Goal: Information Seeking & Learning: Learn about a topic

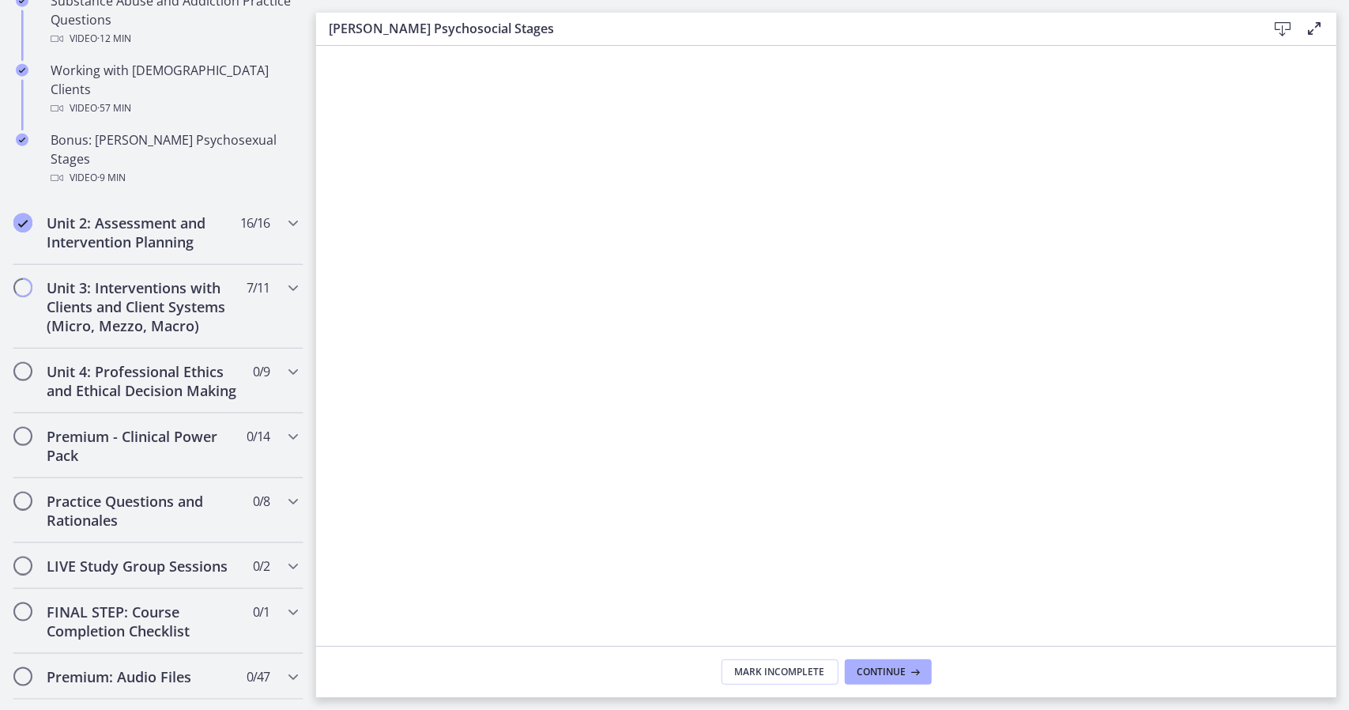
scroll to position [1152, 0]
click at [126, 281] on h2 "Unit 3: Interventions with Clients and Client Systems (Micro, Mezzo, Macro)" at bounding box center [143, 309] width 193 height 57
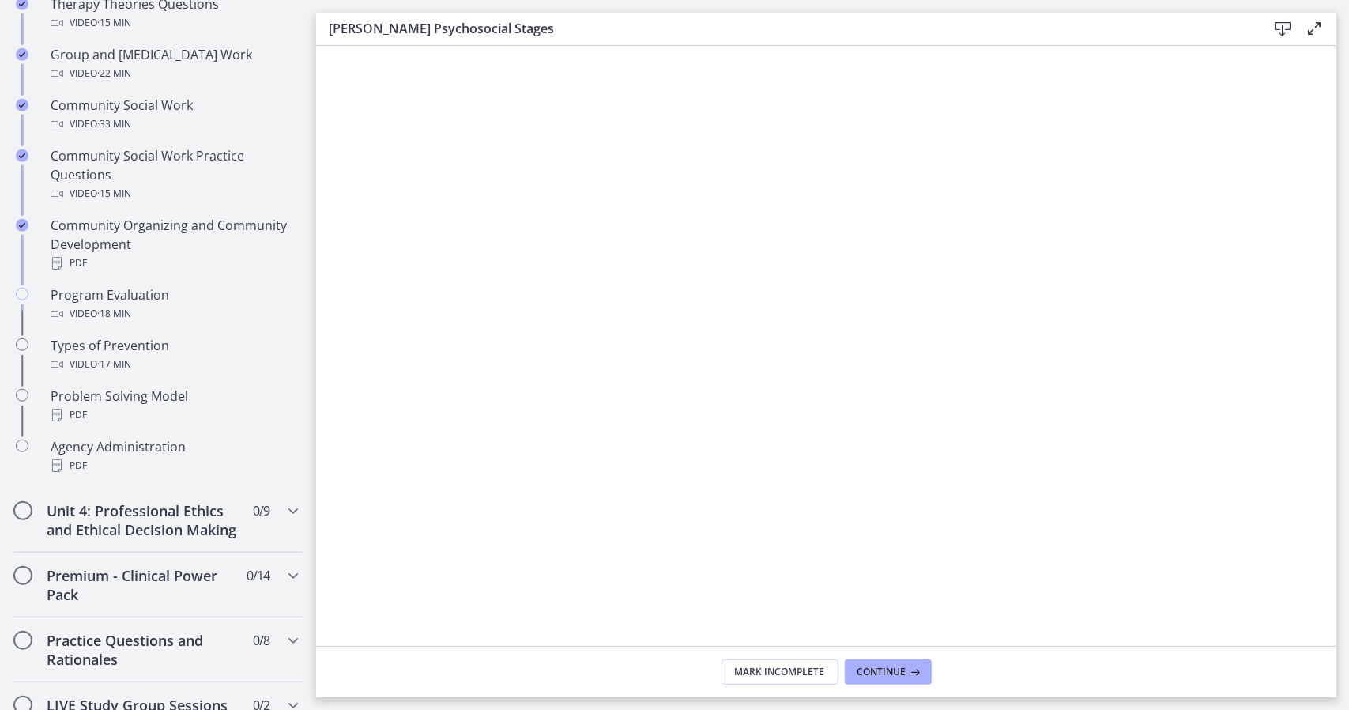
scroll to position [827, 0]
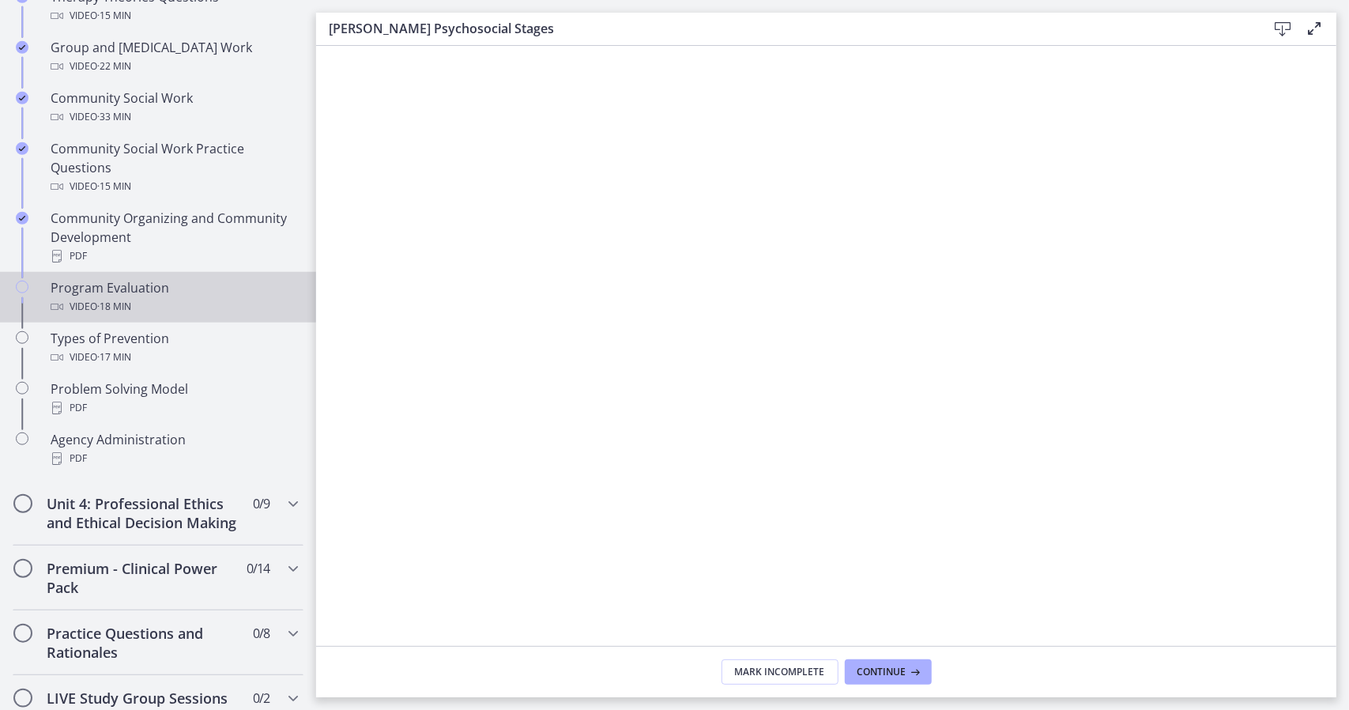
click at [156, 292] on div "Program Evaluation Video · 18 min" at bounding box center [174, 297] width 247 height 38
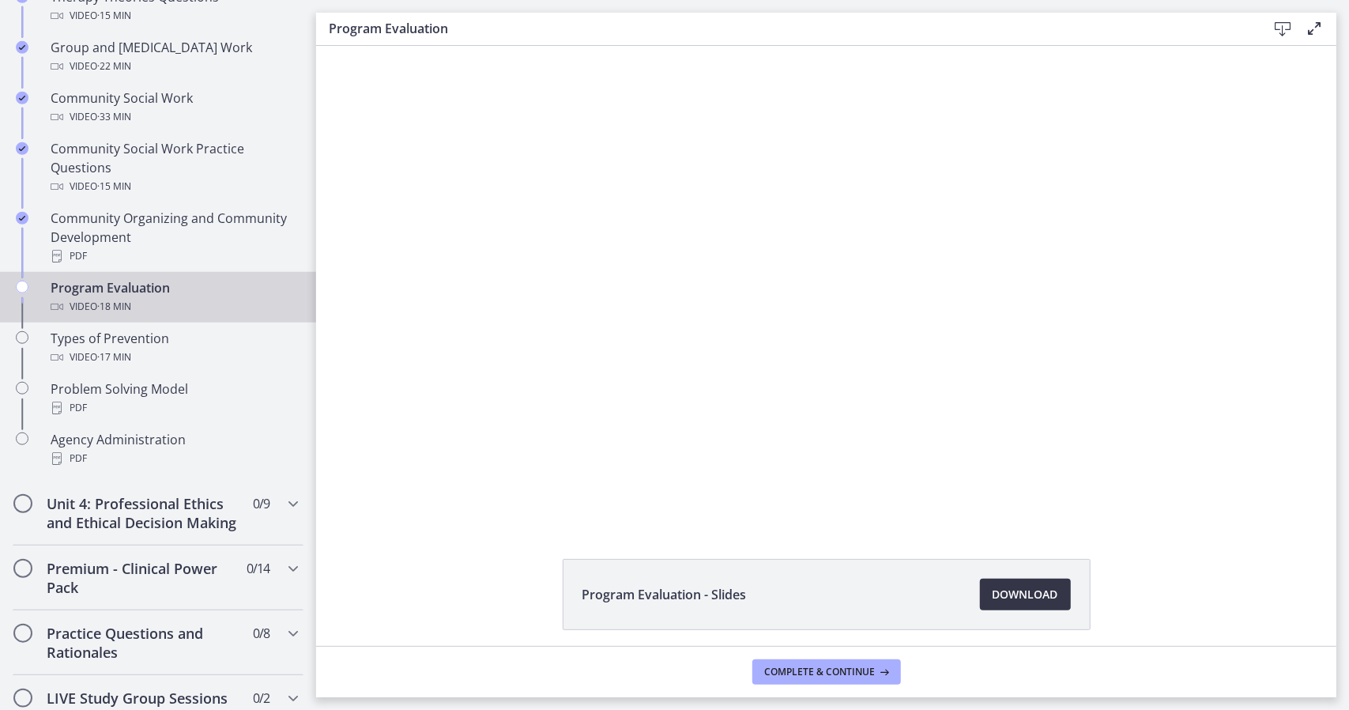
click at [1032, 592] on span "Download Opens in a new window" at bounding box center [1026, 594] width 66 height 19
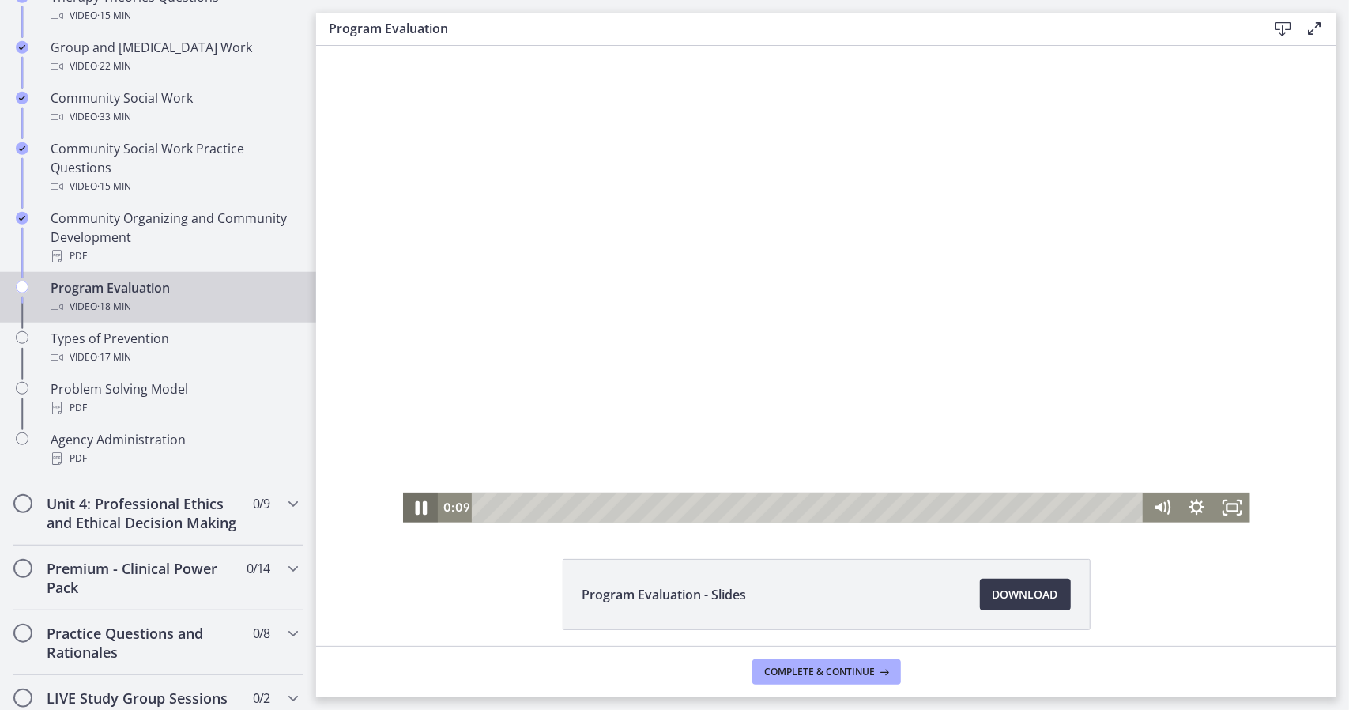
click at [419, 512] on icon "Pause" at bounding box center [419, 506] width 43 height 36
click at [831, 673] on span "Complete & continue" at bounding box center [820, 671] width 111 height 13
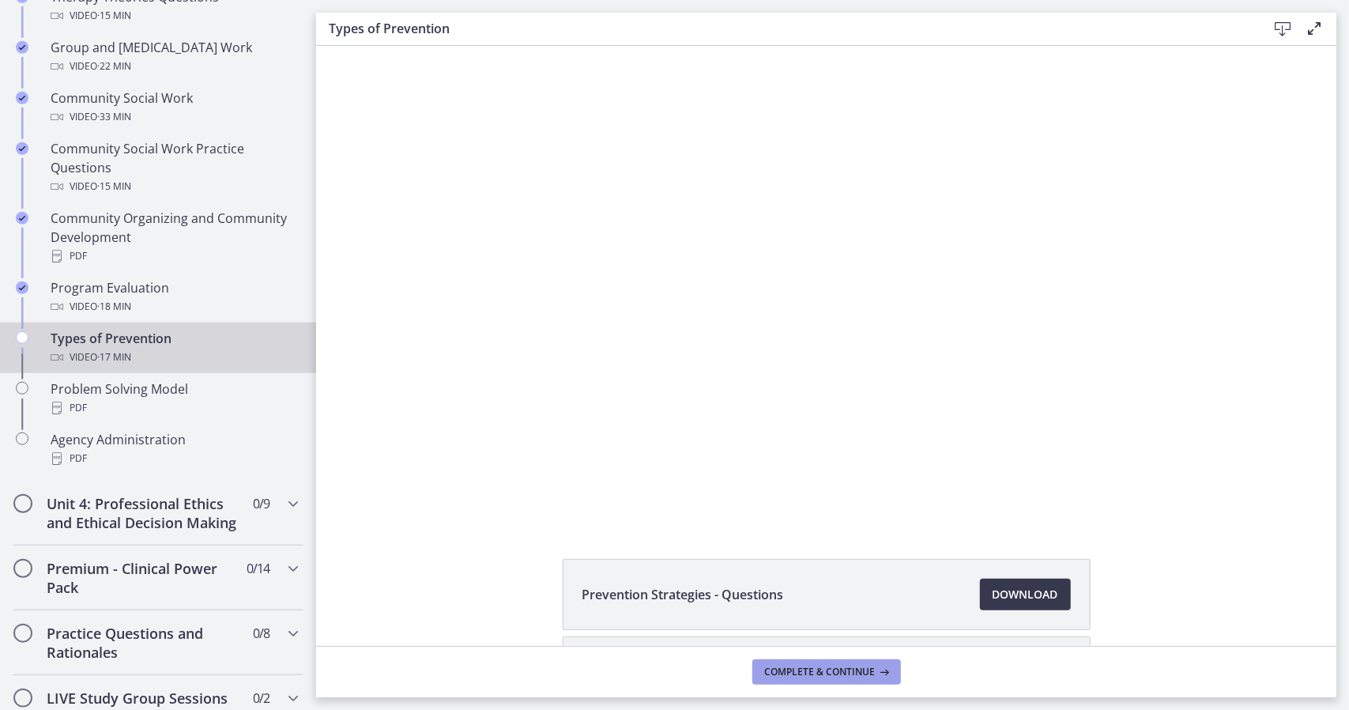
click at [831, 673] on span "Complete & continue" at bounding box center [820, 671] width 111 height 13
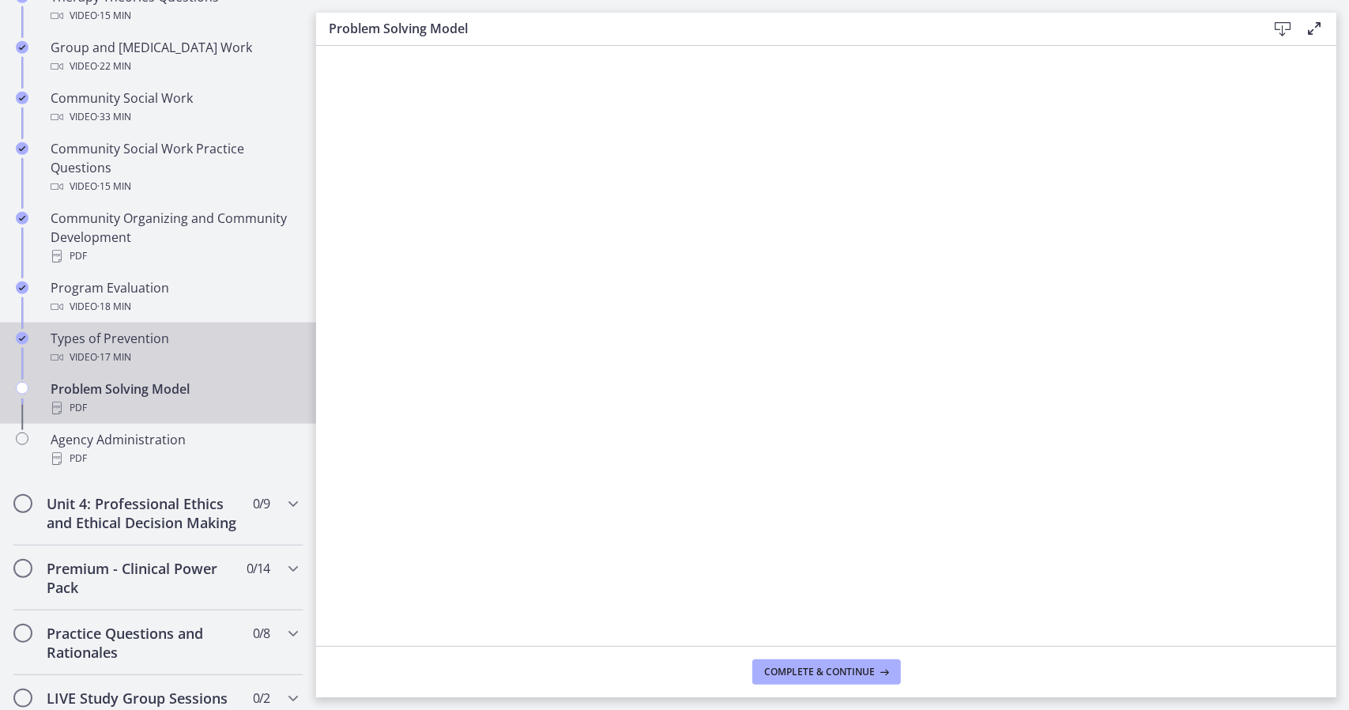
click at [158, 341] on div "Types of Prevention Video · 17 min" at bounding box center [174, 348] width 247 height 38
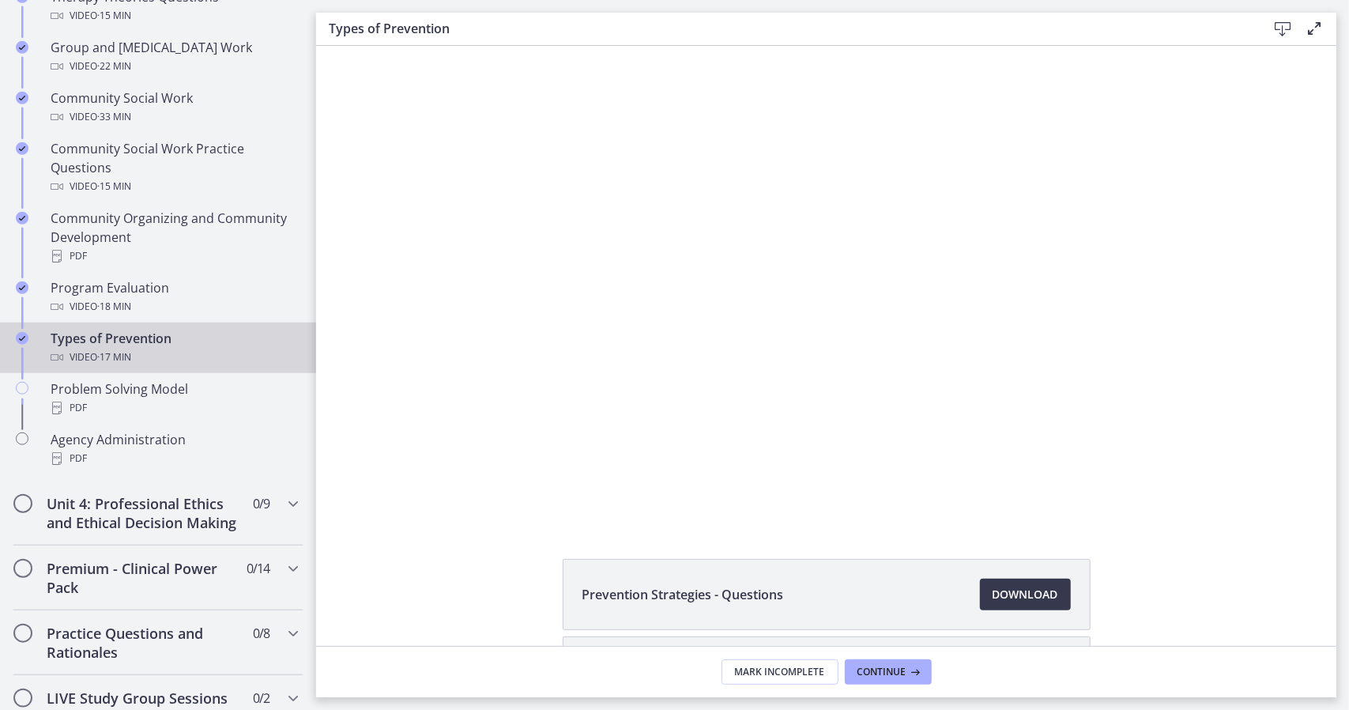
scroll to position [136, 0]
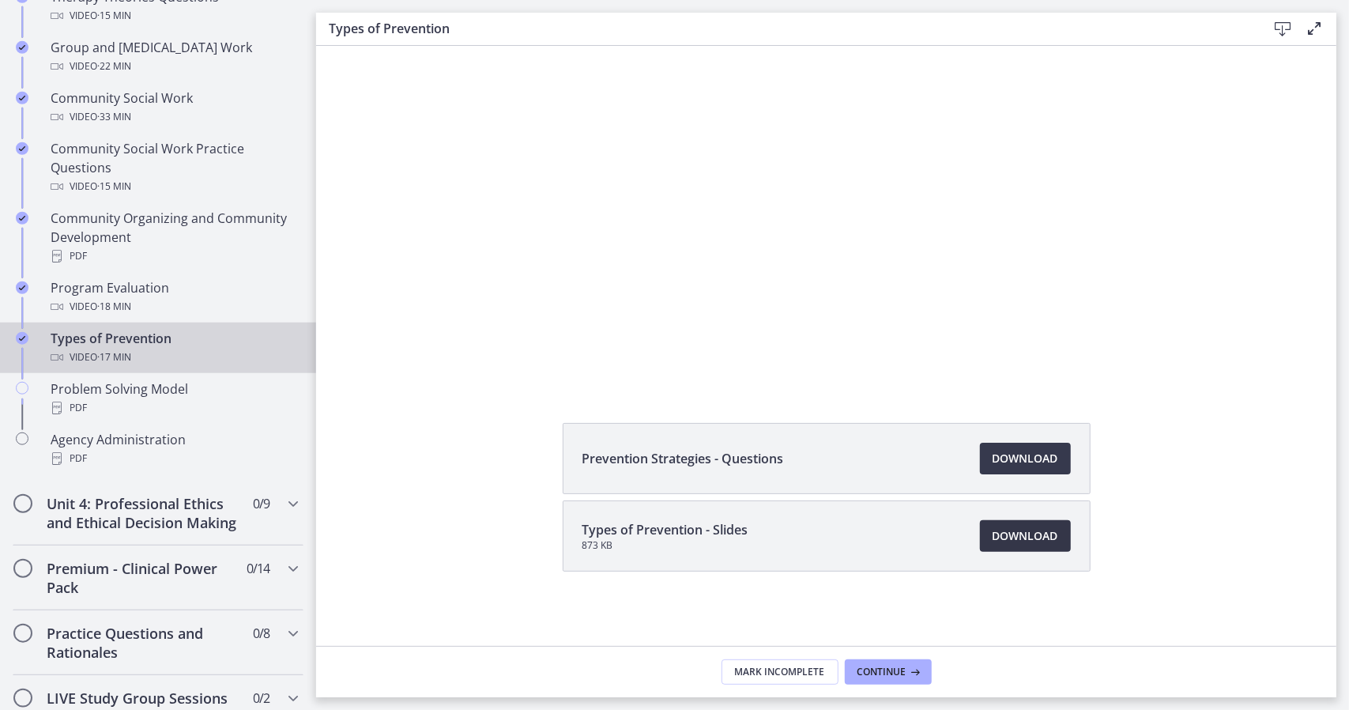
click at [1046, 538] on span "Download Opens in a new window" at bounding box center [1026, 535] width 66 height 19
click at [1016, 447] on link "Download Opens in a new window" at bounding box center [1025, 459] width 91 height 32
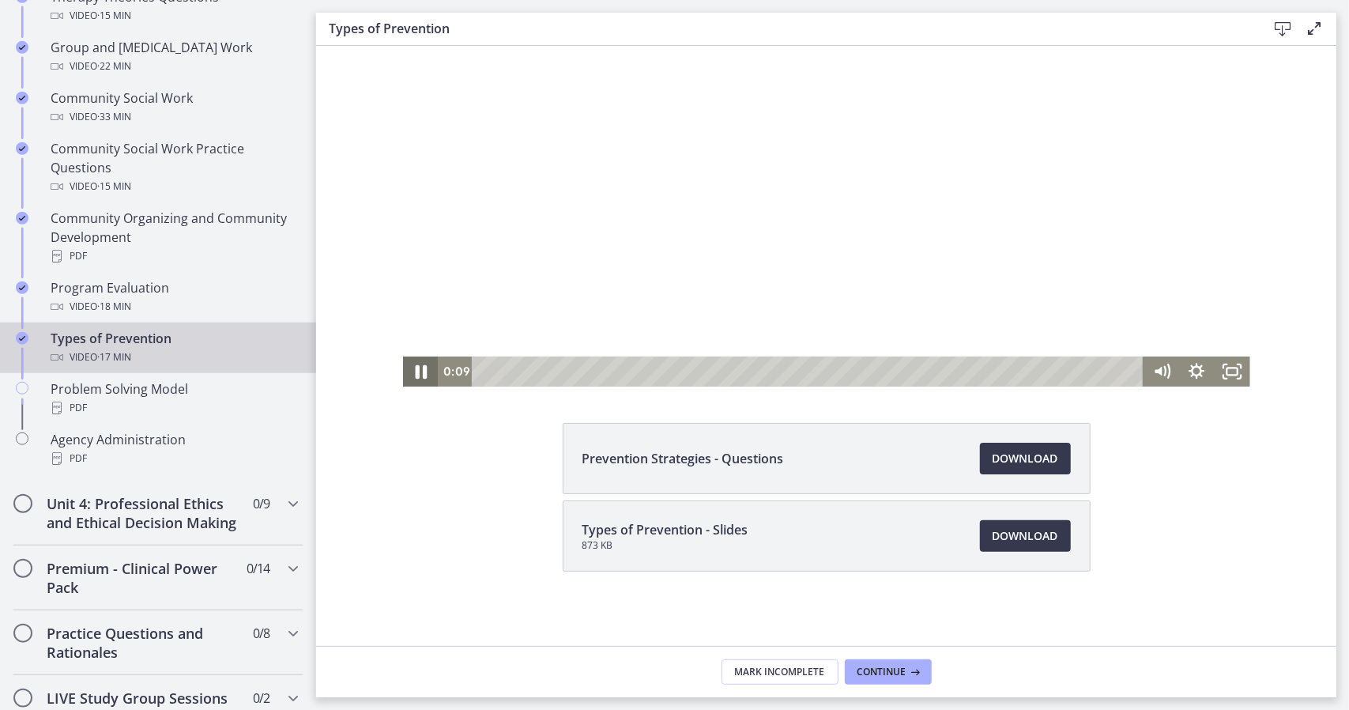
click at [403, 380] on icon "Pause" at bounding box center [419, 372] width 43 height 36
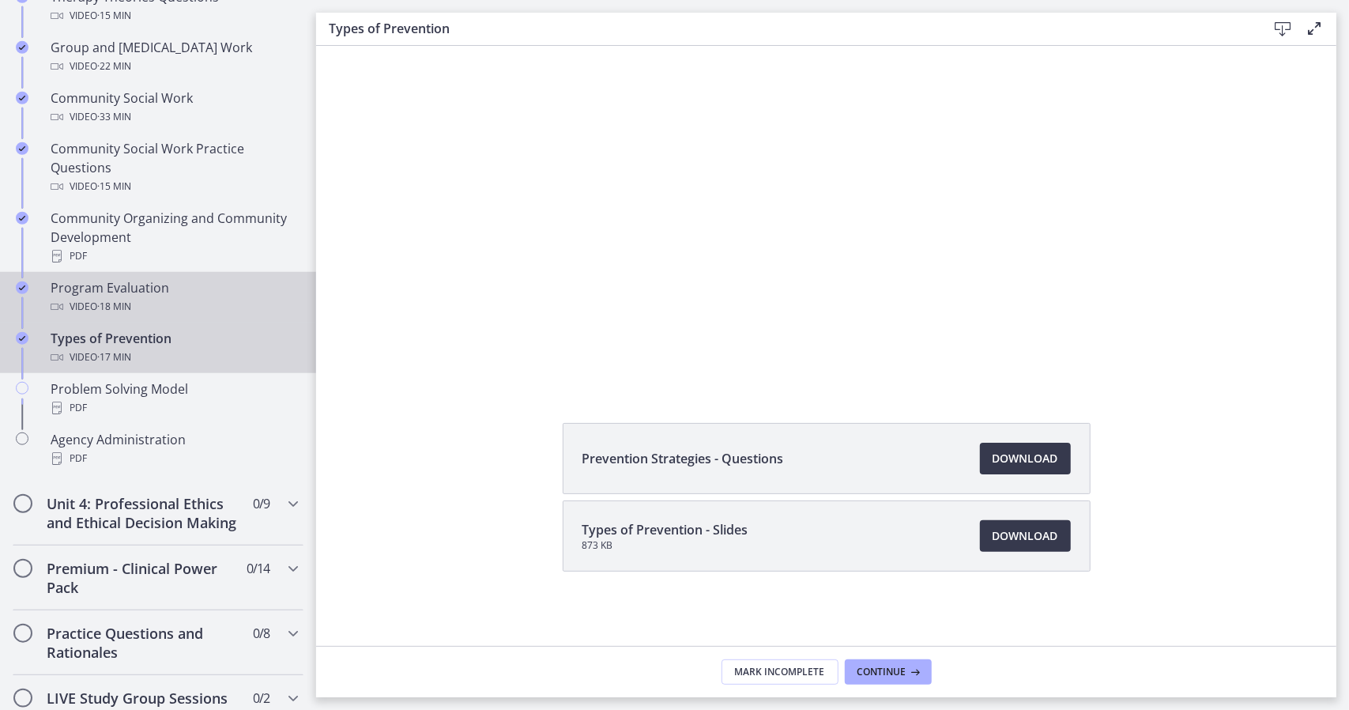
click at [181, 288] on div "Program Evaluation Video · 18 min" at bounding box center [174, 297] width 247 height 38
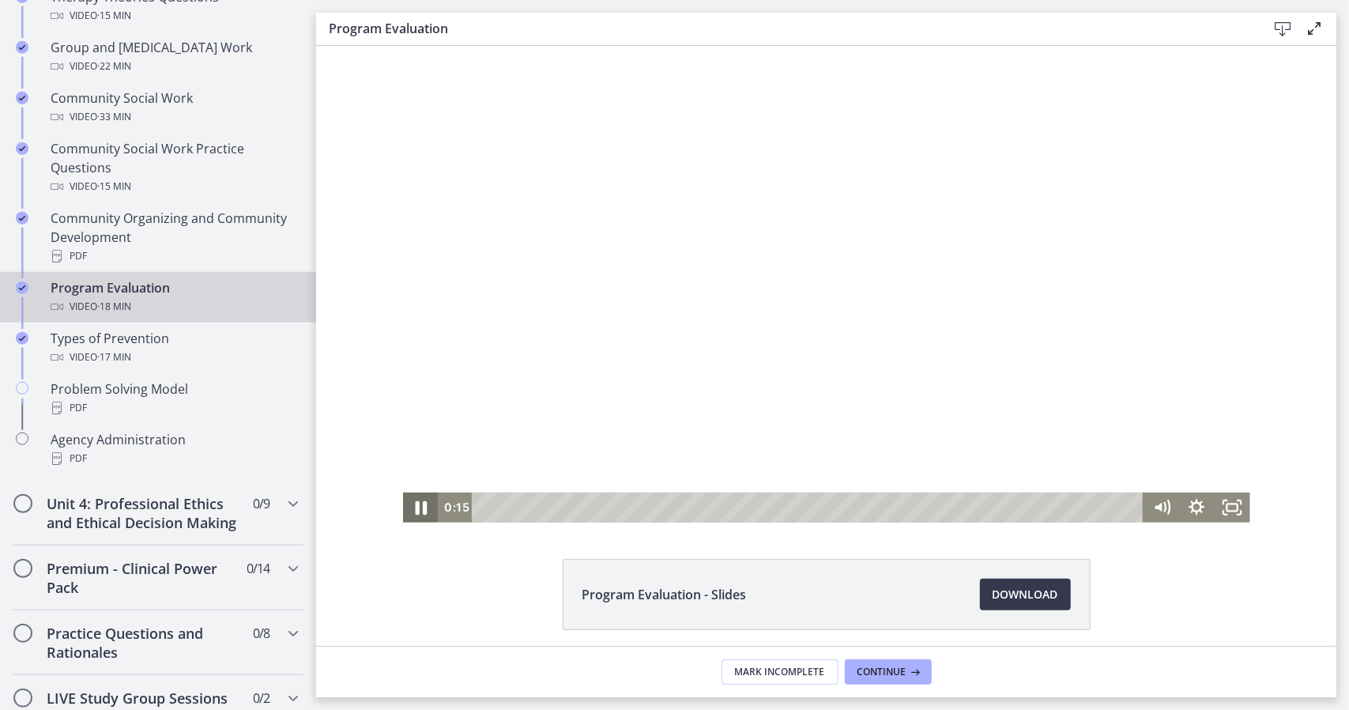
click at [423, 499] on icon "Pause" at bounding box center [419, 506] width 43 height 36
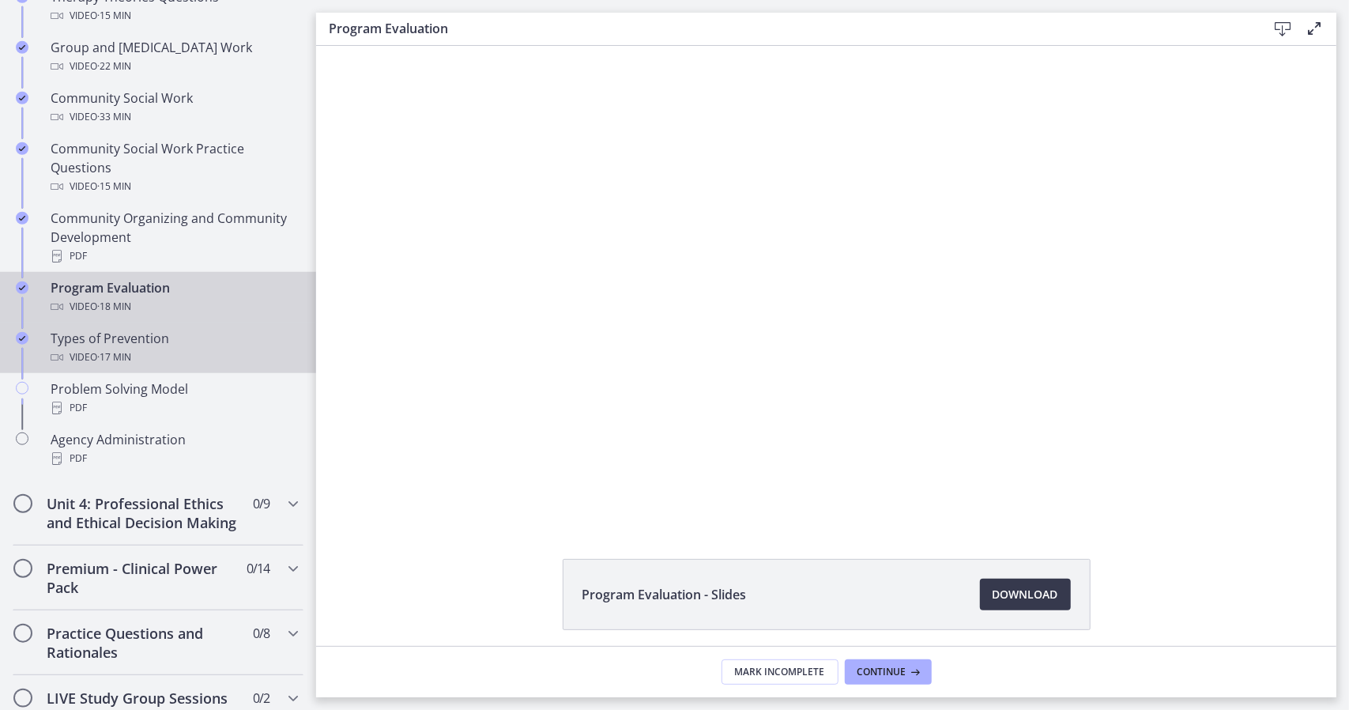
click at [164, 359] on div "Video · 17 min" at bounding box center [174, 357] width 247 height 19
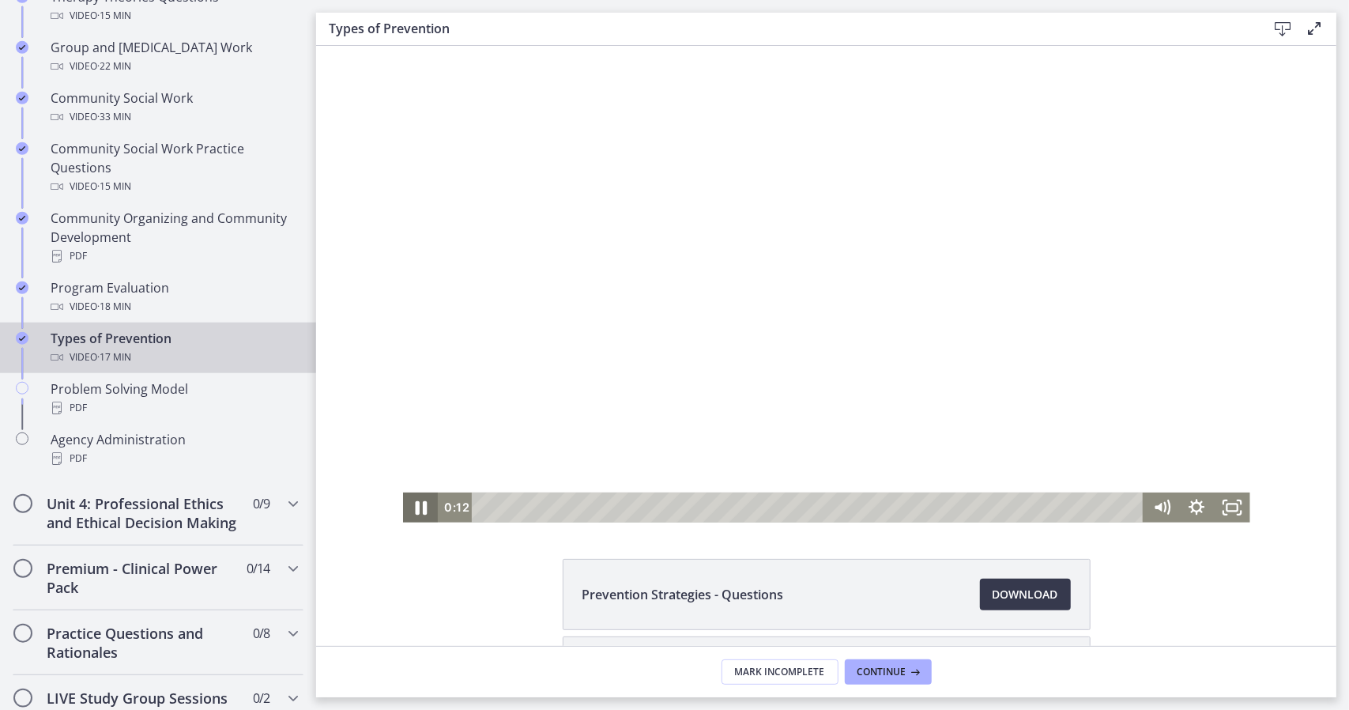
click at [409, 504] on icon "Pause" at bounding box center [419, 506] width 43 height 36
click at [877, 668] on span "Continue" at bounding box center [881, 671] width 49 height 13
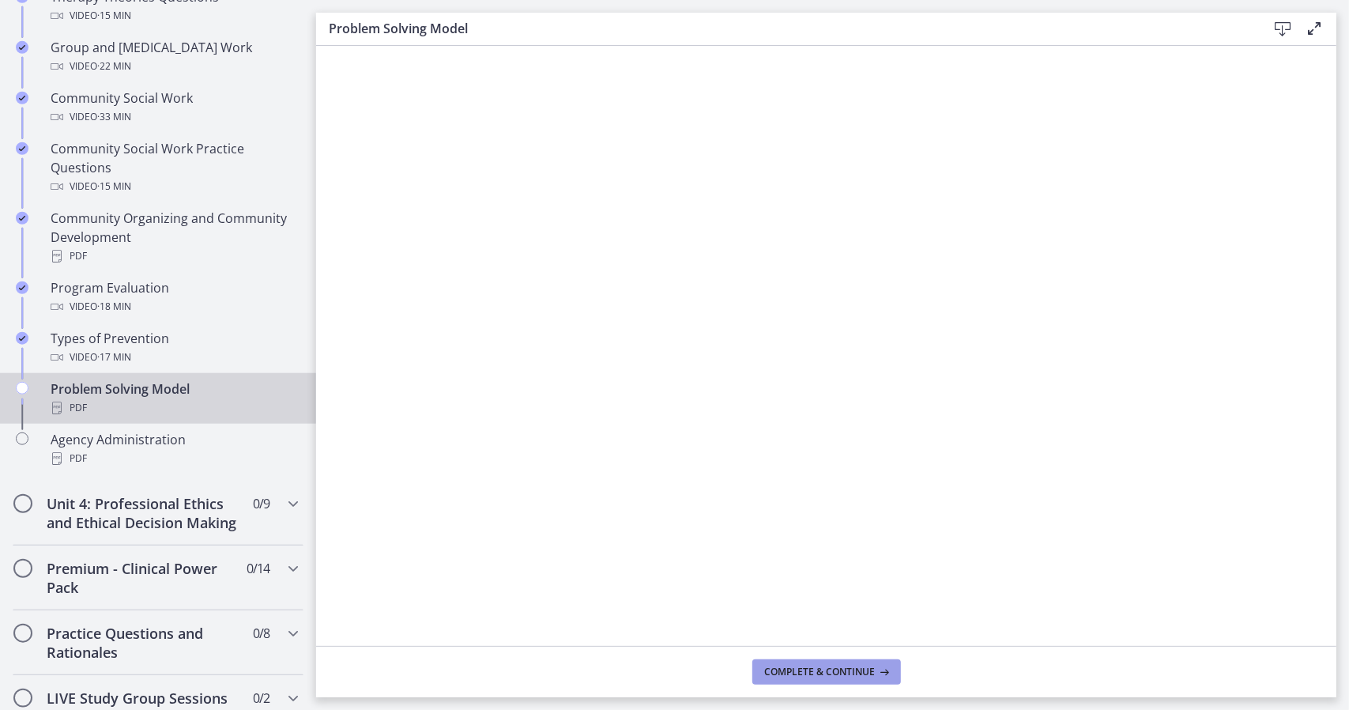
click at [850, 669] on span "Complete & continue" at bounding box center [820, 671] width 111 height 13
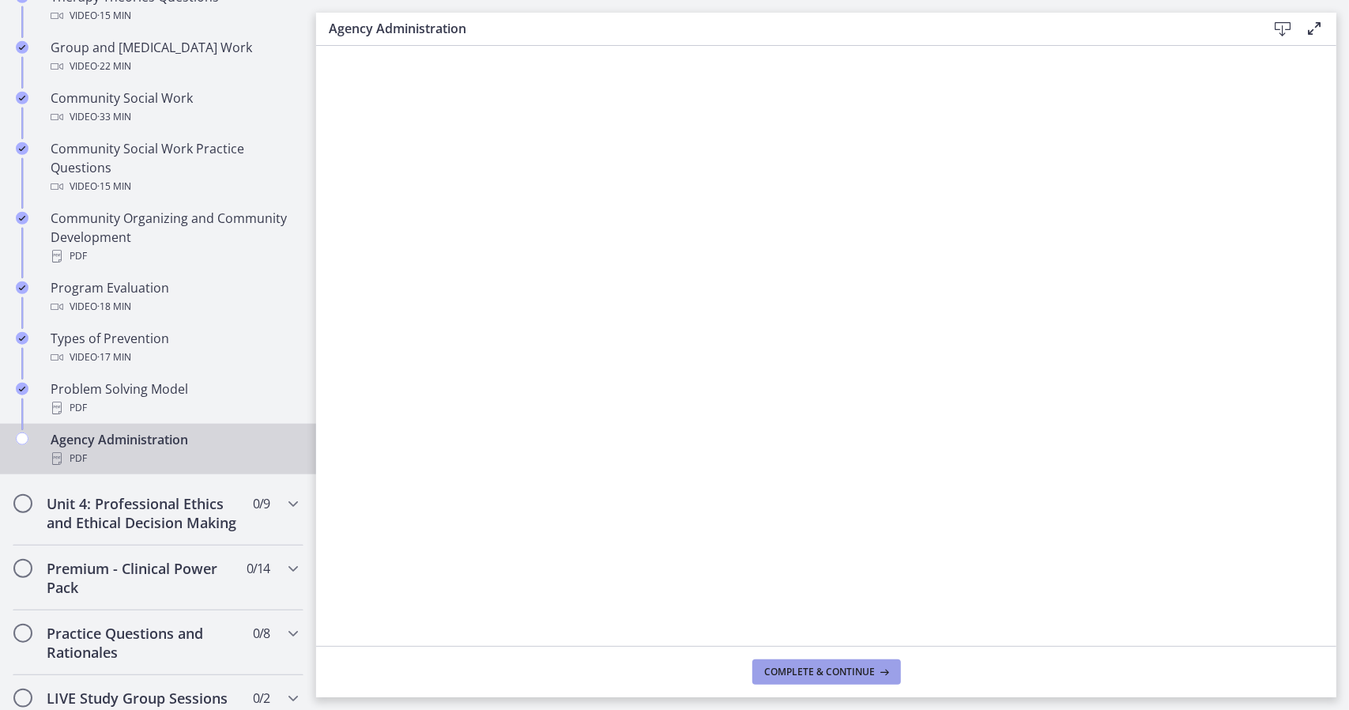
click at [798, 676] on span "Complete & continue" at bounding box center [820, 671] width 111 height 13
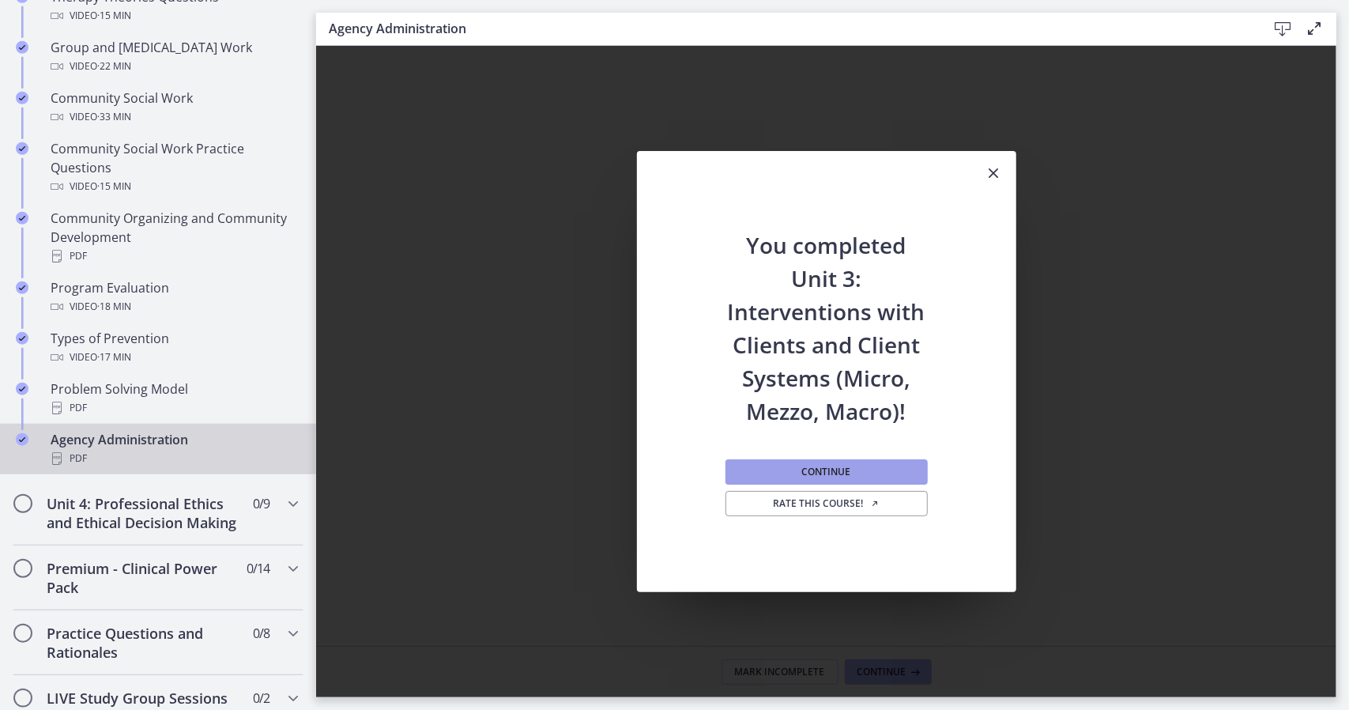
click at [837, 473] on span "Continue" at bounding box center [826, 471] width 49 height 13
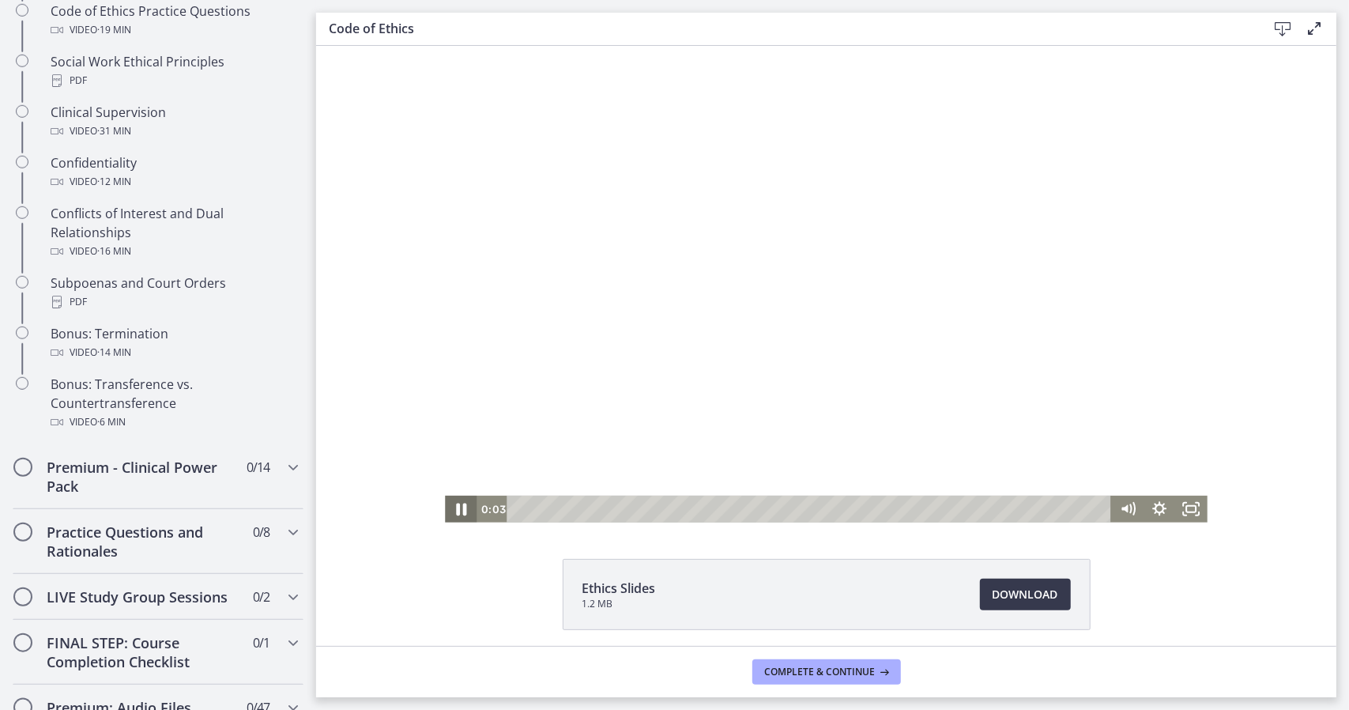
click at [448, 509] on icon "Pause" at bounding box center [460, 508] width 38 height 32
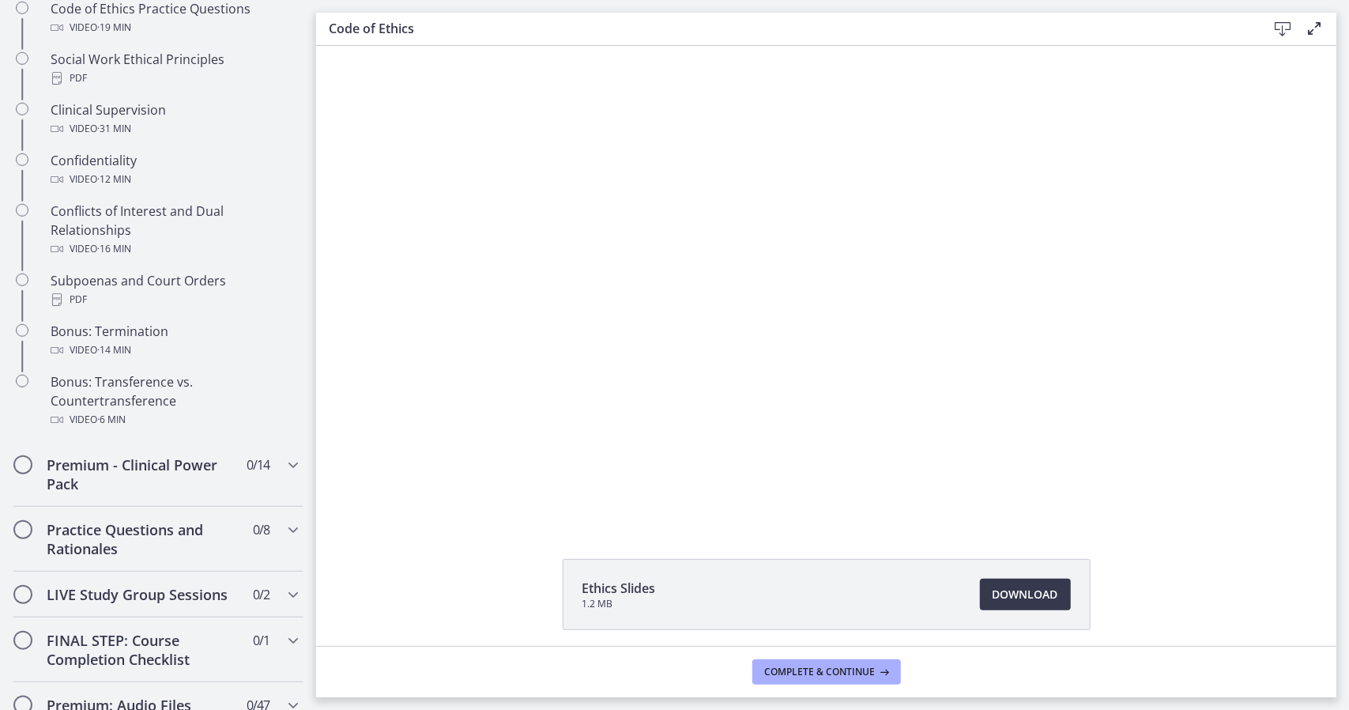
drag, startPoint x: 311, startPoint y: 442, endPoint x: 7, endPoint y: 398, distance: 307.5
click at [262, 493] on div "Premium - Clinical Power Pack 0 / 14 Completed" at bounding box center [158, 473] width 291 height 65
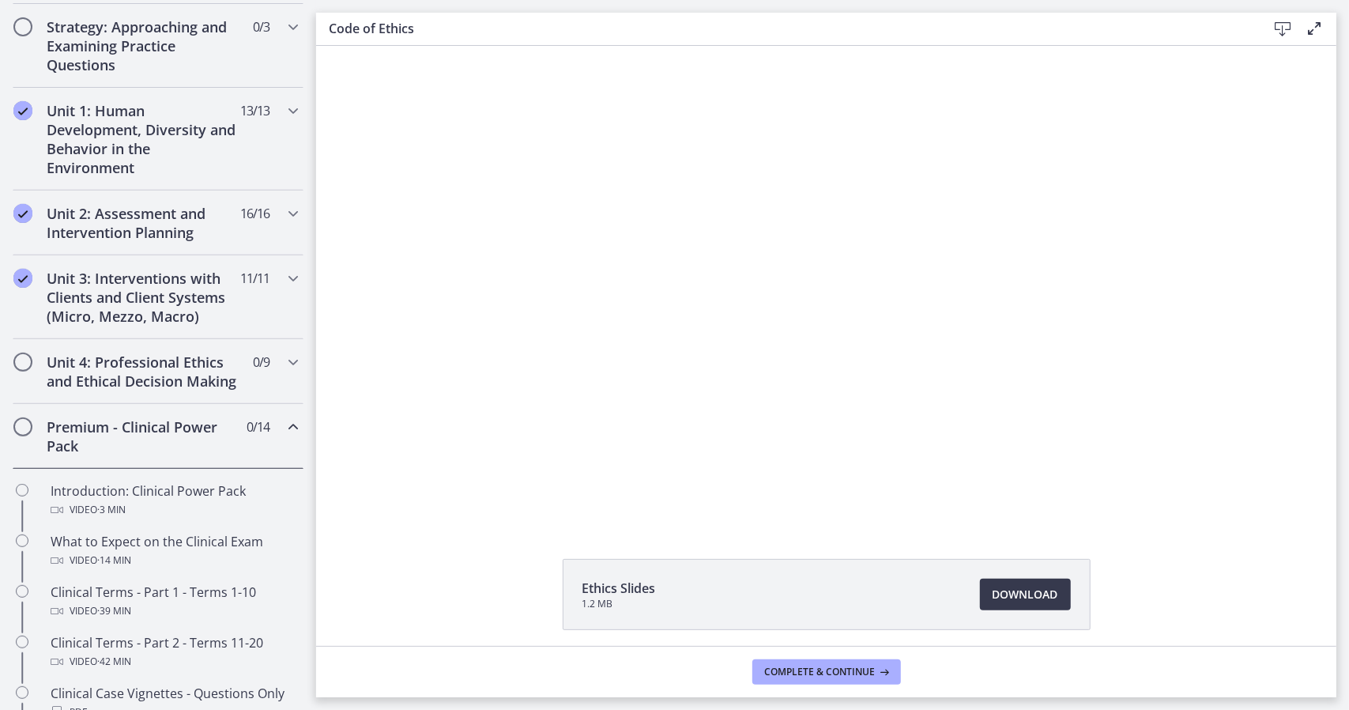
scroll to position [364, 0]
click at [1018, 602] on span "Download Opens in a new window" at bounding box center [1026, 594] width 66 height 19
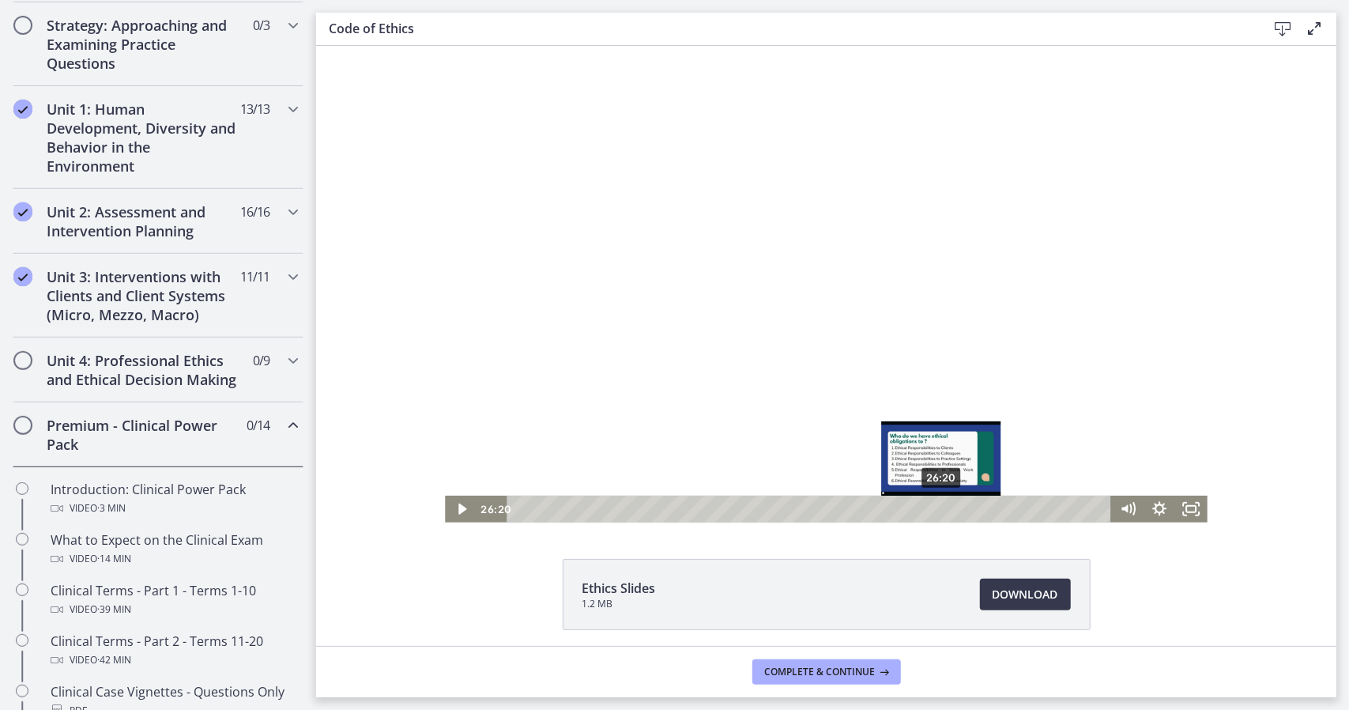
click at [935, 508] on div "26:20" at bounding box center [810, 508] width 585 height 27
click at [964, 509] on div "28:09" at bounding box center [810, 508] width 585 height 27
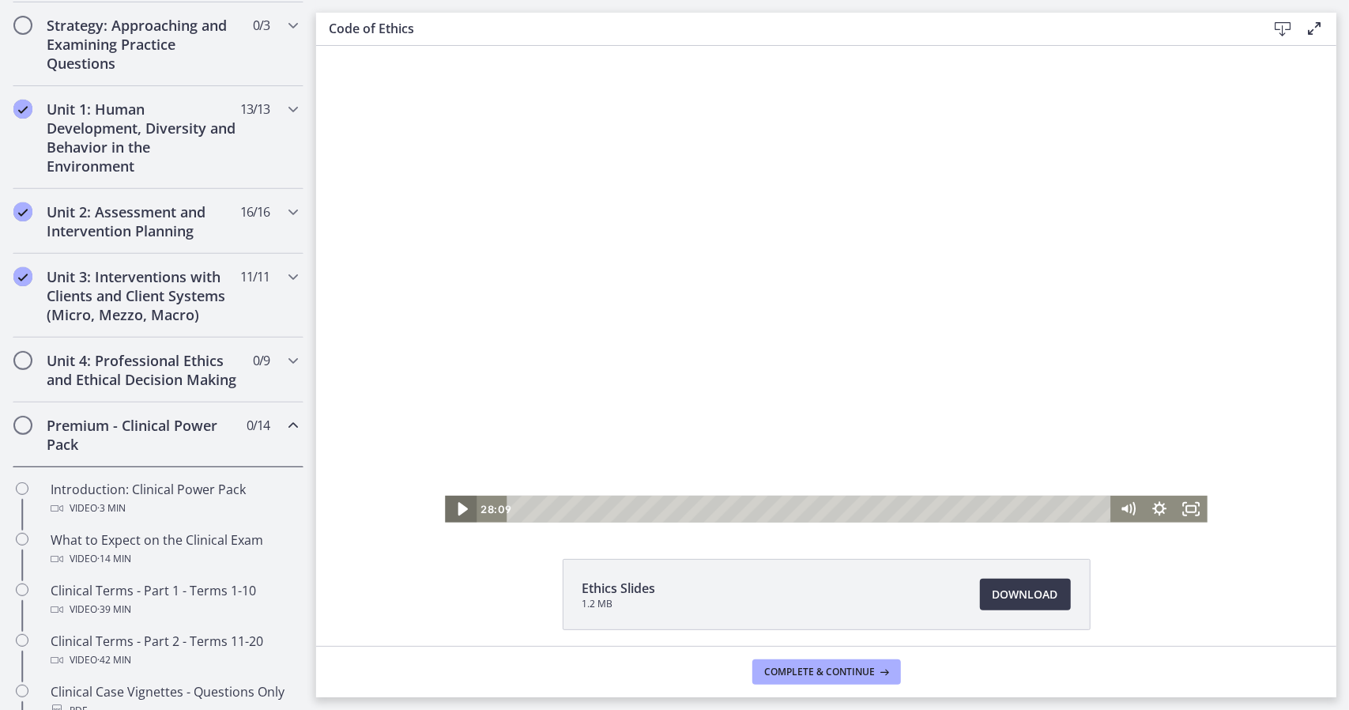
click at [457, 509] on icon "Play Video" at bounding box center [461, 508] width 9 height 13
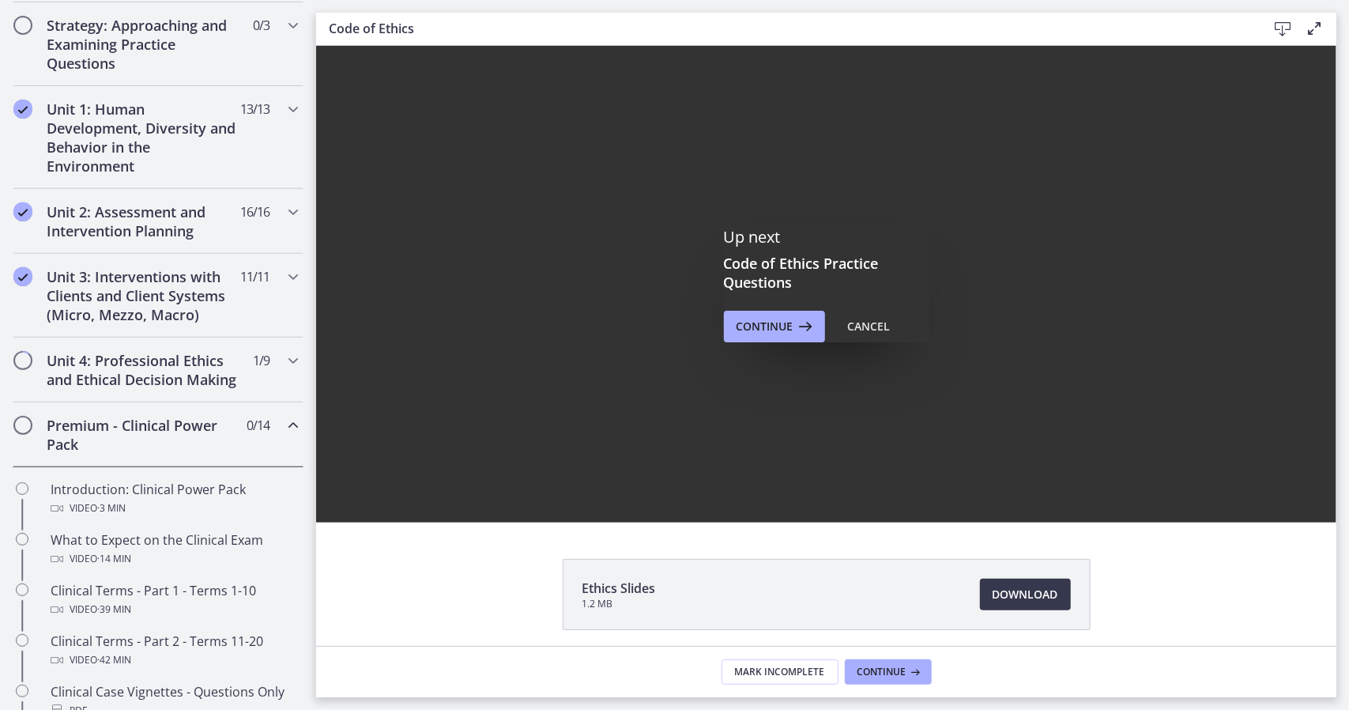
scroll to position [0, 0]
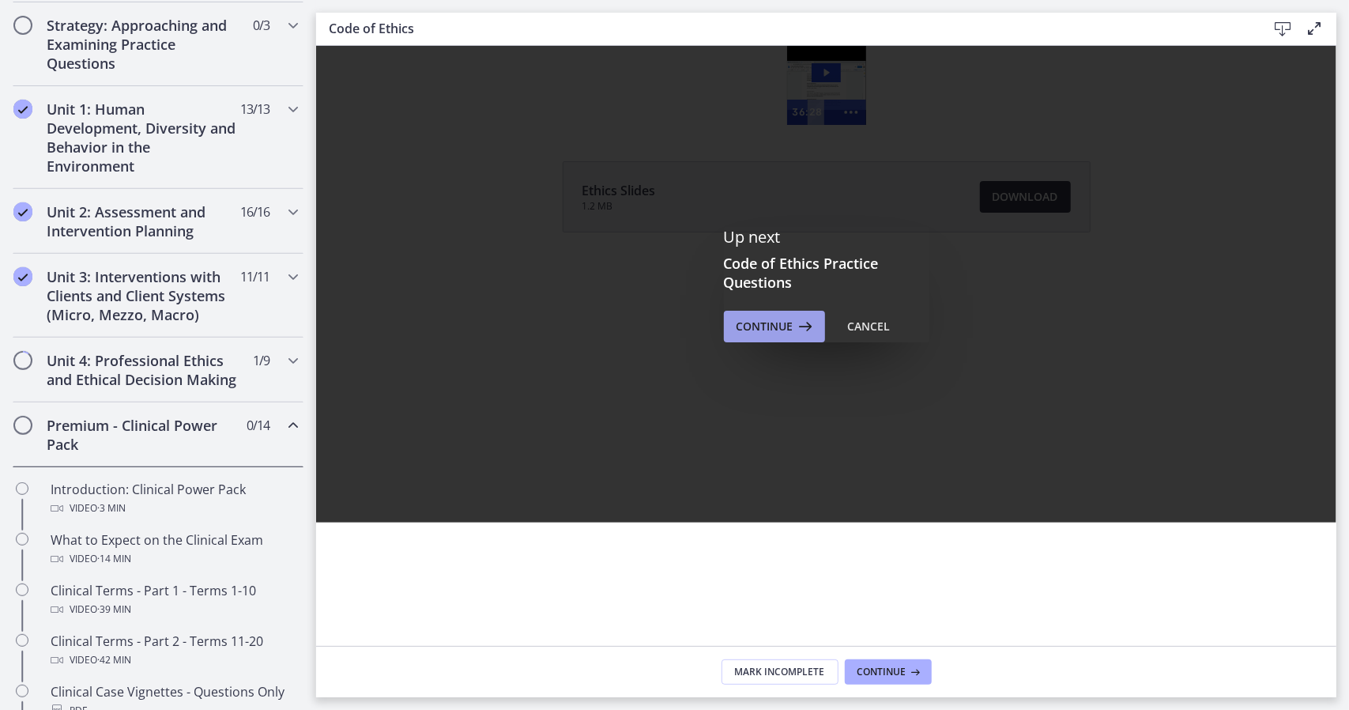
click at [763, 326] on span "Continue" at bounding box center [765, 326] width 57 height 19
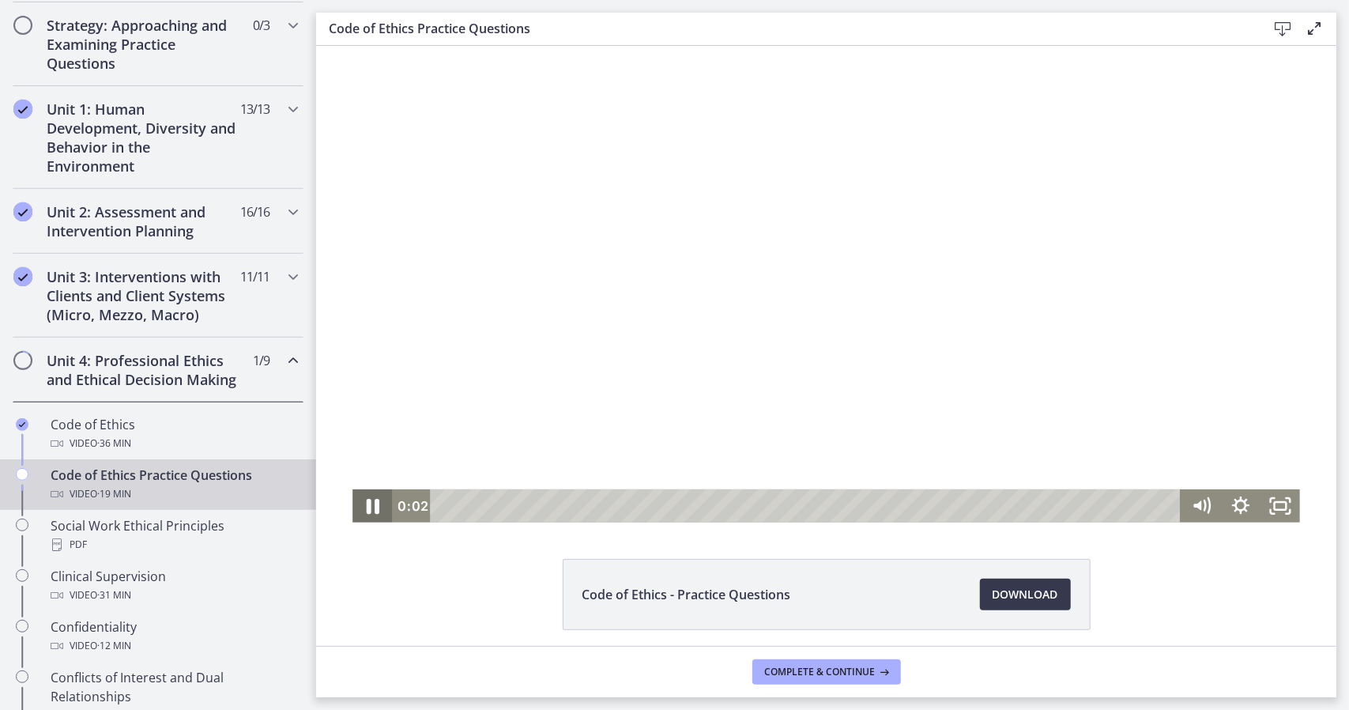
click at [366, 510] on icon "Pause" at bounding box center [372, 505] width 13 height 15
click at [1035, 586] on span "Download Opens in a new window" at bounding box center [1026, 594] width 66 height 19
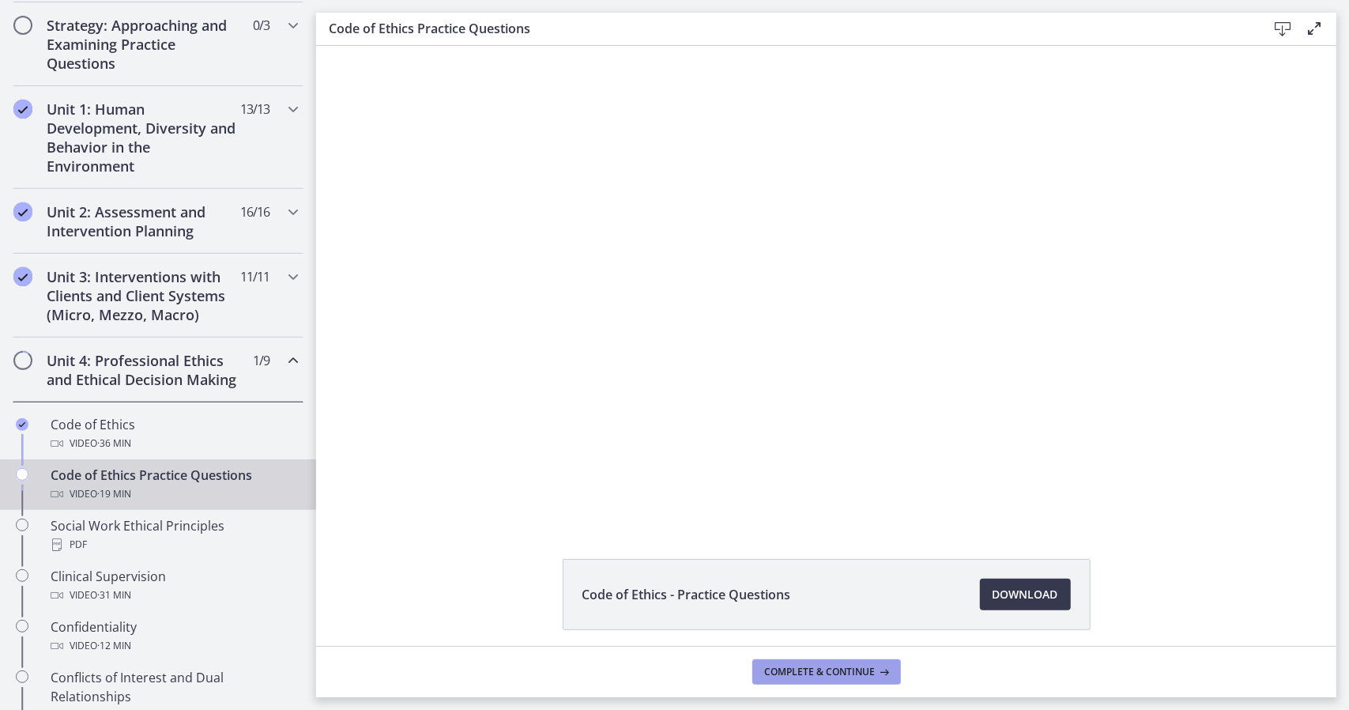
click at [820, 675] on span "Complete & continue" at bounding box center [820, 671] width 111 height 13
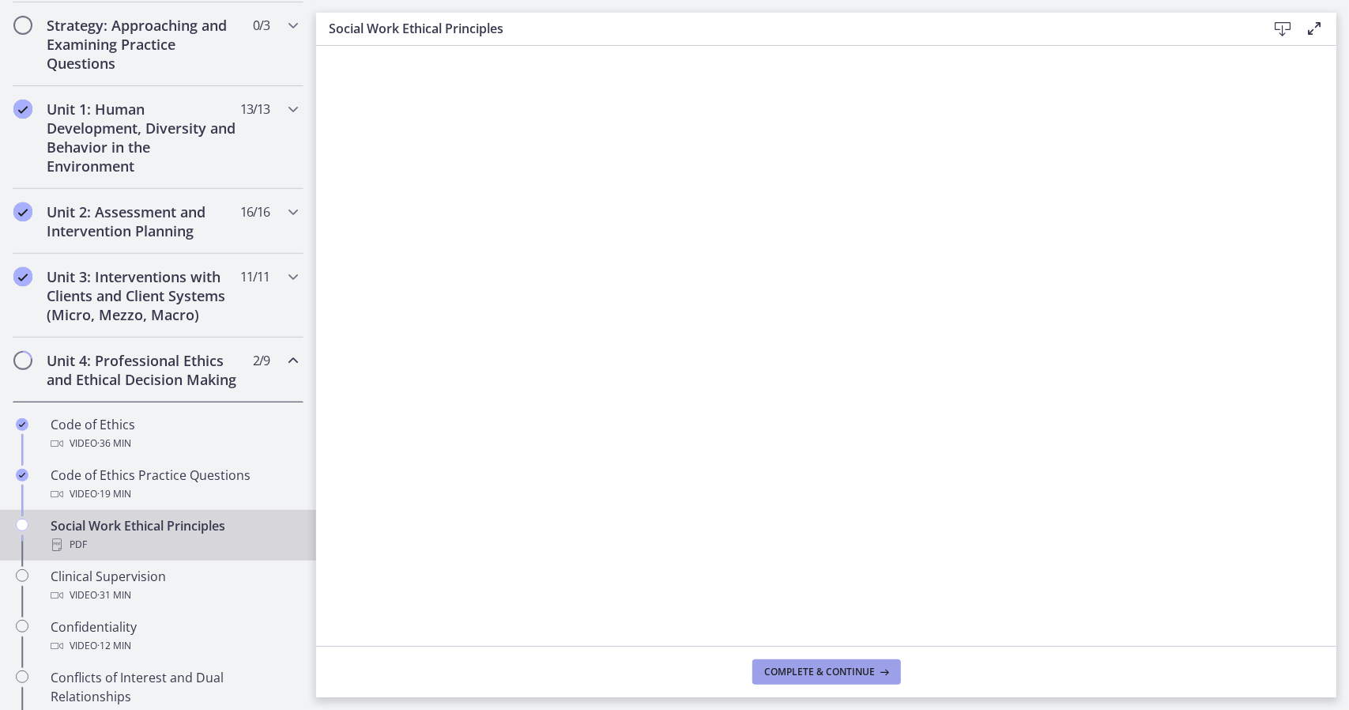
click at [812, 677] on span "Complete & continue" at bounding box center [820, 671] width 111 height 13
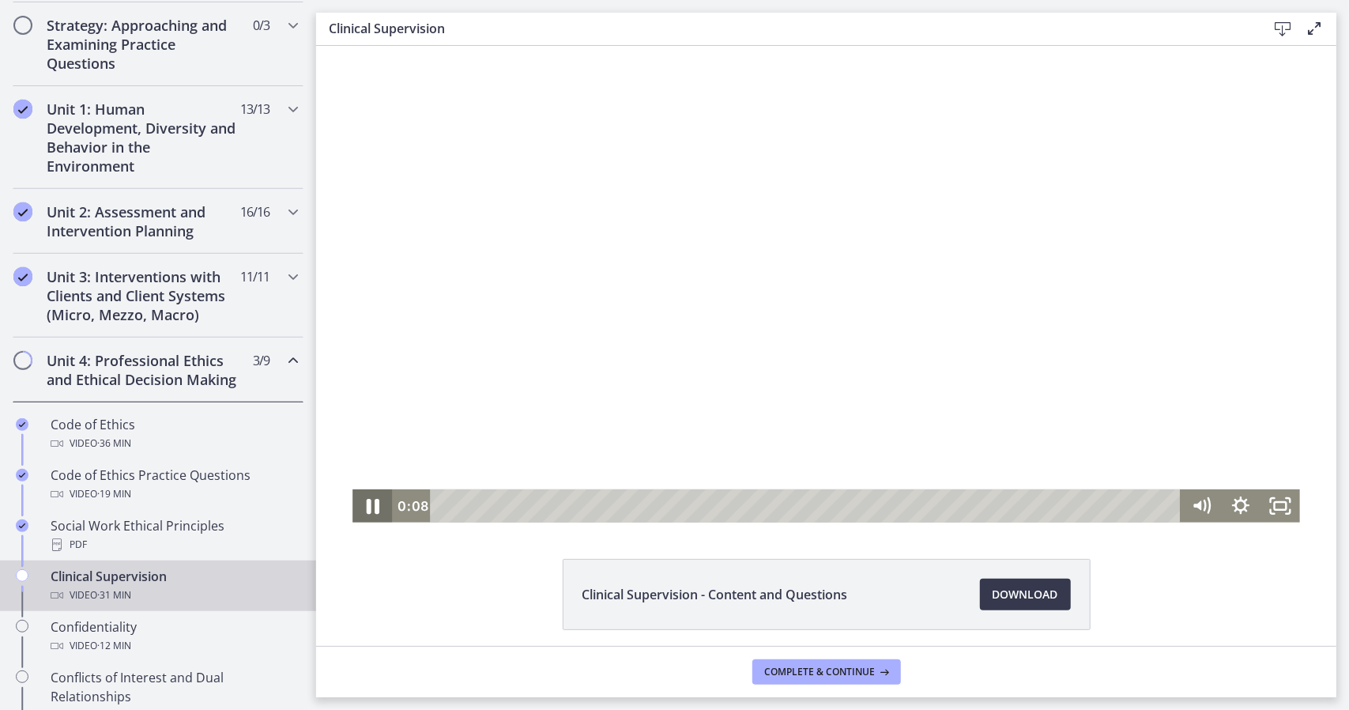
click at [366, 516] on icon "Pause" at bounding box center [371, 505] width 47 height 40
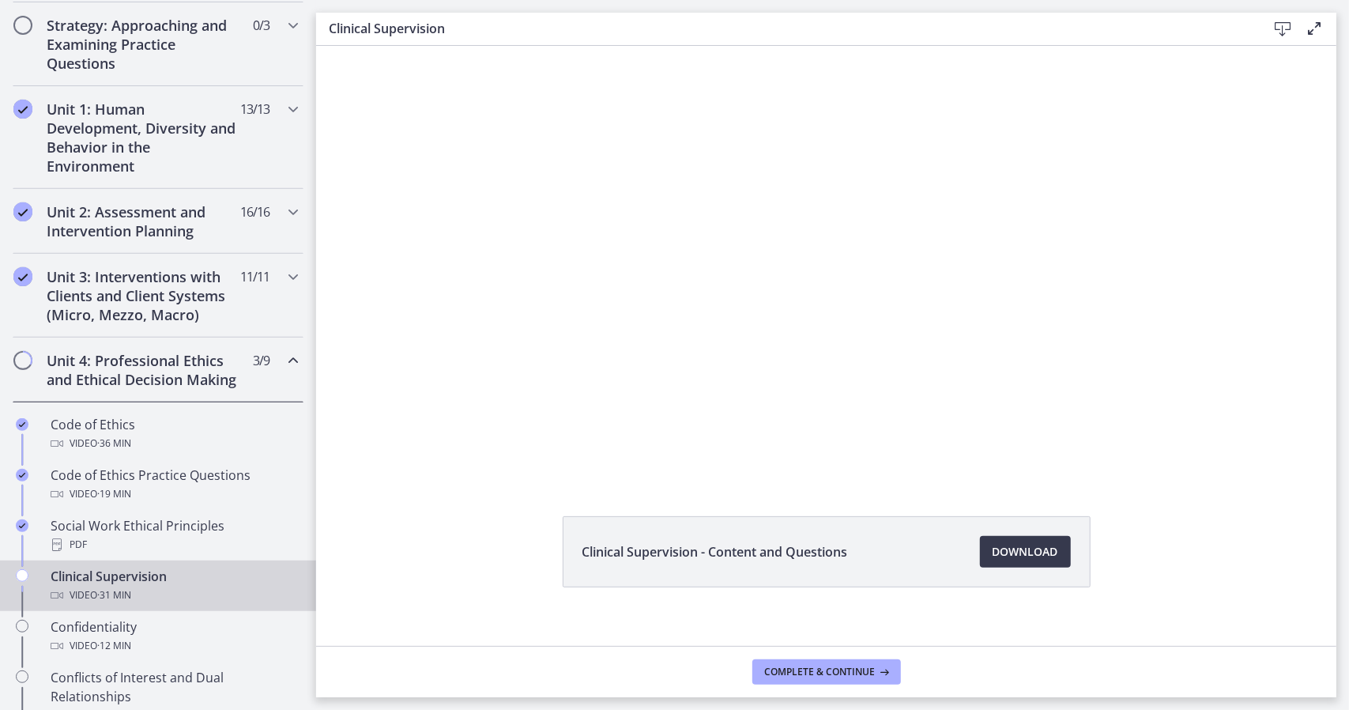
scroll to position [59, 0]
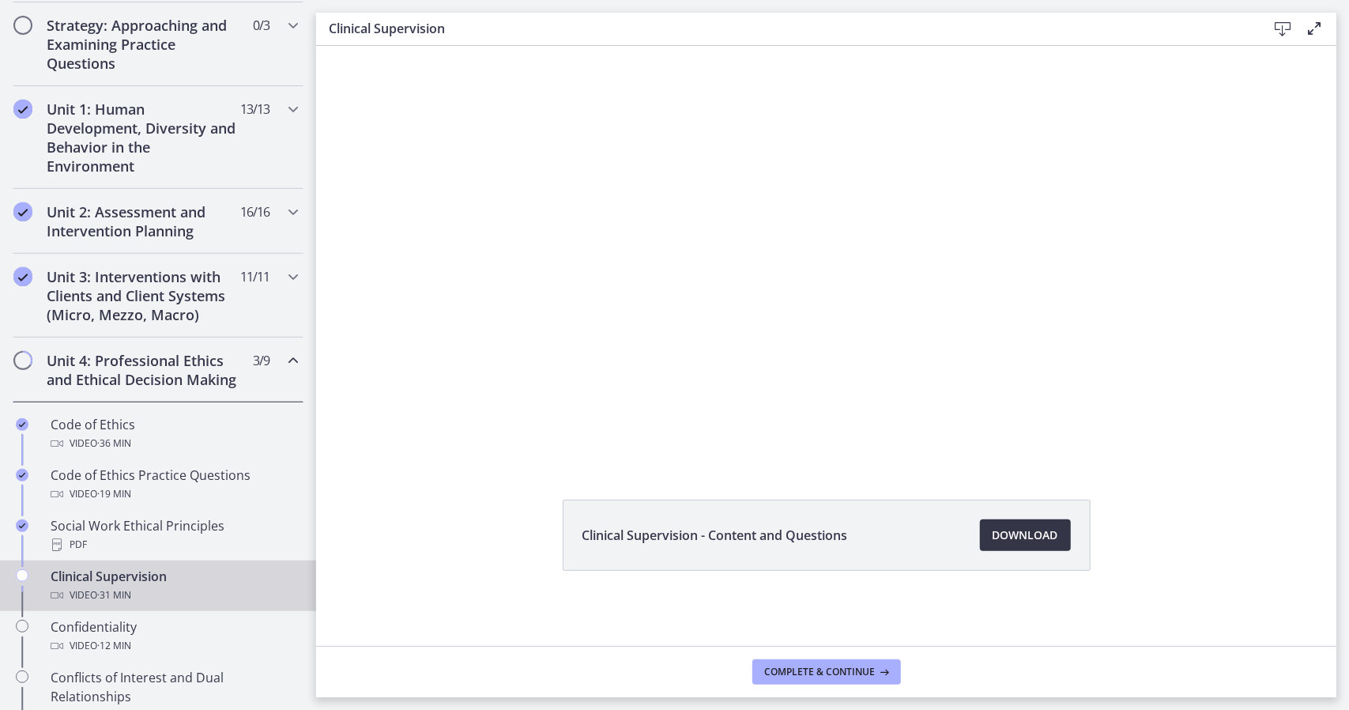
click at [1023, 548] on link "Download Opens in a new window" at bounding box center [1025, 535] width 91 height 32
click at [784, 672] on span "Complete & continue" at bounding box center [820, 671] width 111 height 13
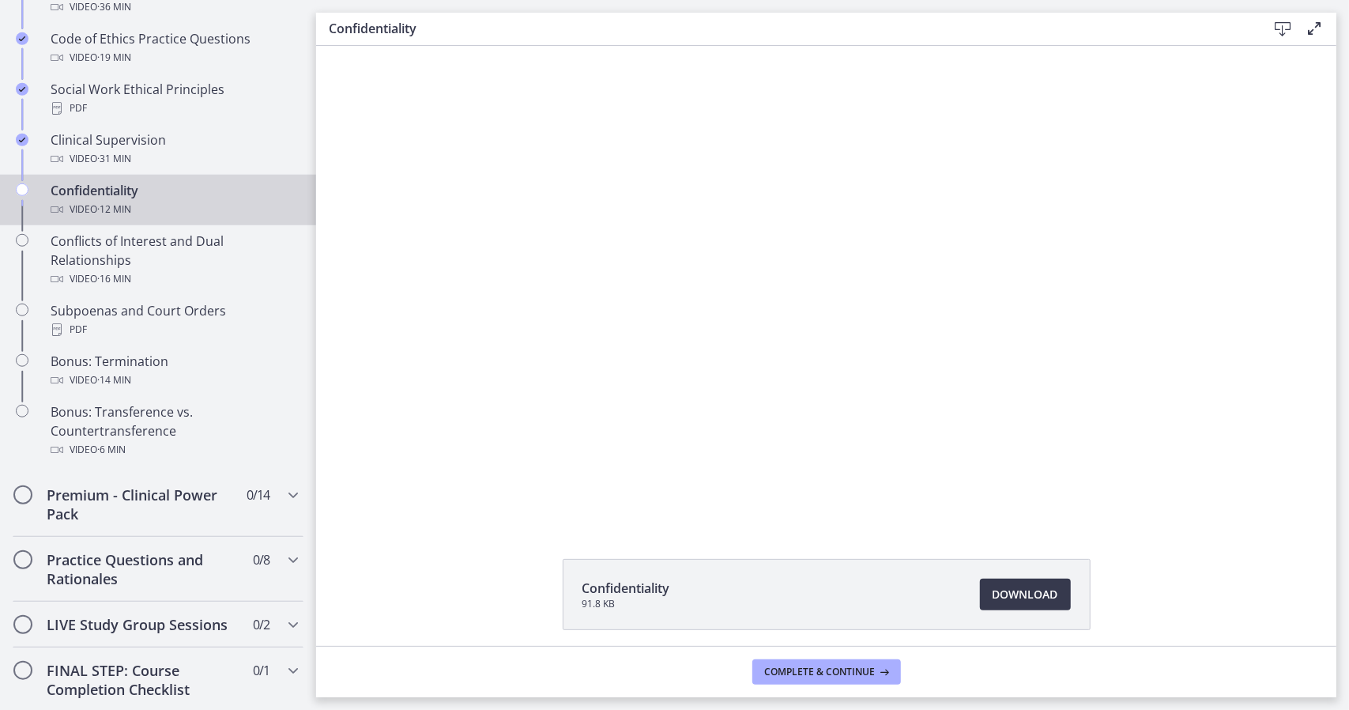
scroll to position [797, 0]
click at [1008, 598] on span "Download Opens in a new window" at bounding box center [1026, 594] width 66 height 19
click at [854, 669] on span "Complete & continue" at bounding box center [820, 671] width 111 height 13
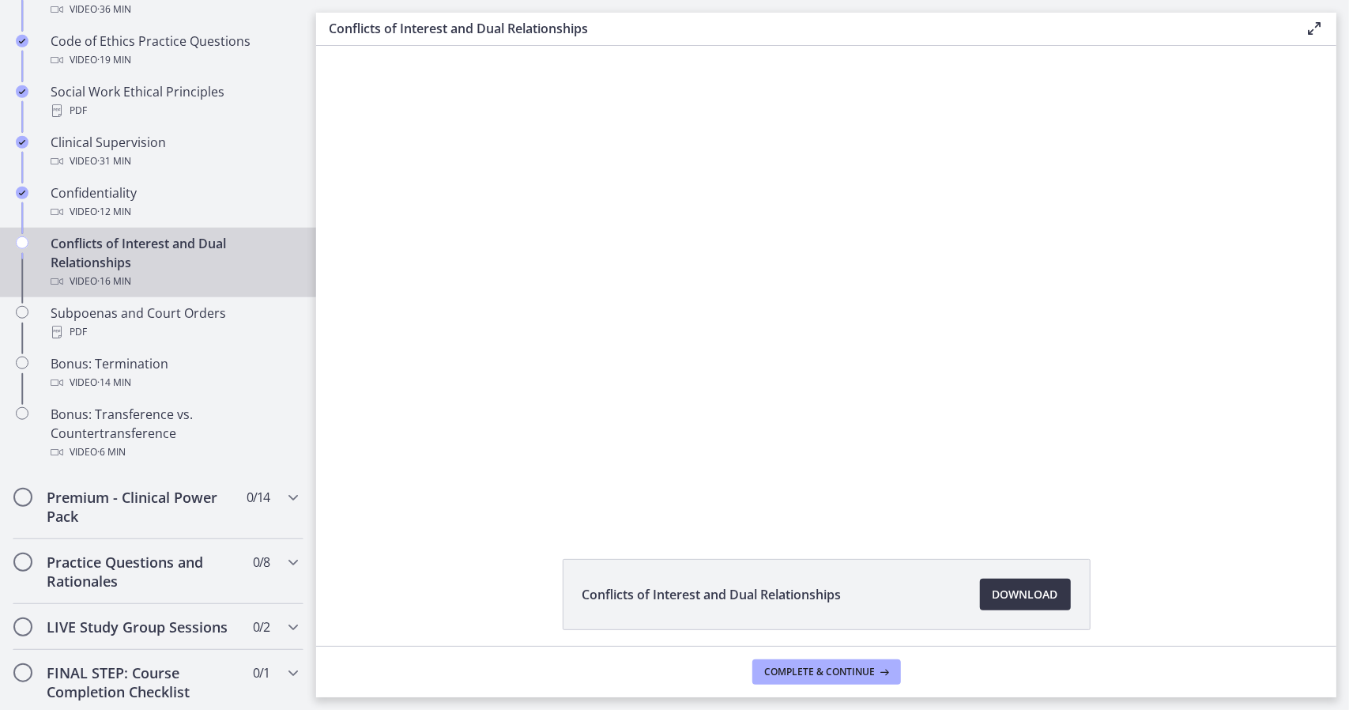
click at [1005, 589] on span "Download Opens in a new window" at bounding box center [1026, 594] width 66 height 19
click at [833, 679] on button "Complete & continue" at bounding box center [826, 671] width 149 height 25
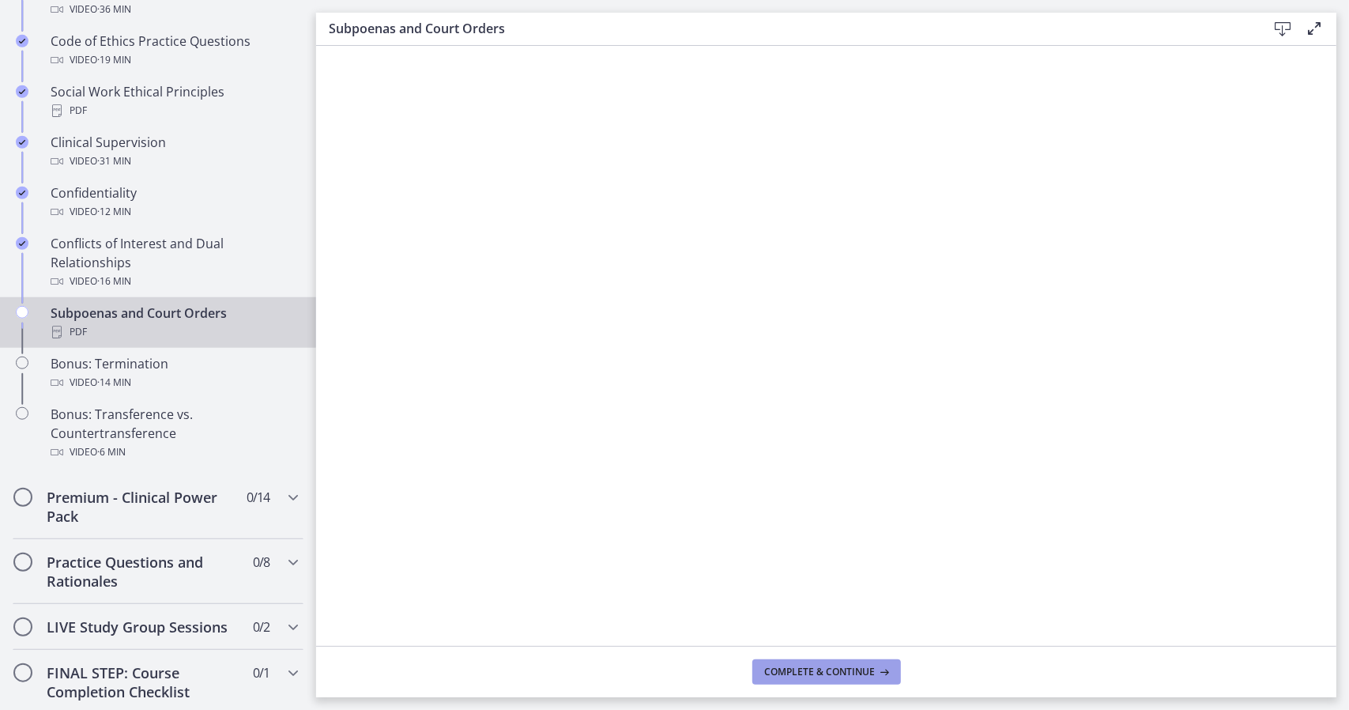
click at [854, 674] on span "Complete & continue" at bounding box center [820, 671] width 111 height 13
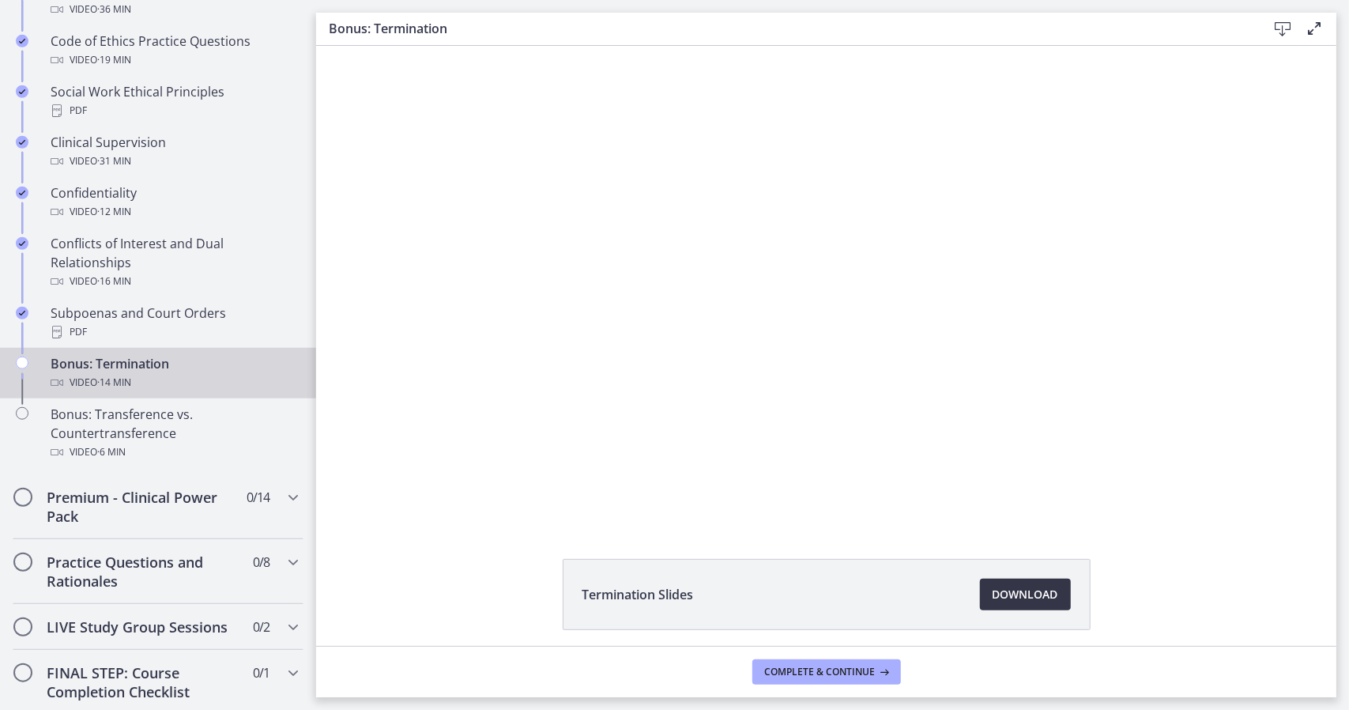
click at [1012, 599] on span "Download Opens in a new window" at bounding box center [1026, 594] width 66 height 19
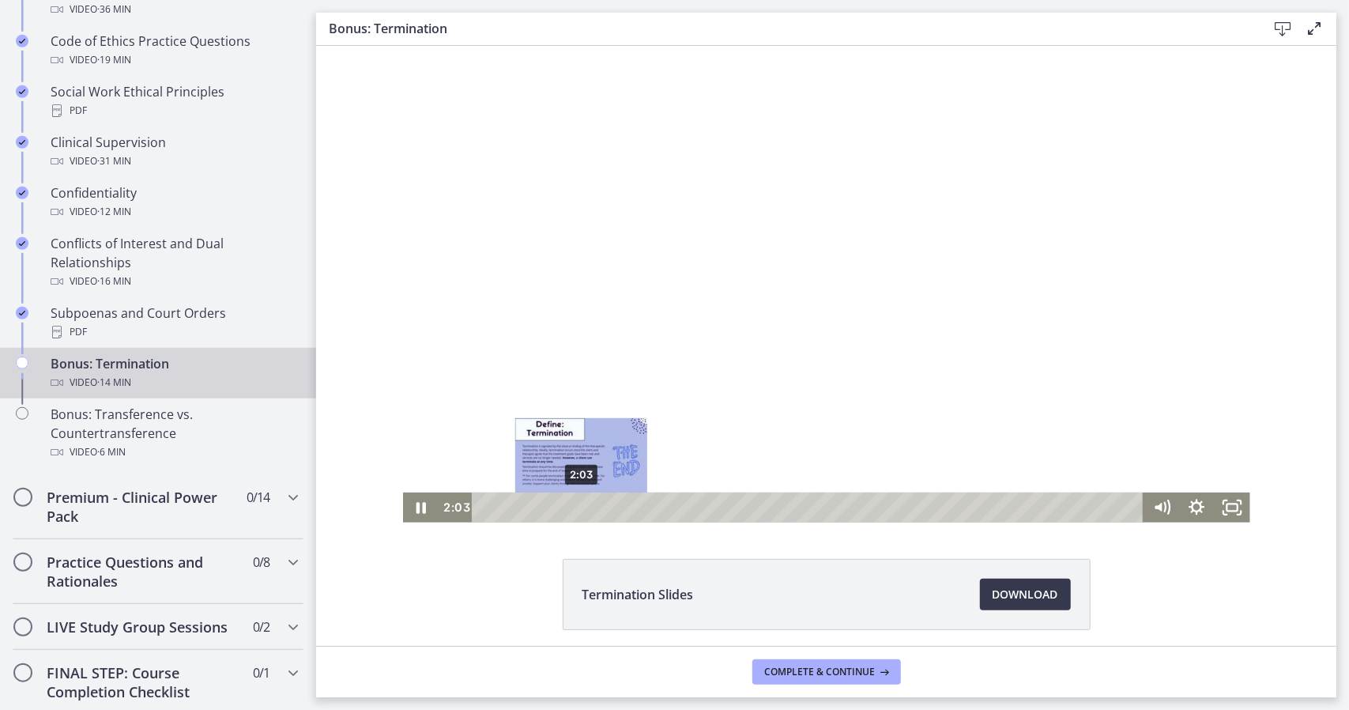
click at [575, 507] on div "2:03" at bounding box center [809, 507] width 650 height 30
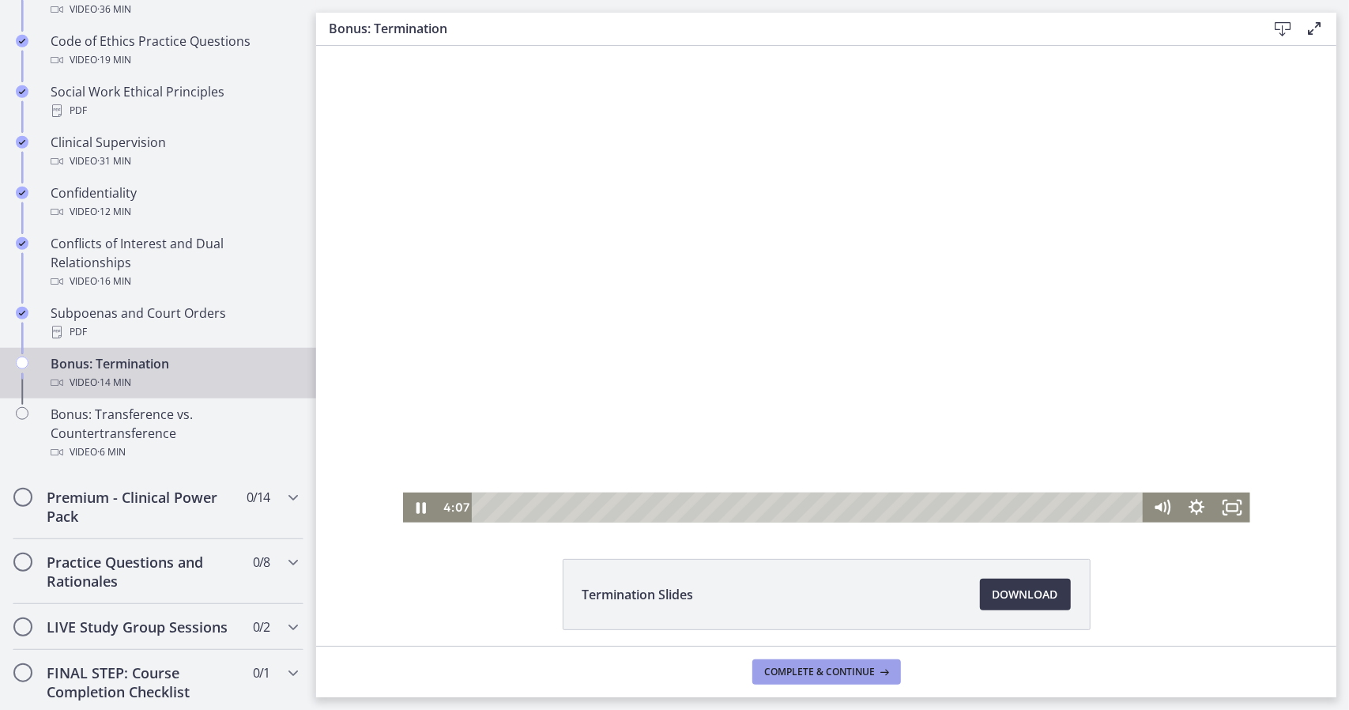
click at [815, 673] on span "Complete & continue" at bounding box center [820, 671] width 111 height 13
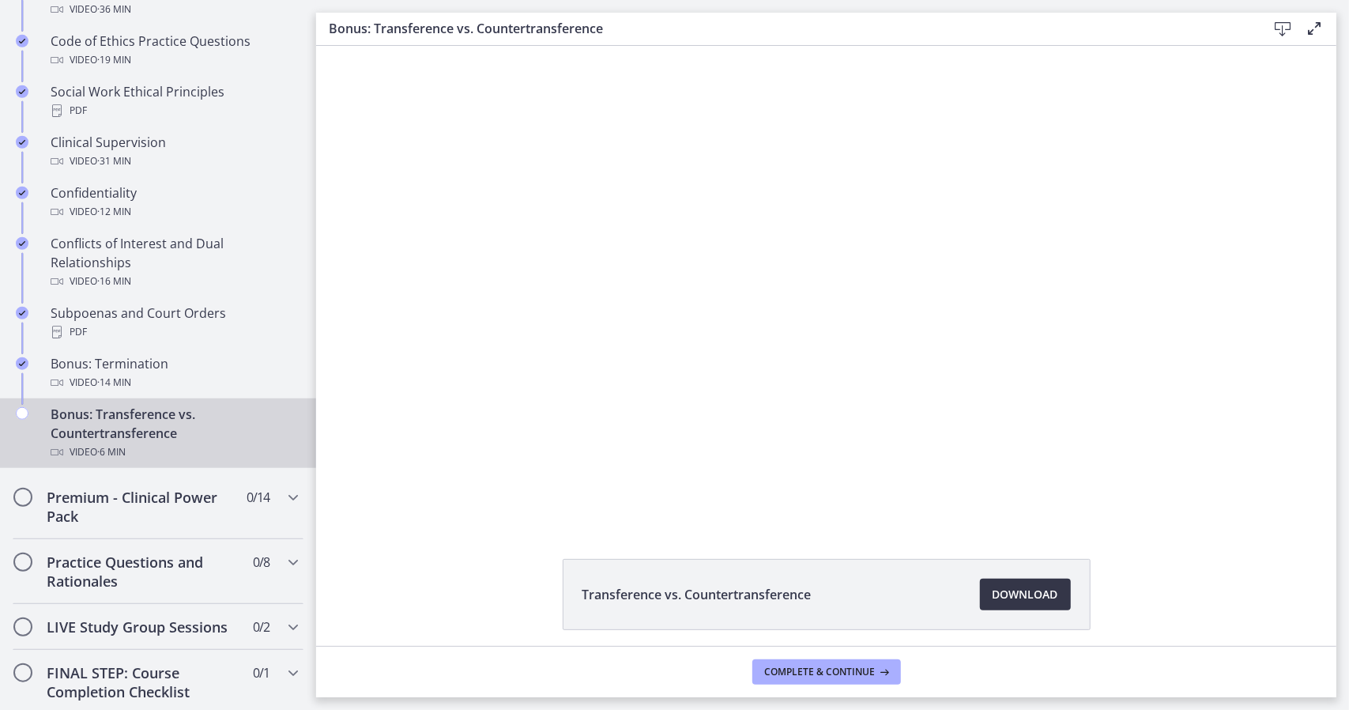
click at [1000, 597] on span "Download Opens in a new window" at bounding box center [1026, 594] width 66 height 19
click at [822, 679] on button "Complete & continue" at bounding box center [826, 671] width 149 height 25
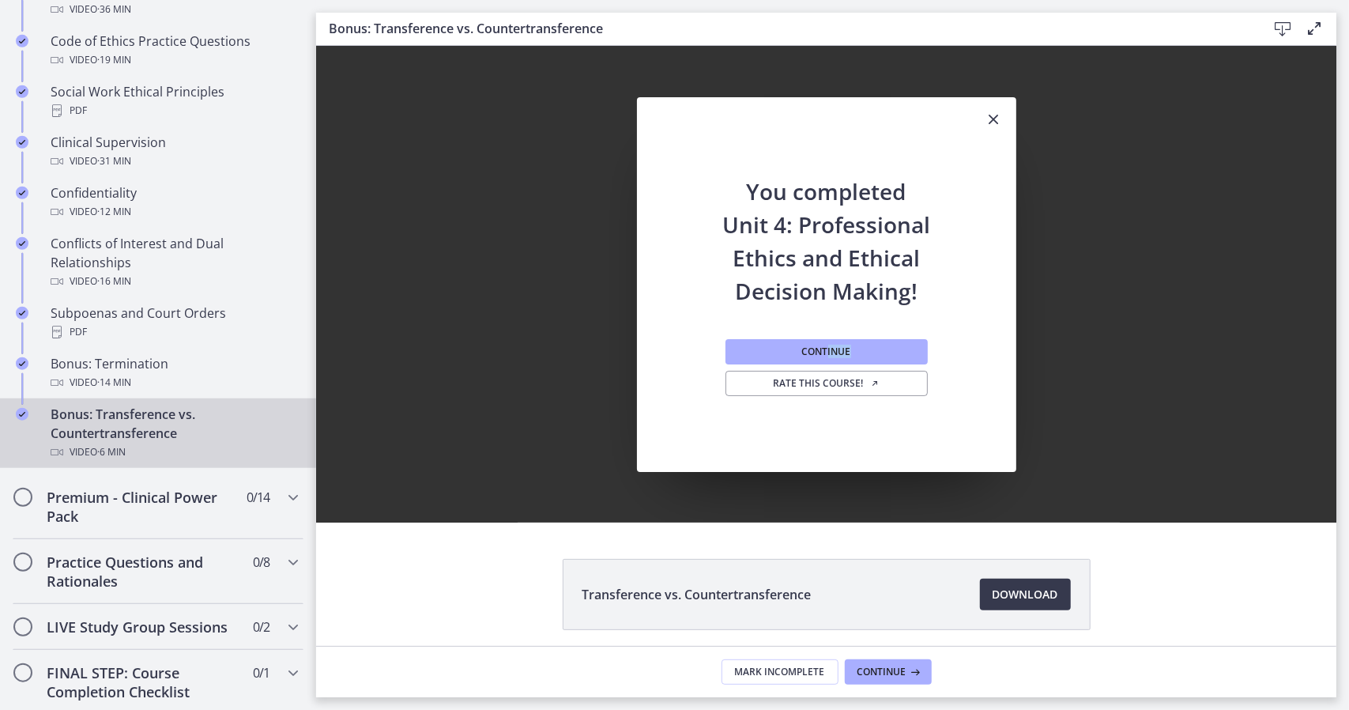
drag, startPoint x: 806, startPoint y: 364, endPoint x: 823, endPoint y: 353, distance: 19.9
click at [823, 353] on div "Continue Rate this course!" at bounding box center [826, 389] width 202 height 164
click at [823, 353] on span "Continue" at bounding box center [826, 351] width 49 height 13
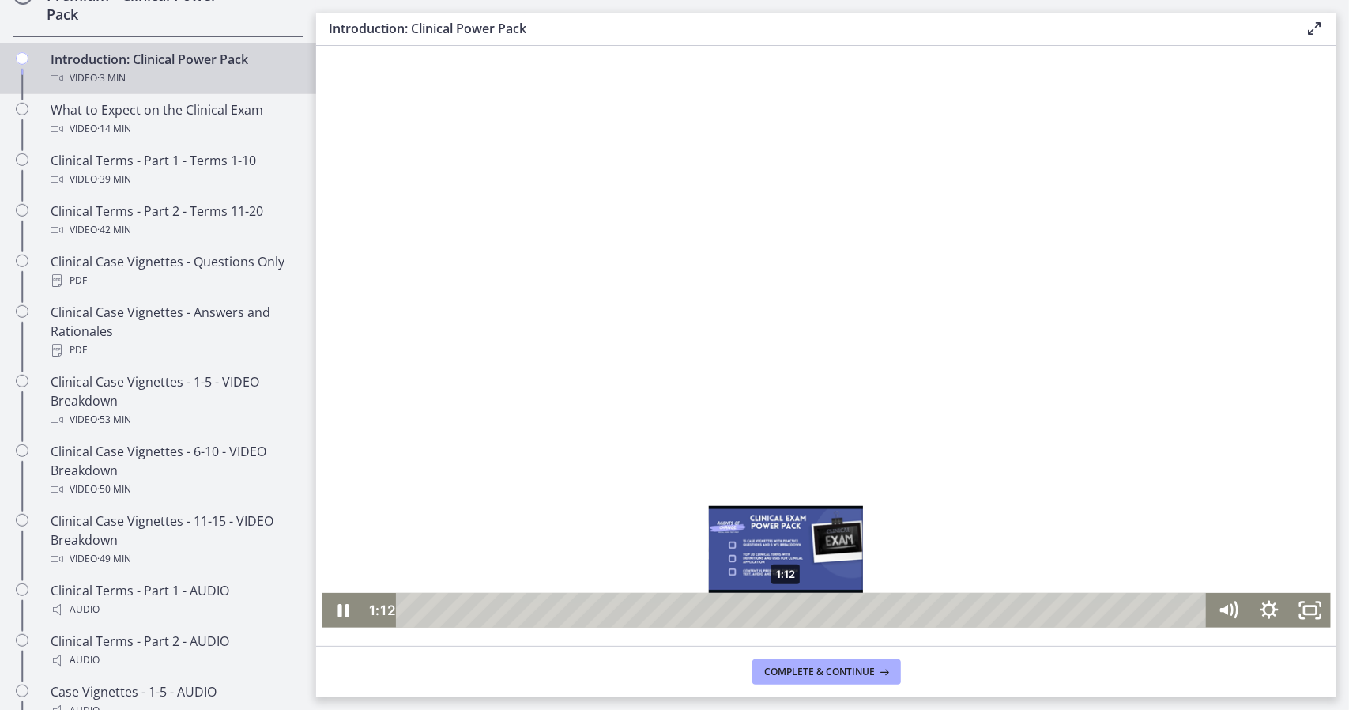
click at [780, 609] on div "1:12" at bounding box center [803, 609] width 786 height 35
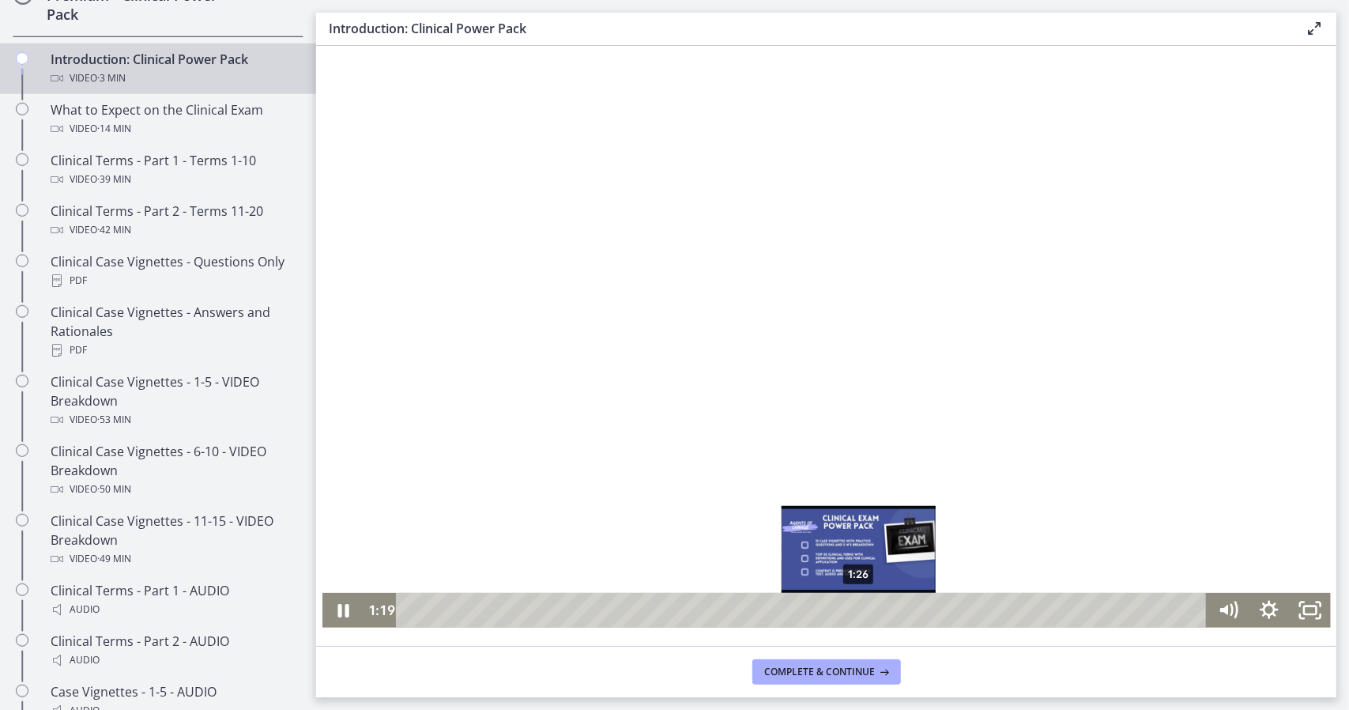
click at [853, 608] on div "1:26" at bounding box center [803, 609] width 786 height 35
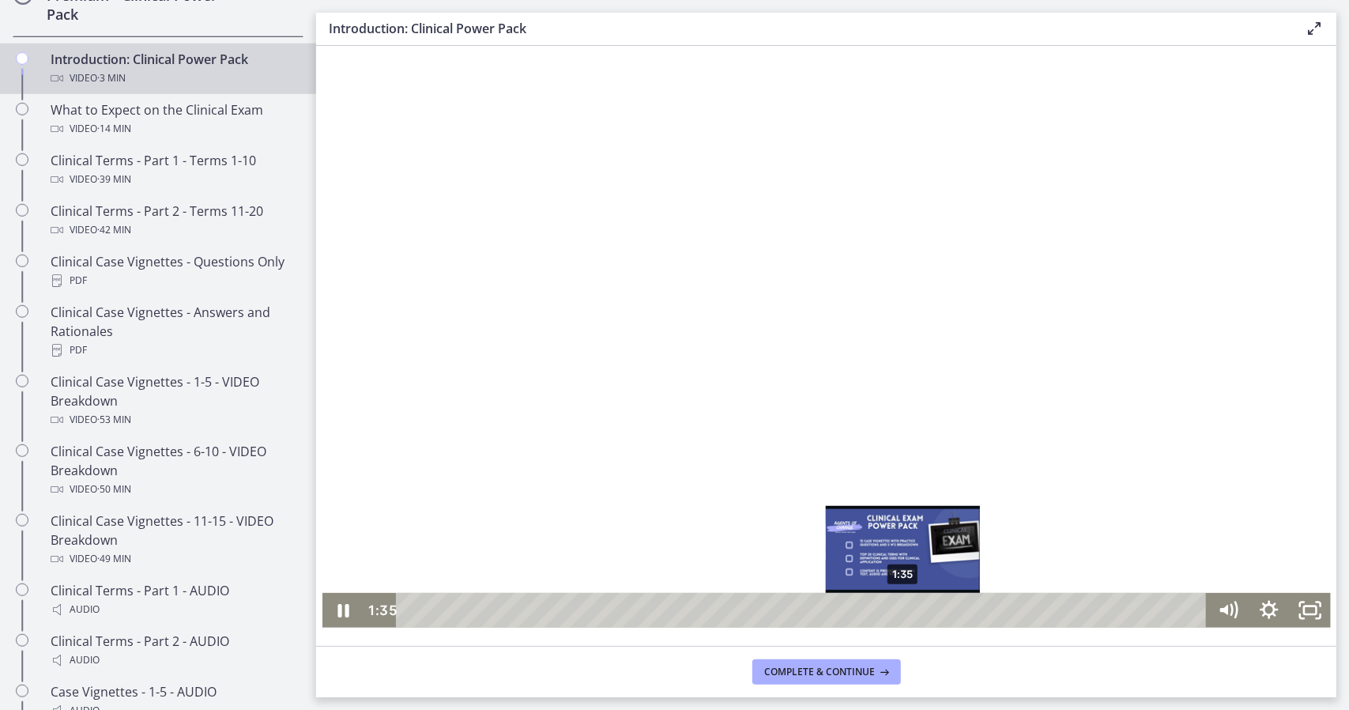
click at [897, 609] on div "1:35" at bounding box center [803, 609] width 786 height 35
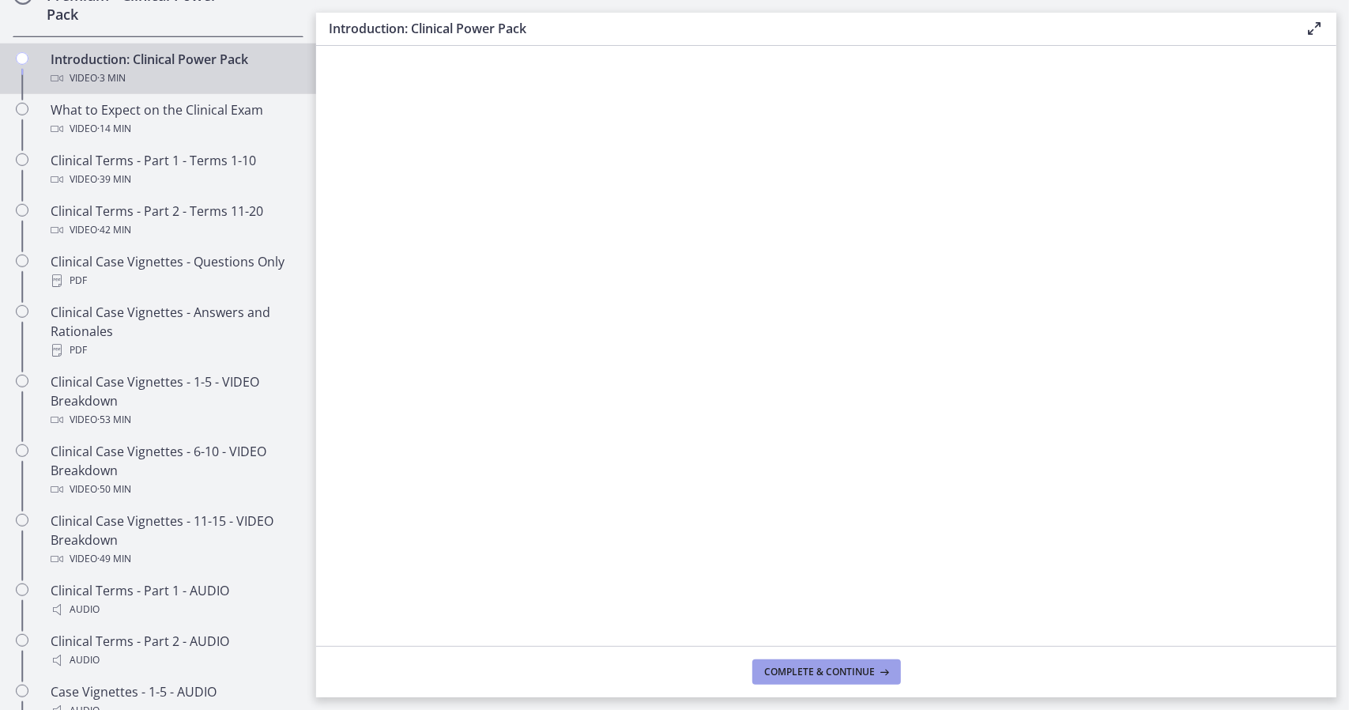
click at [843, 668] on span "Complete & continue" at bounding box center [820, 671] width 111 height 13
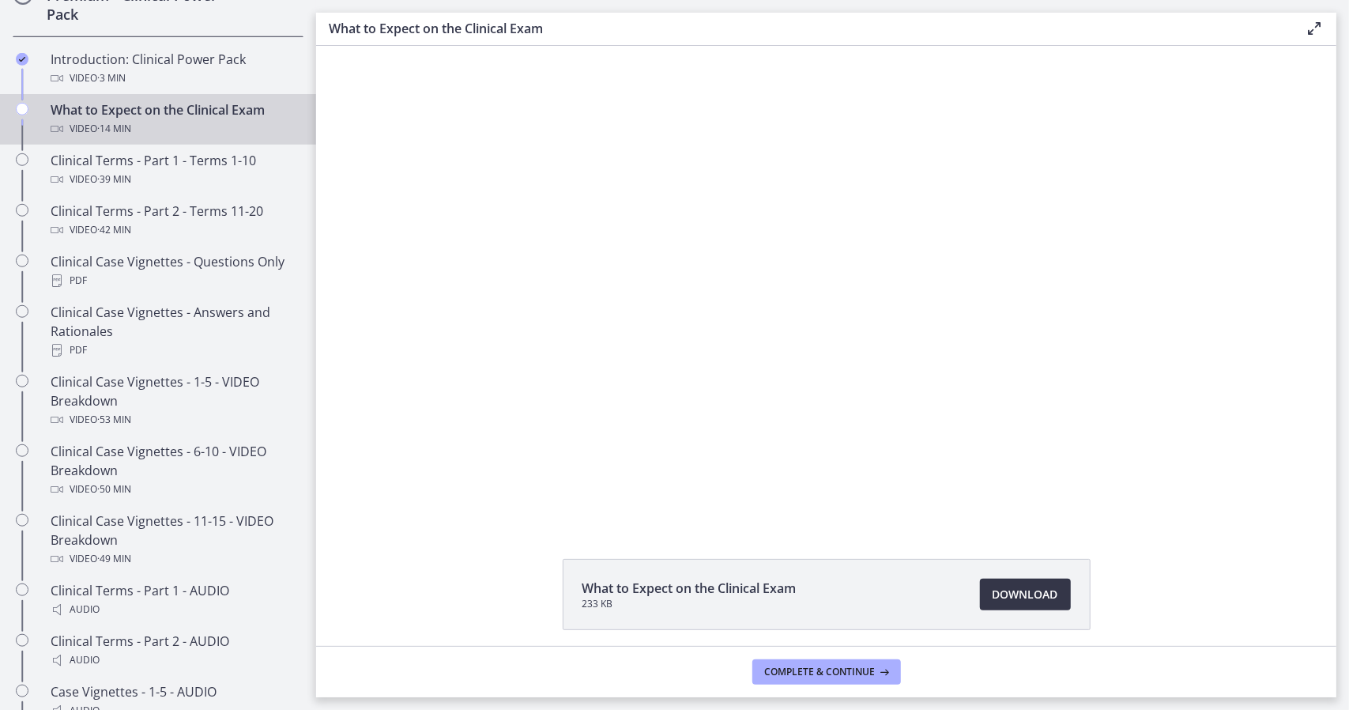
click at [1005, 601] on span "Download Opens in a new window" at bounding box center [1026, 594] width 66 height 19
click at [852, 666] on span "Complete & continue" at bounding box center [820, 671] width 111 height 13
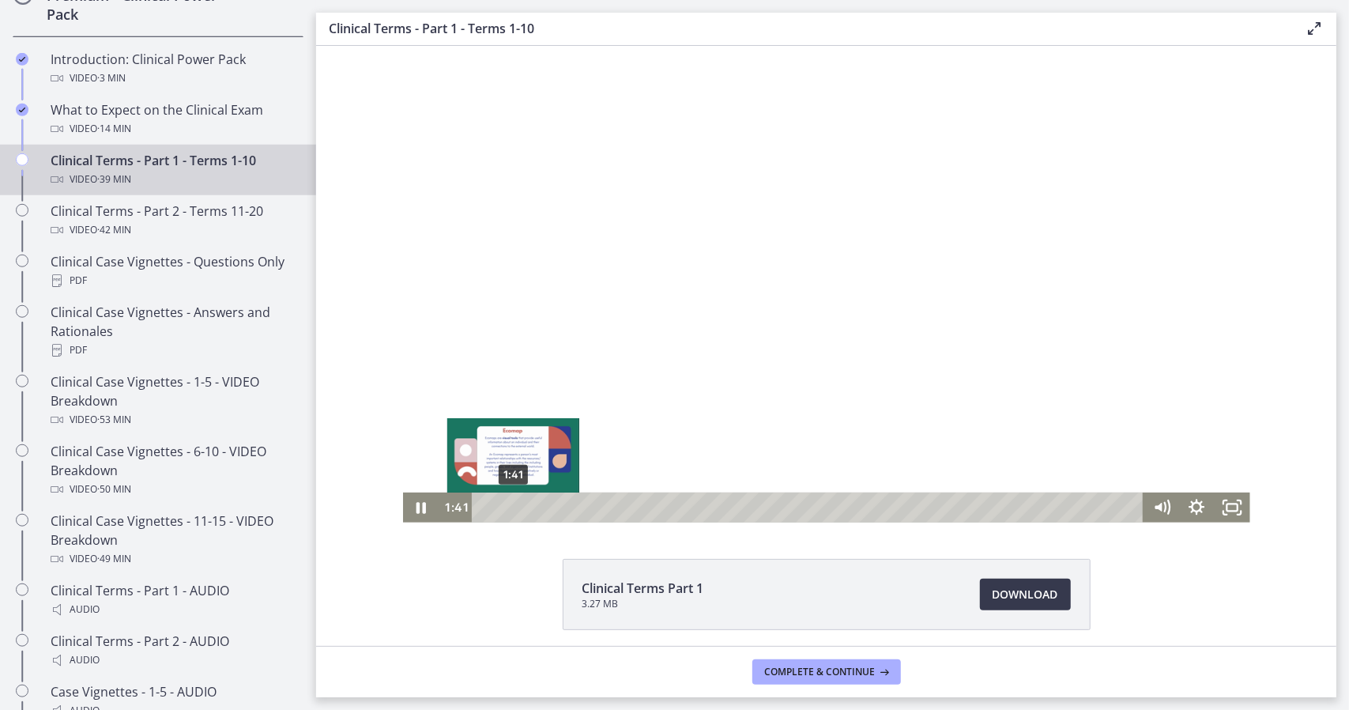
click at [507, 511] on div "1:41" at bounding box center [809, 507] width 650 height 30
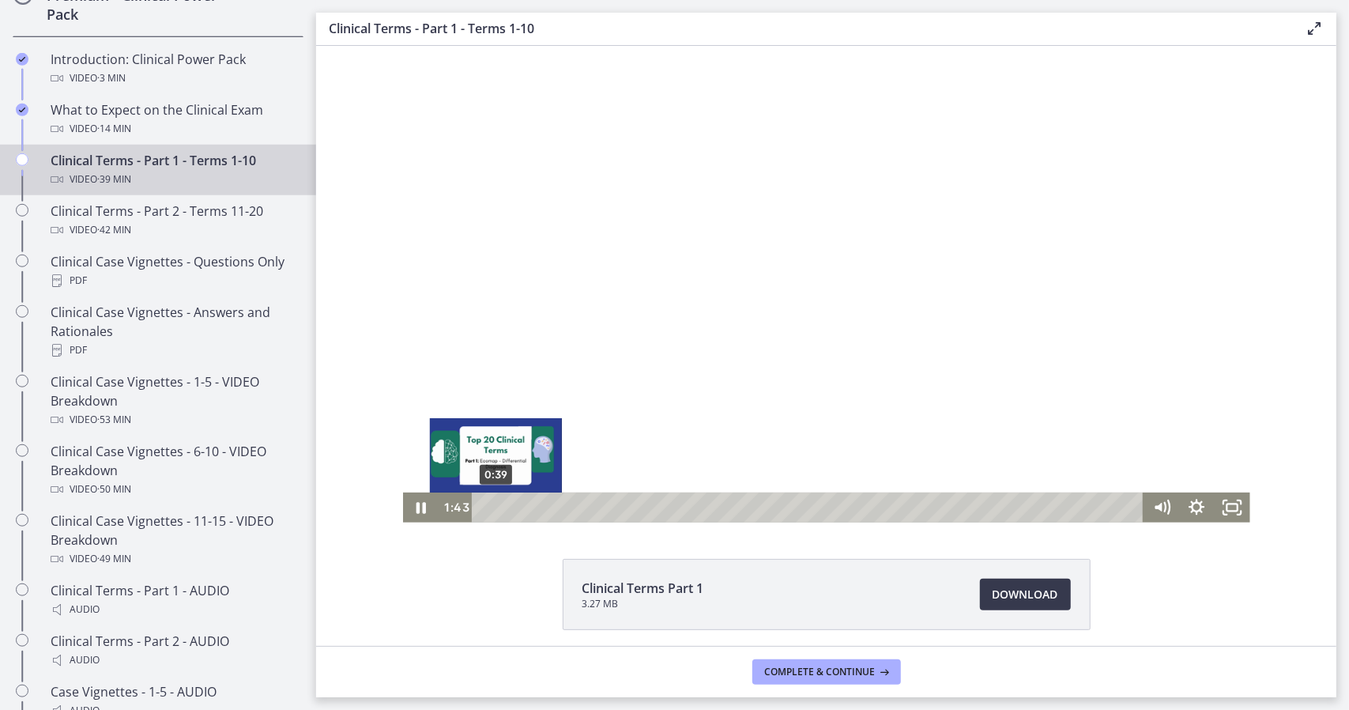
click at [489, 509] on div "0:39" at bounding box center [809, 507] width 650 height 30
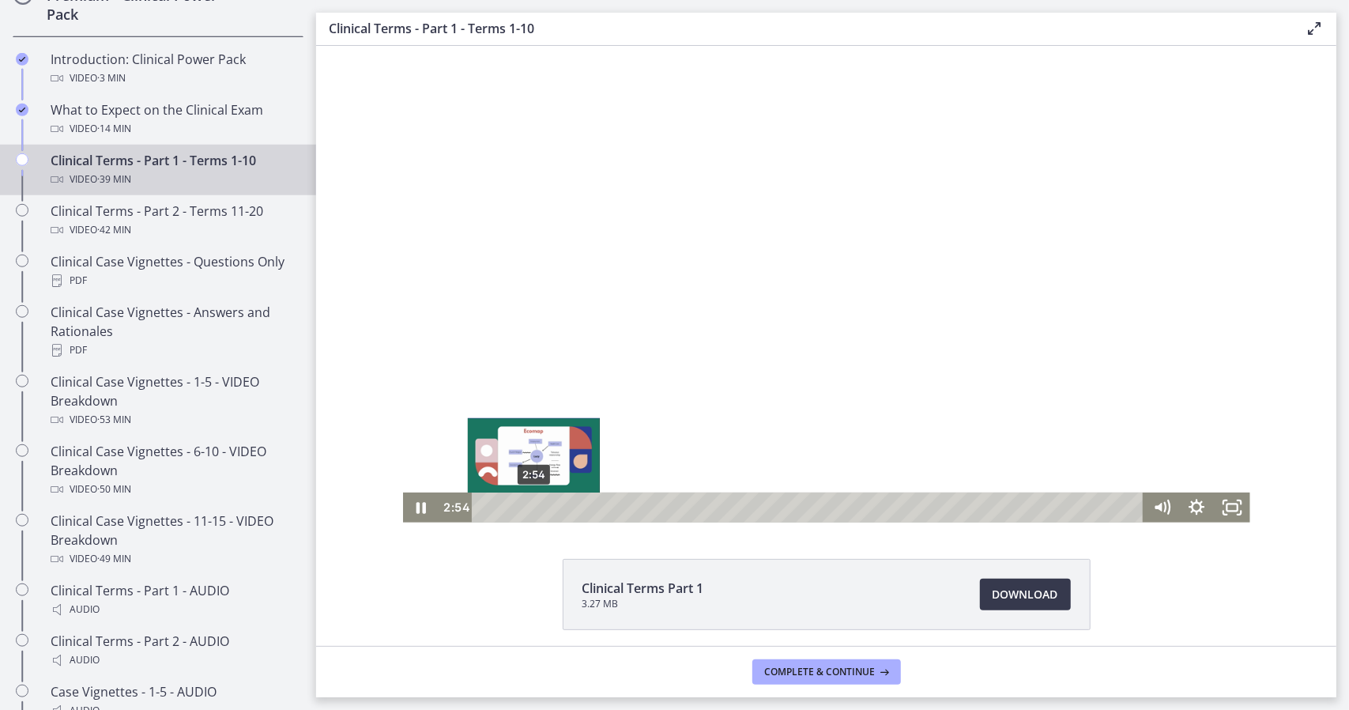
click at [527, 509] on div "2:54" at bounding box center [809, 507] width 650 height 30
click at [518, 510] on div "2:20" at bounding box center [809, 507] width 650 height 30
click at [548, 504] on div "4:07" at bounding box center [809, 507] width 650 height 30
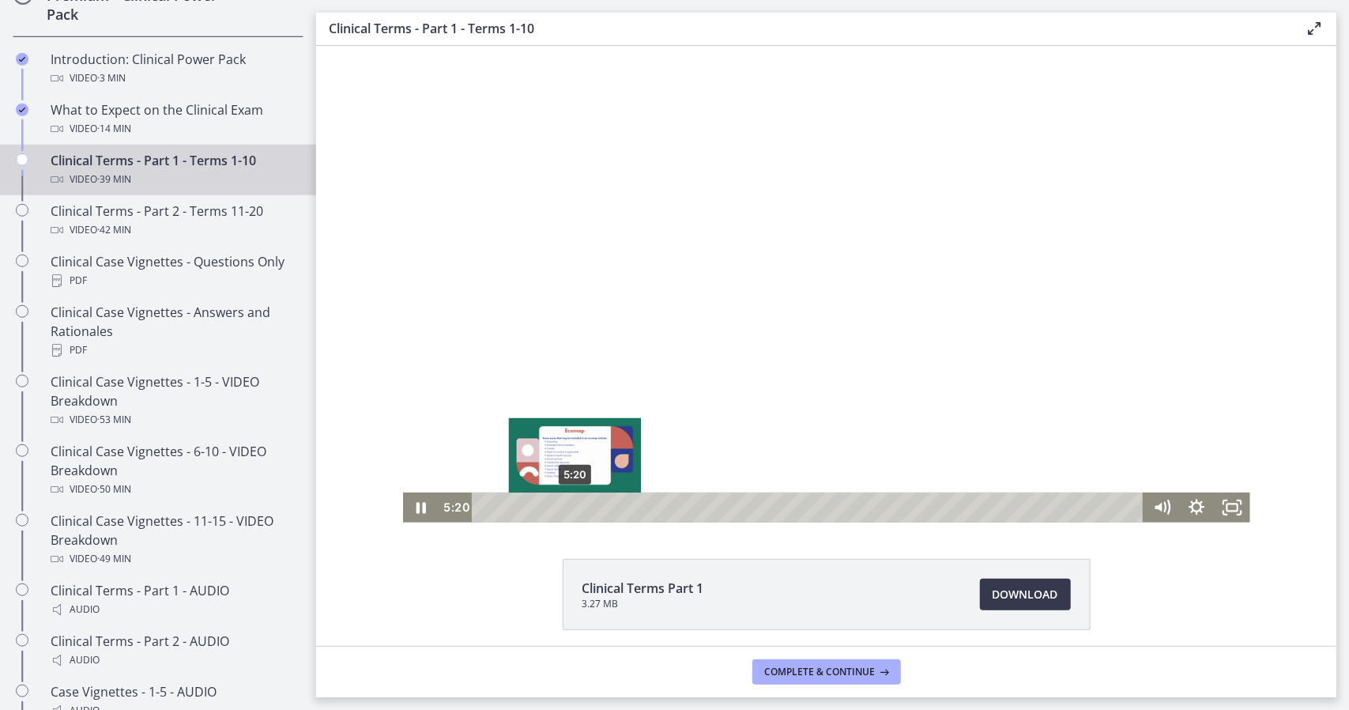
click at [568, 510] on div "5:20" at bounding box center [809, 507] width 650 height 30
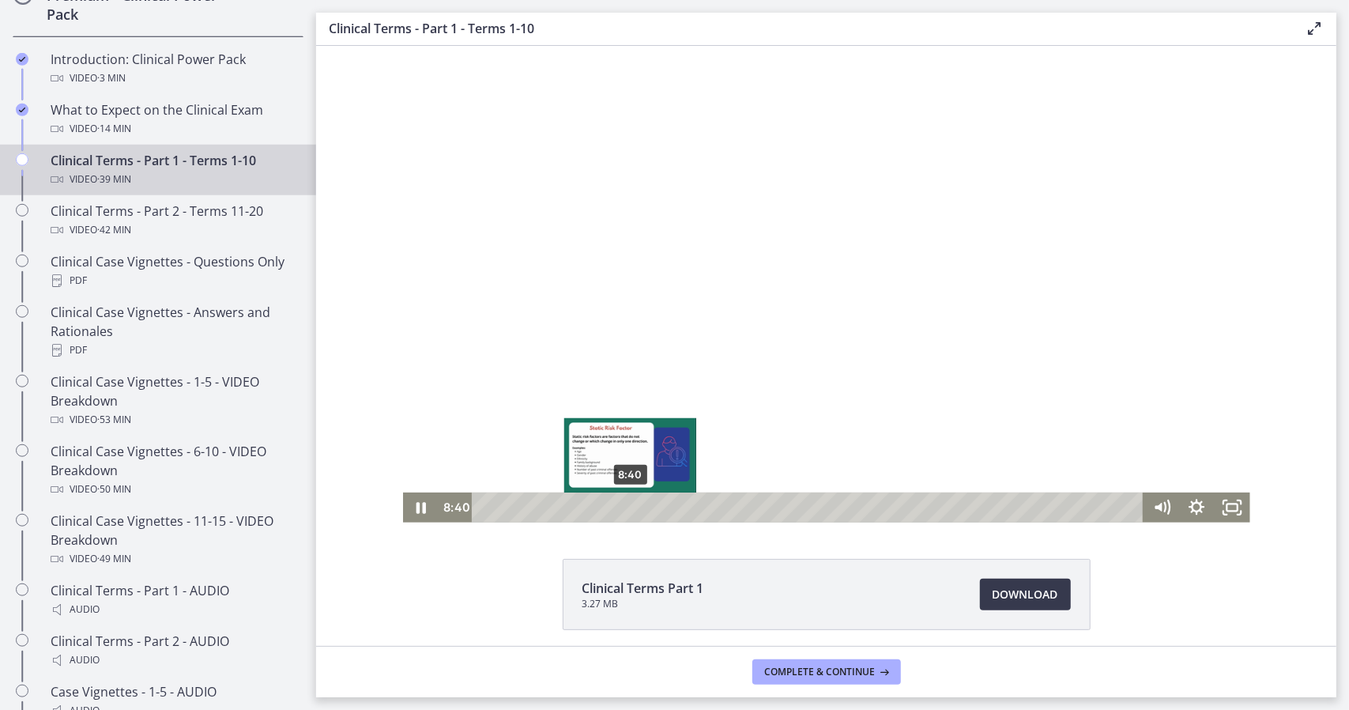
click at [624, 506] on div "8:40" at bounding box center [809, 507] width 650 height 30
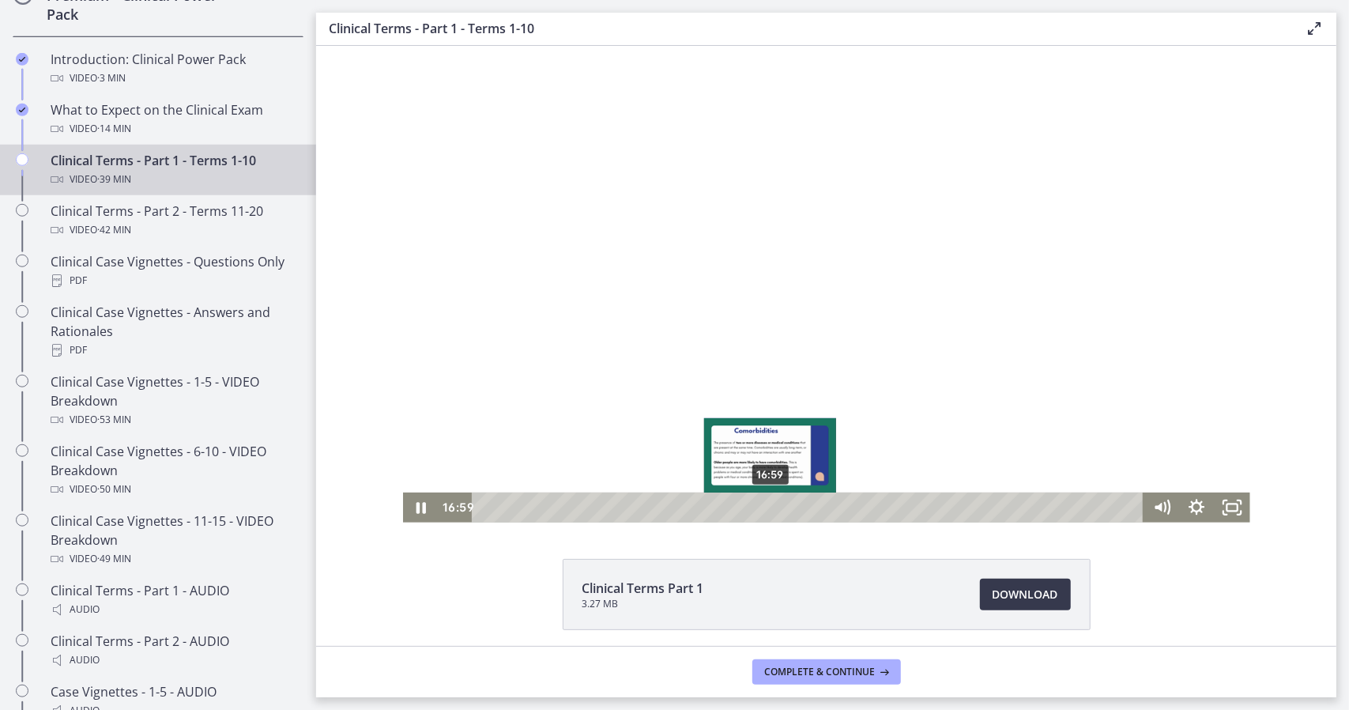
click at [764, 507] on div "16:59" at bounding box center [809, 507] width 650 height 30
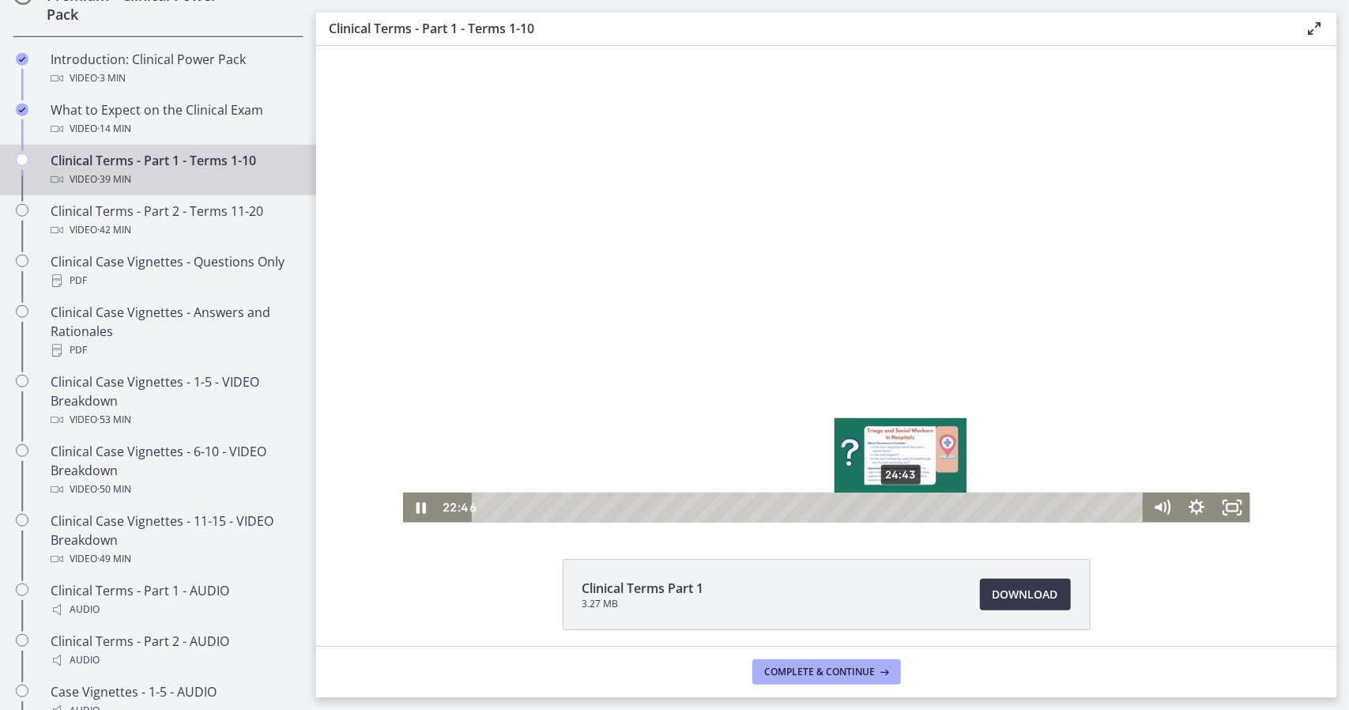
click at [895, 511] on div "24:43" at bounding box center [809, 507] width 650 height 30
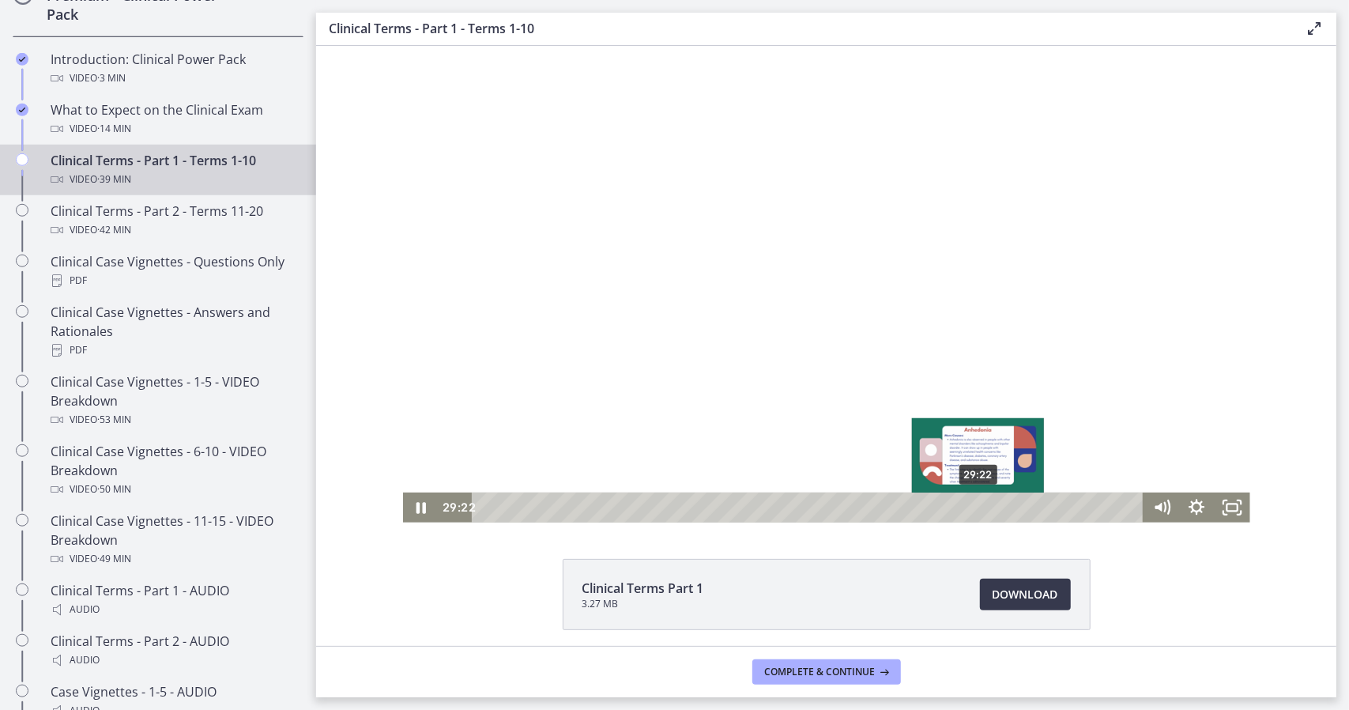
click at [973, 511] on div "29:22" at bounding box center [809, 507] width 650 height 30
click at [944, 511] on div "27:41" at bounding box center [809, 507] width 650 height 30
click at [965, 511] on div "28:54" at bounding box center [809, 507] width 650 height 30
click at [981, 511] on div "29:50" at bounding box center [809, 507] width 650 height 30
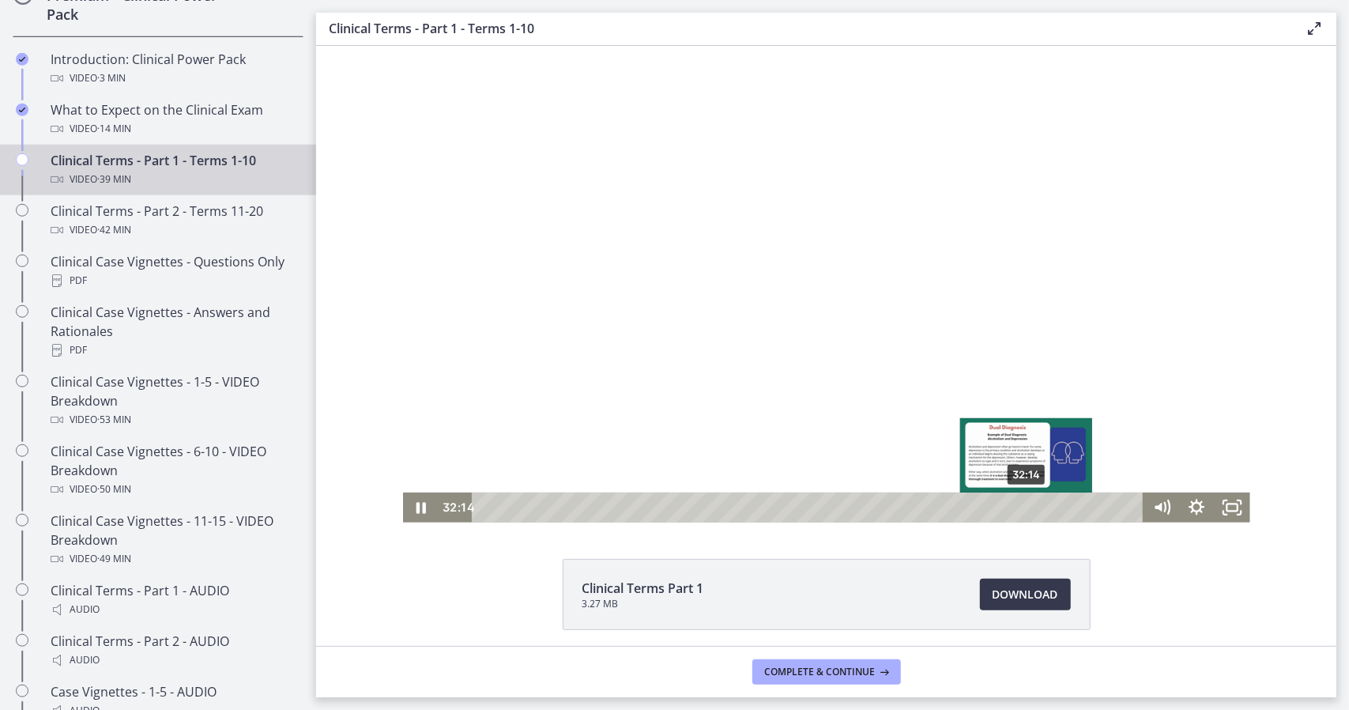
click at [1021, 510] on div "32:14" at bounding box center [809, 507] width 650 height 30
click at [1008, 507] on div "31:26" at bounding box center [809, 507] width 650 height 30
click at [999, 510] on div "30:55" at bounding box center [809, 507] width 650 height 30
click at [1038, 507] on div "33:13" at bounding box center [809, 507] width 650 height 30
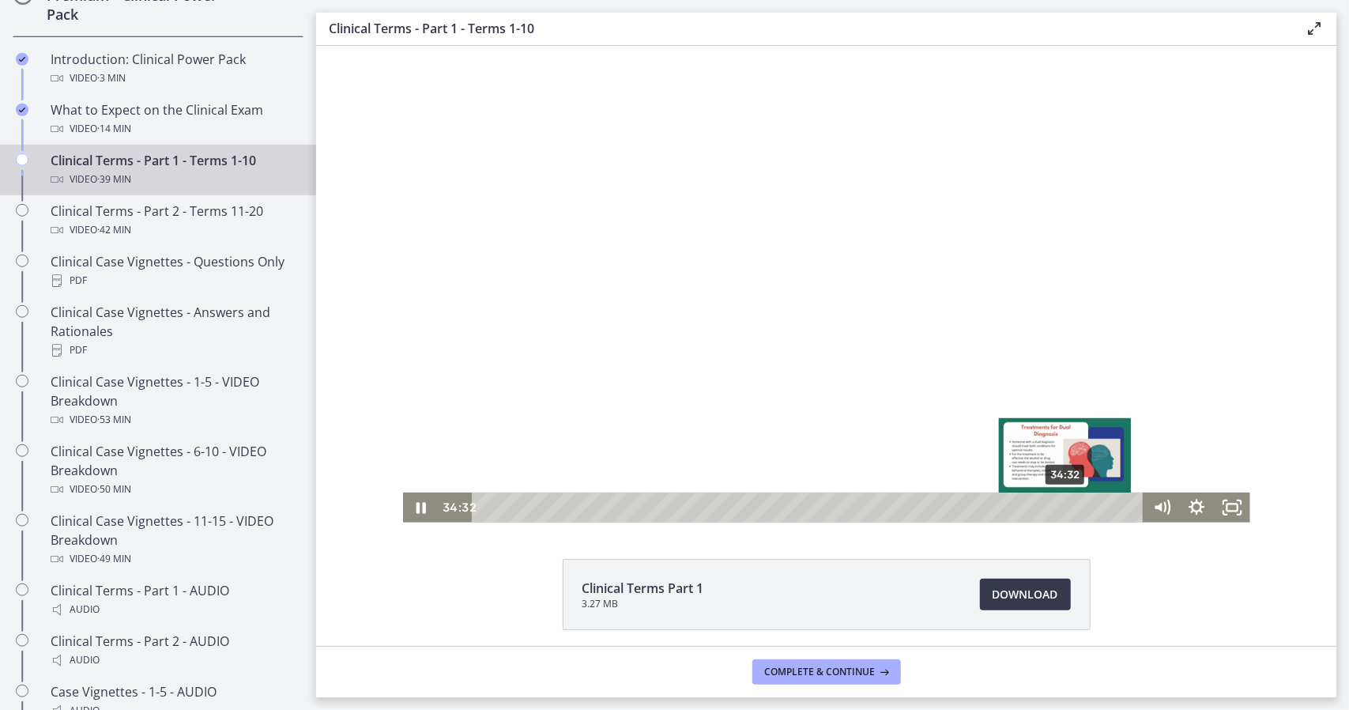
click at [1060, 509] on div "34:32" at bounding box center [809, 507] width 650 height 30
click at [1060, 509] on div "Playbar" at bounding box center [1065, 507] width 10 height 10
click at [1071, 506] on div "35:11" at bounding box center [809, 507] width 650 height 30
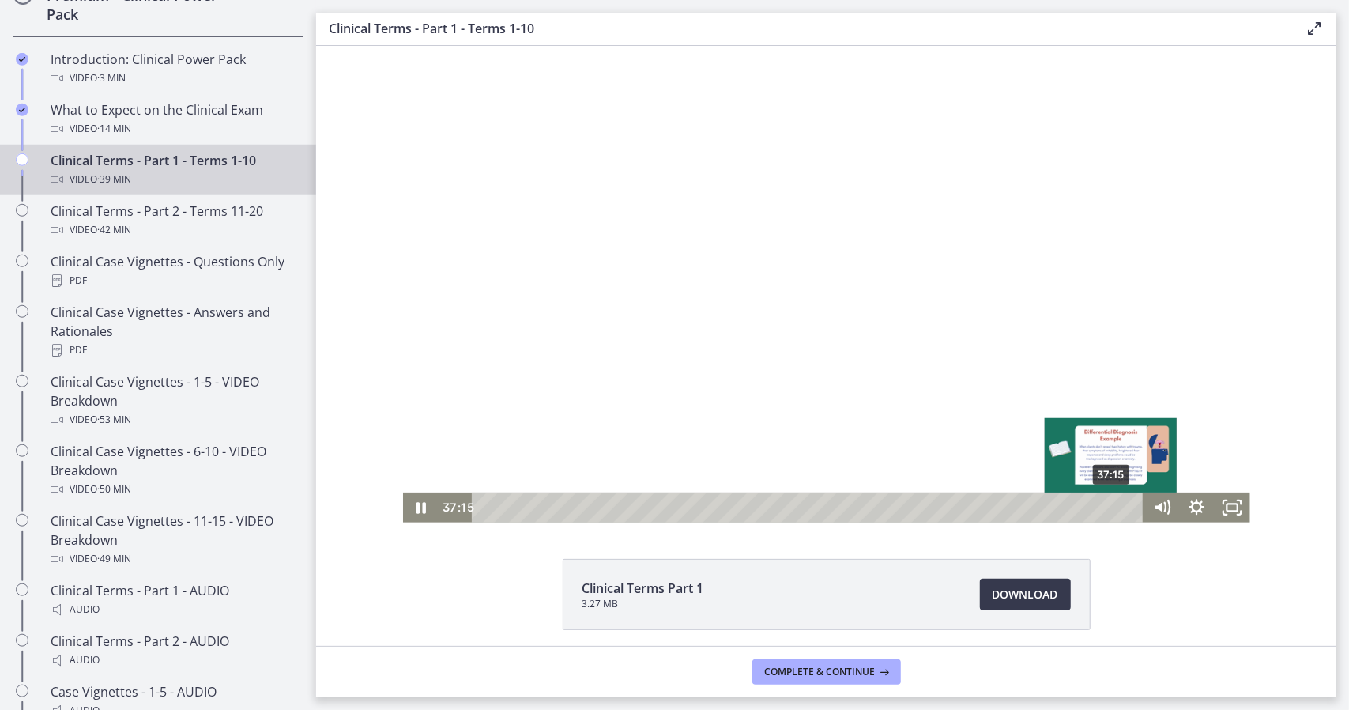
click at [1106, 510] on div "37:15" at bounding box center [809, 507] width 650 height 30
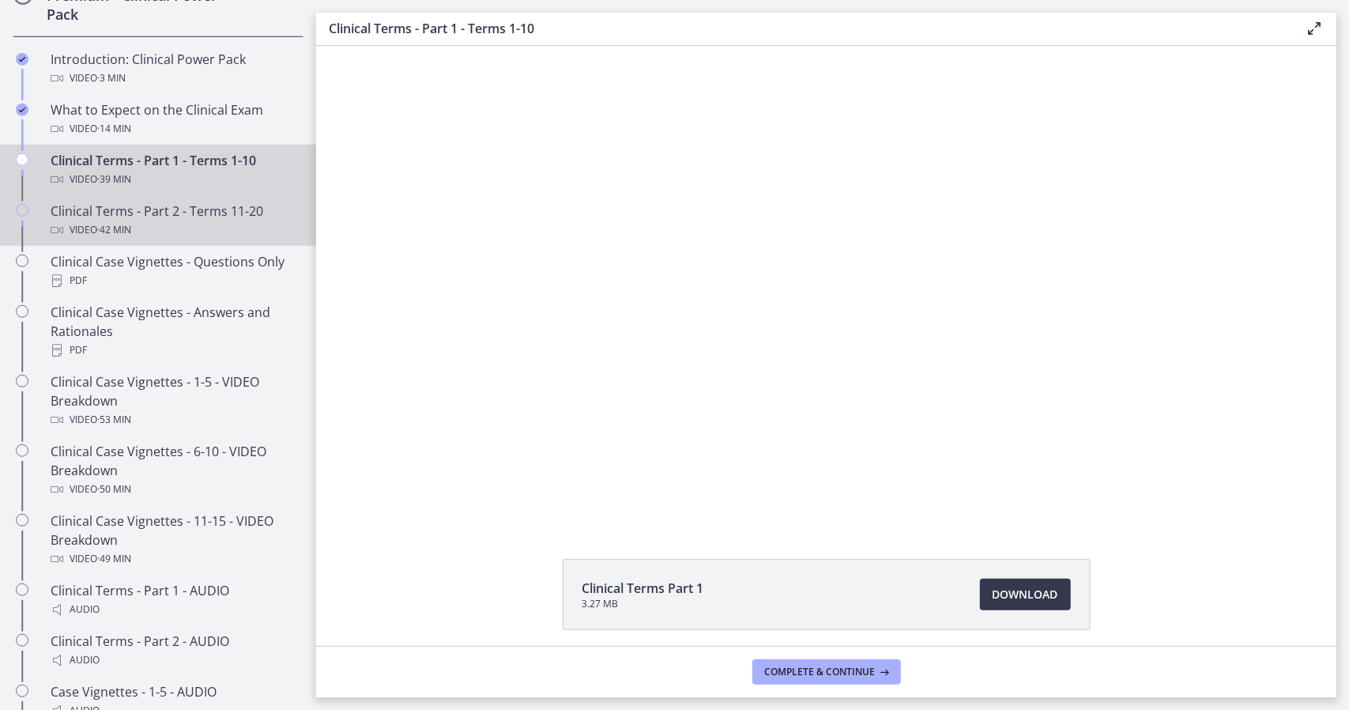
click at [240, 222] on div "Clinical Terms - Part 2 - Terms 11-20 Video · 42 min" at bounding box center [174, 221] width 247 height 38
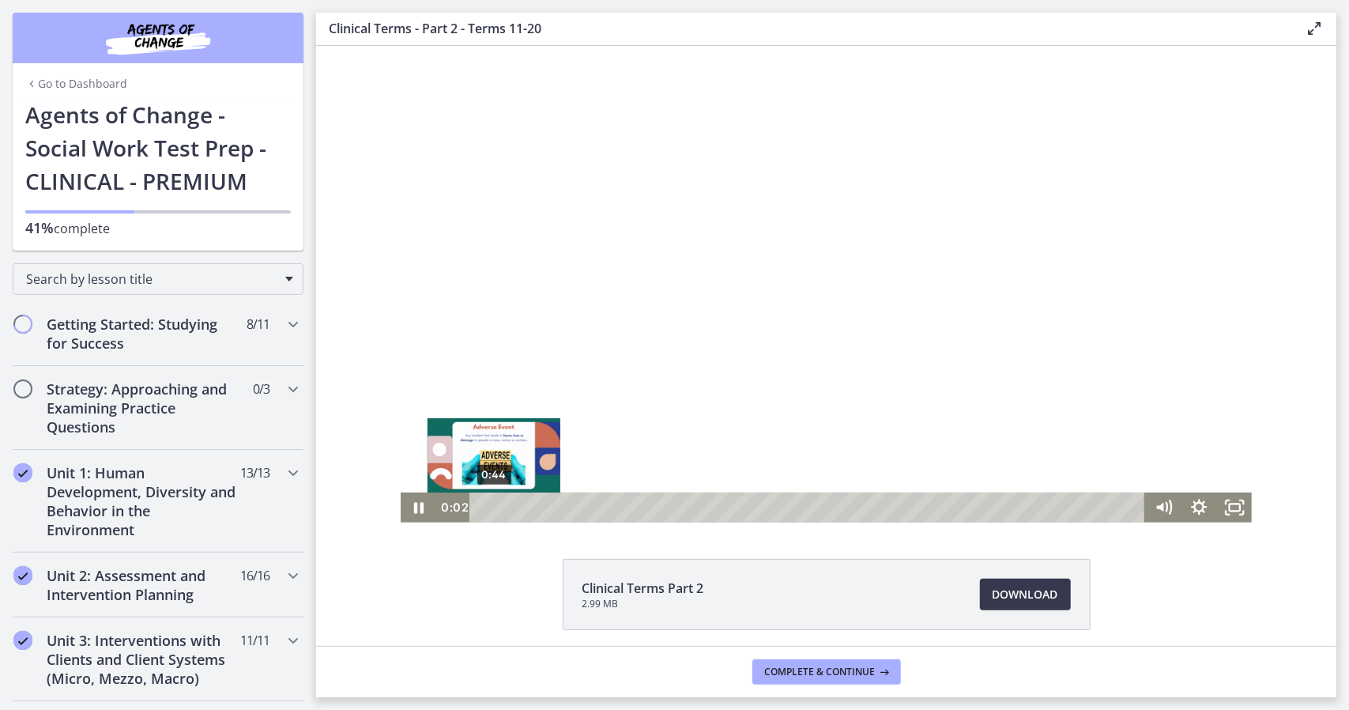
scroll to position [793, 0]
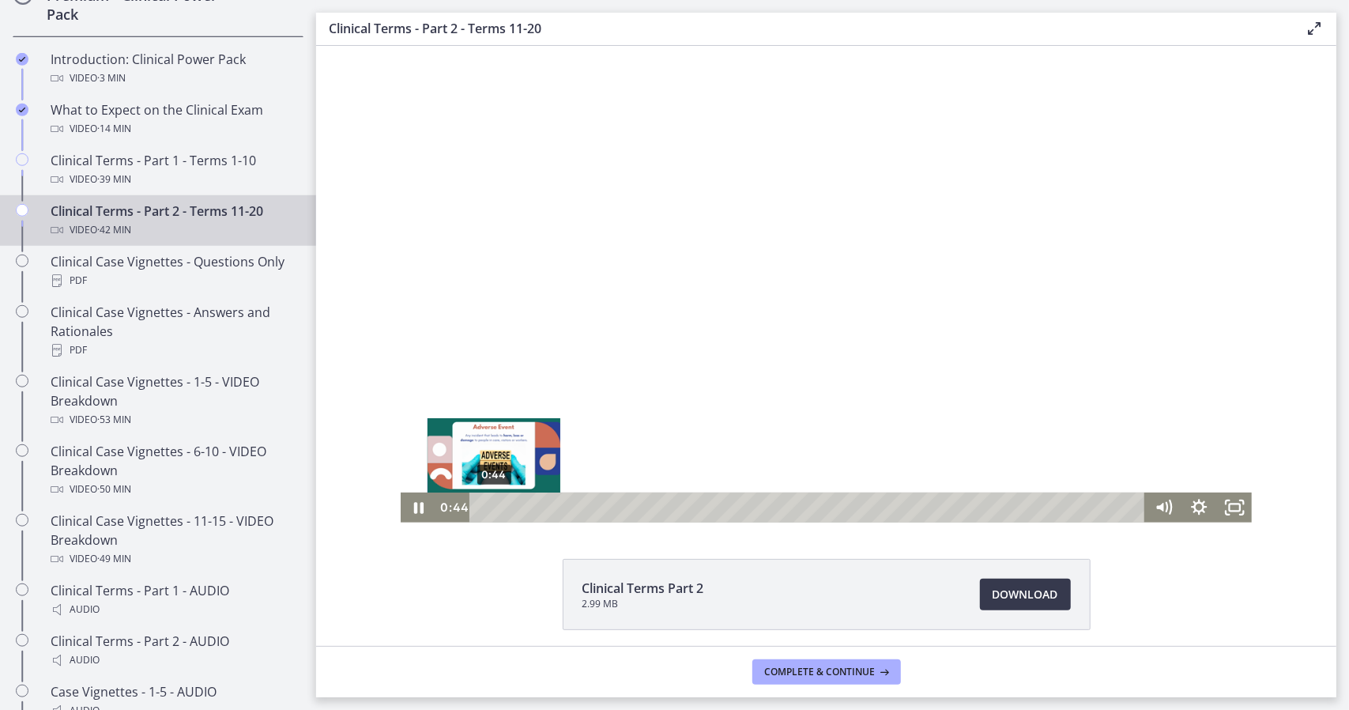
click at [488, 503] on div "0:44" at bounding box center [809, 507] width 654 height 30
click at [507, 507] on div "1:57" at bounding box center [809, 507] width 654 height 30
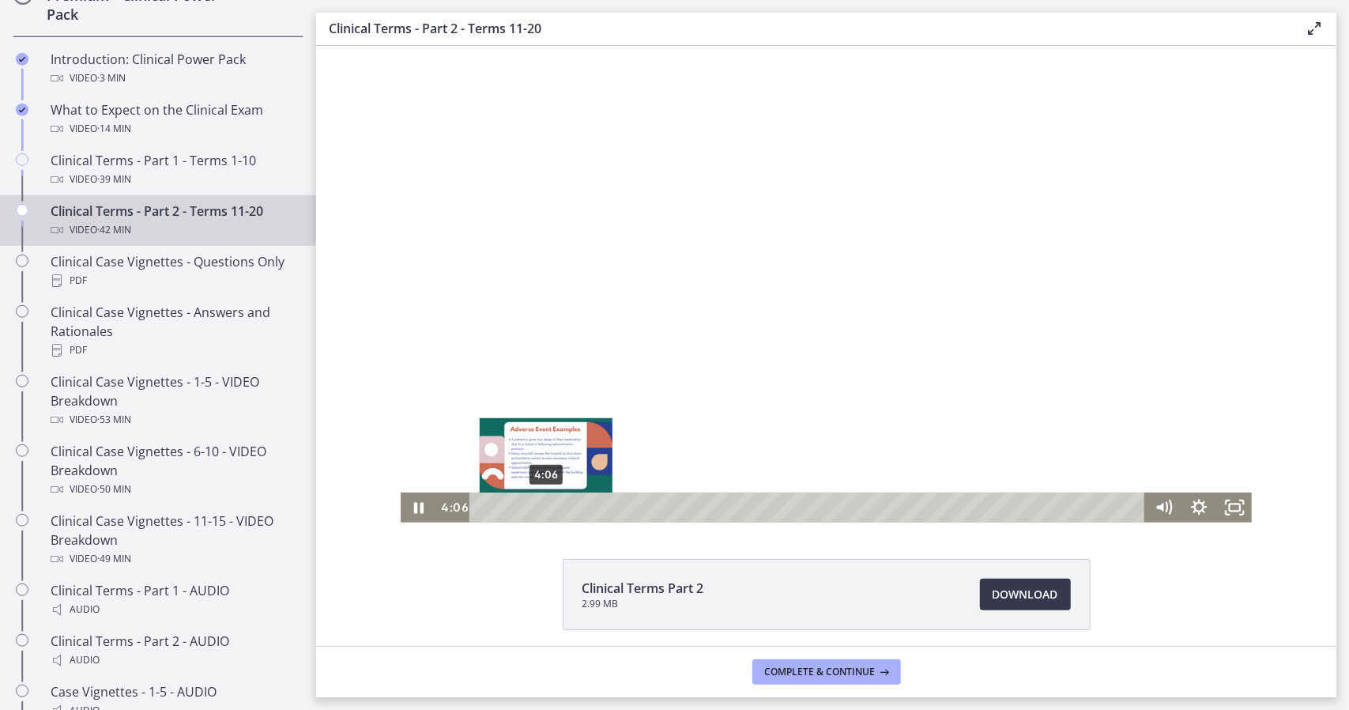
click at [540, 507] on div "4:06" at bounding box center [809, 507] width 654 height 30
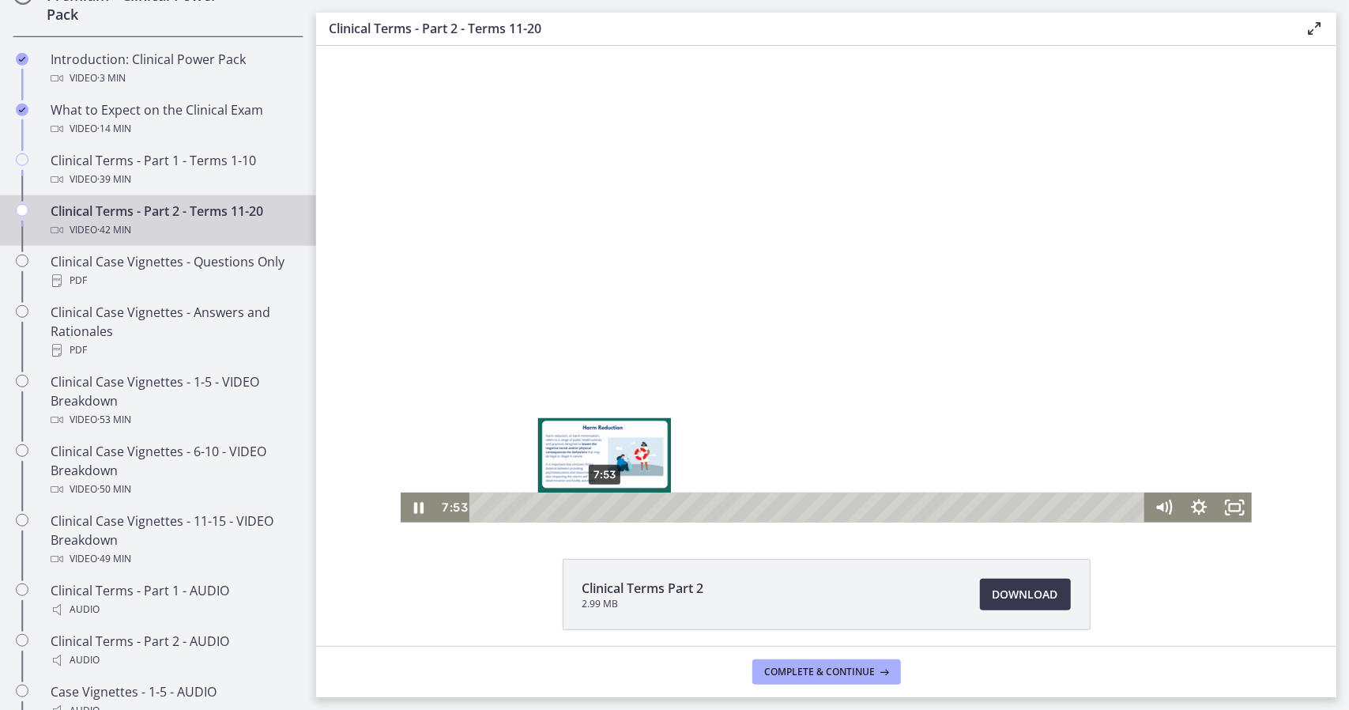
click at [598, 509] on div "7:53" at bounding box center [809, 507] width 654 height 30
click at [627, 509] on div "9:44" at bounding box center [809, 507] width 654 height 30
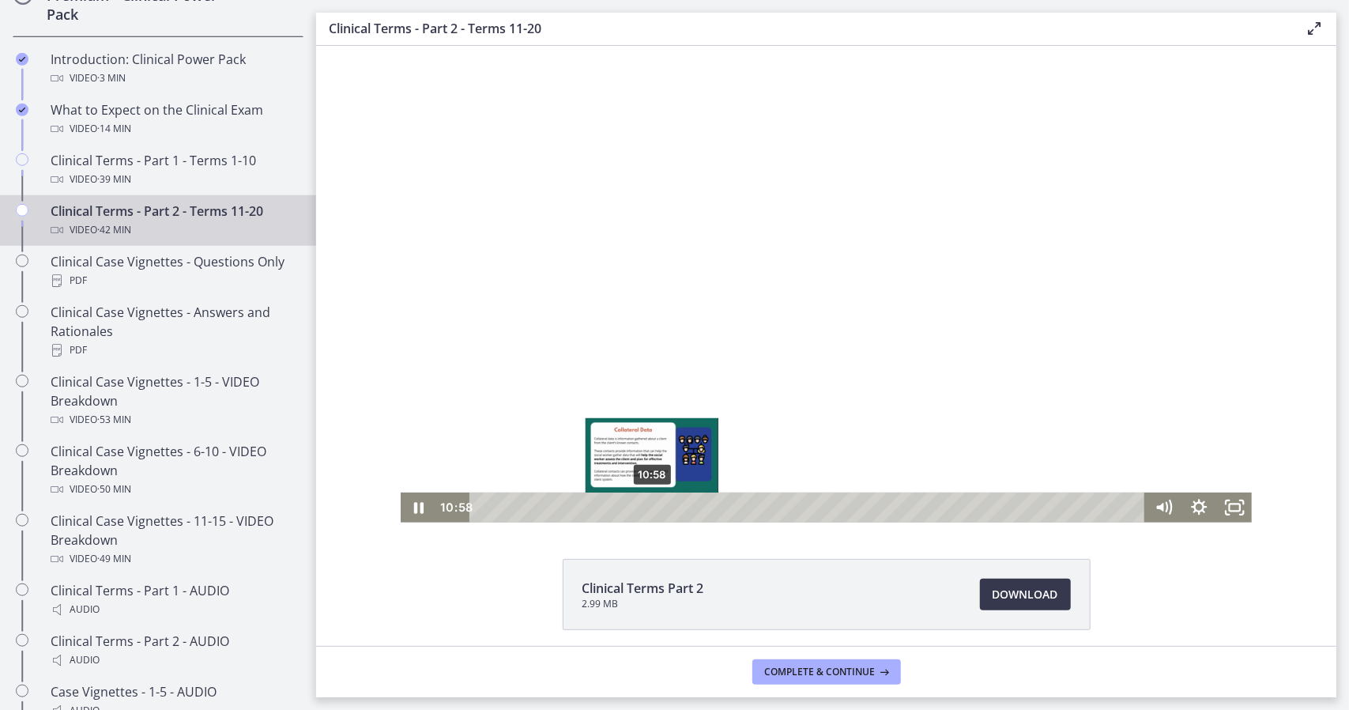
click at [646, 511] on div "10:58" at bounding box center [809, 507] width 654 height 30
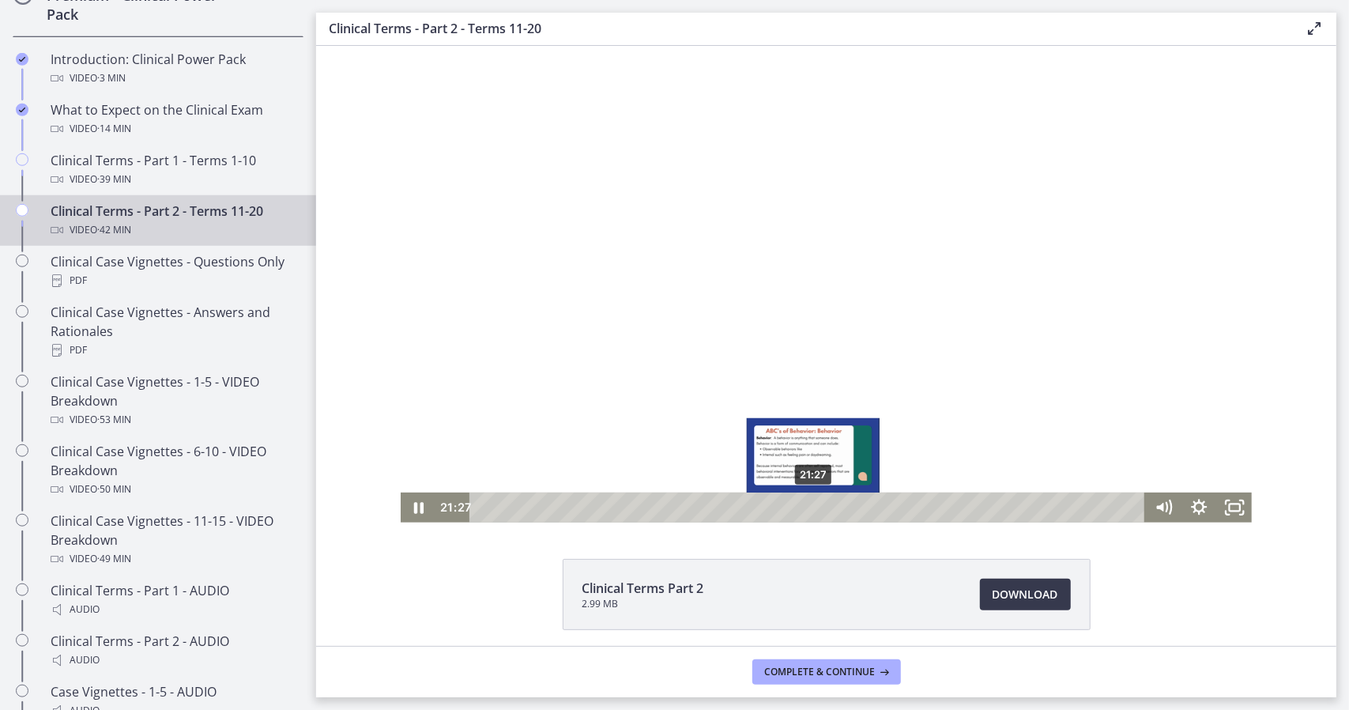
click at [808, 502] on div "21:27" at bounding box center [809, 507] width 654 height 30
click at [793, 503] on div "20:29" at bounding box center [809, 507] width 654 height 30
click at [810, 508] on div "21:36" at bounding box center [809, 507] width 654 height 30
click at [825, 508] on div "22:35" at bounding box center [809, 507] width 654 height 30
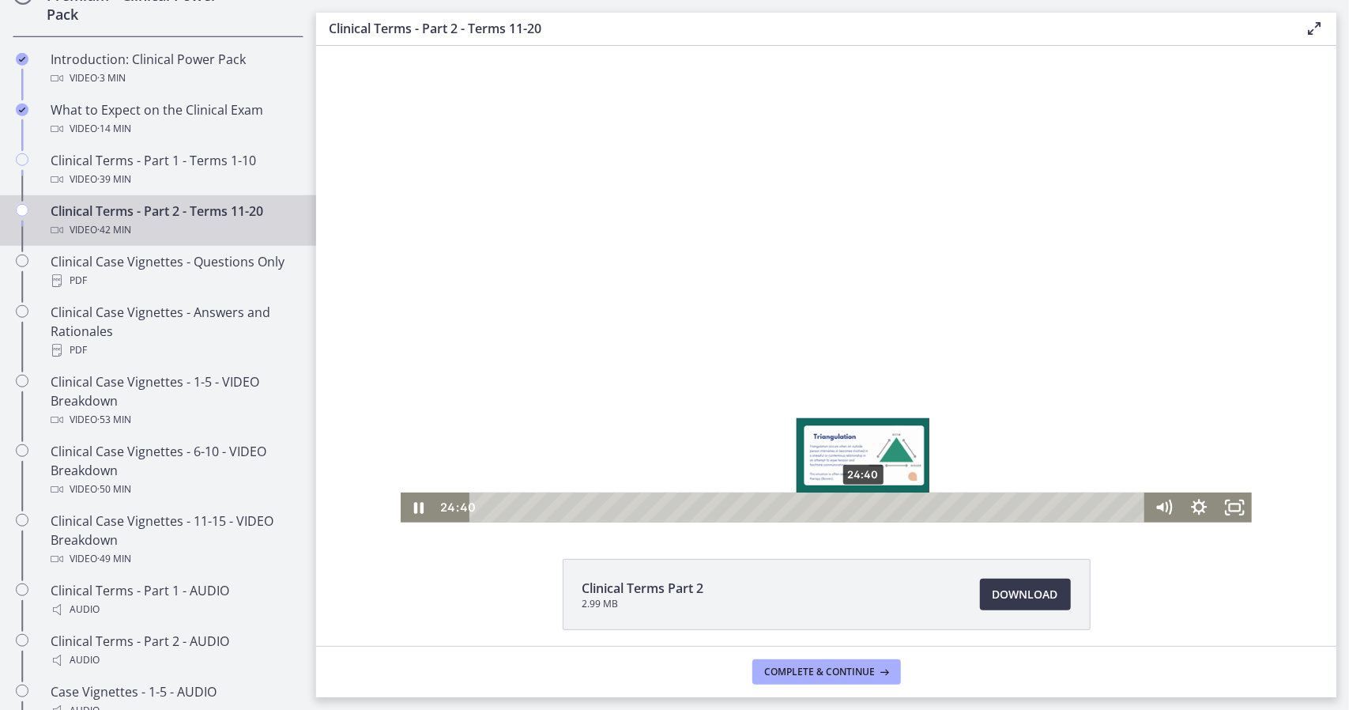
click at [857, 503] on div "24:40" at bounding box center [809, 507] width 654 height 30
click at [857, 510] on div "24:40" at bounding box center [809, 507] width 654 height 30
click at [869, 510] on div "25:23" at bounding box center [809, 507] width 654 height 30
click at [874, 510] on div "25:45" at bounding box center [809, 507] width 654 height 30
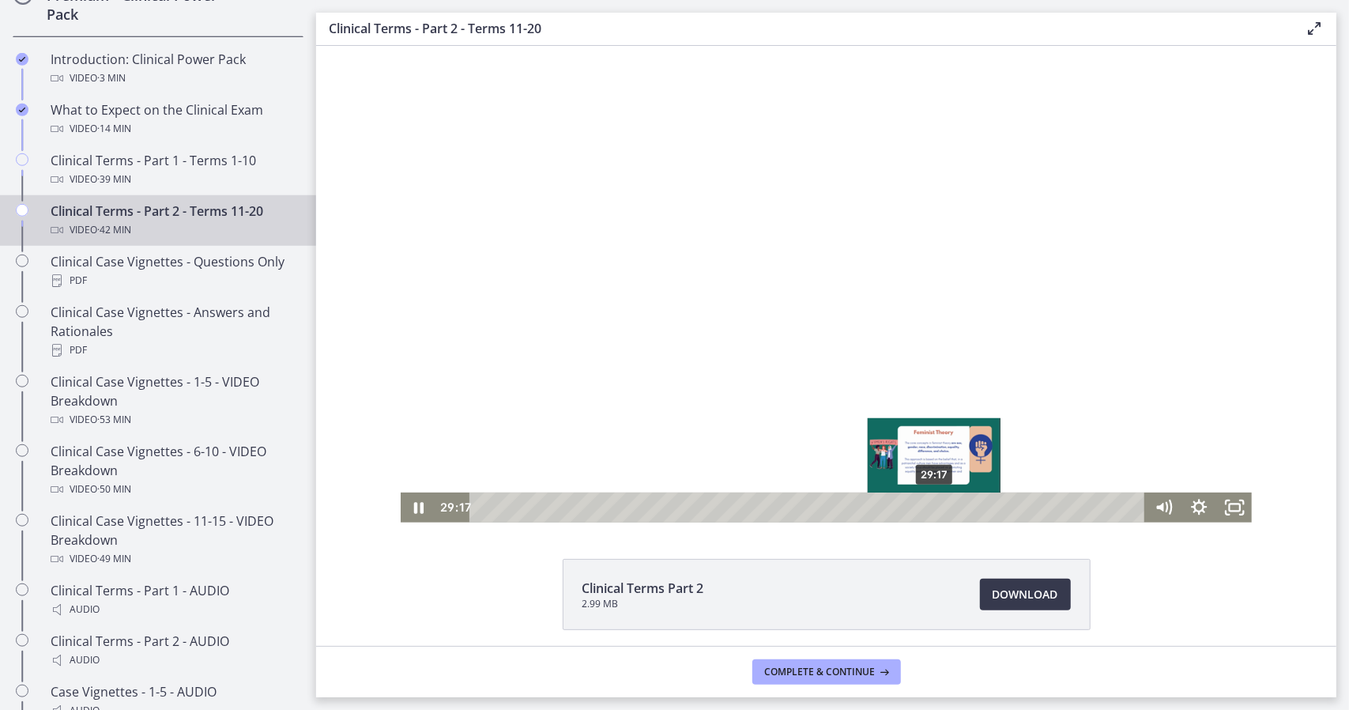
click at [929, 511] on div "29:17" at bounding box center [809, 507] width 654 height 30
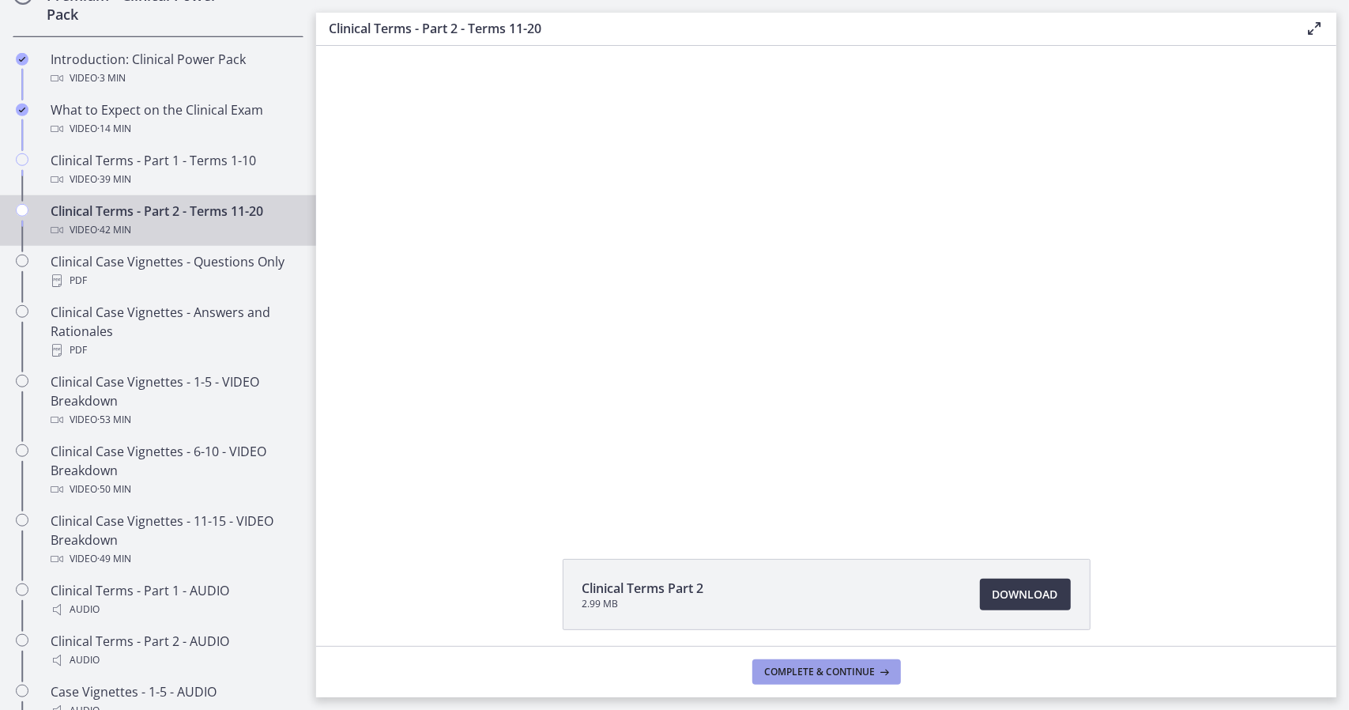
click at [820, 670] on span "Complete & continue" at bounding box center [820, 671] width 111 height 13
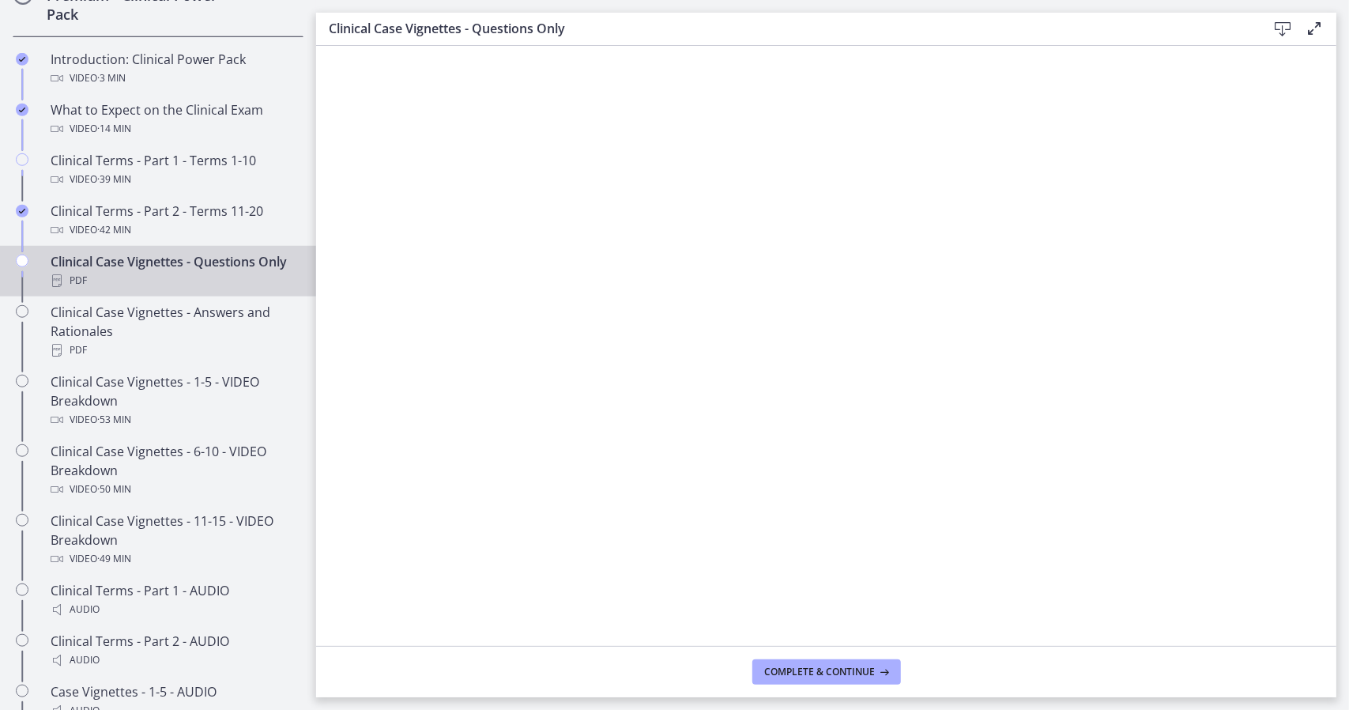
click at [1340, 198] on main "Clinical Case Vignettes - Questions Only Download Enable fullscreen Complete & …" at bounding box center [832, 355] width 1033 height 710
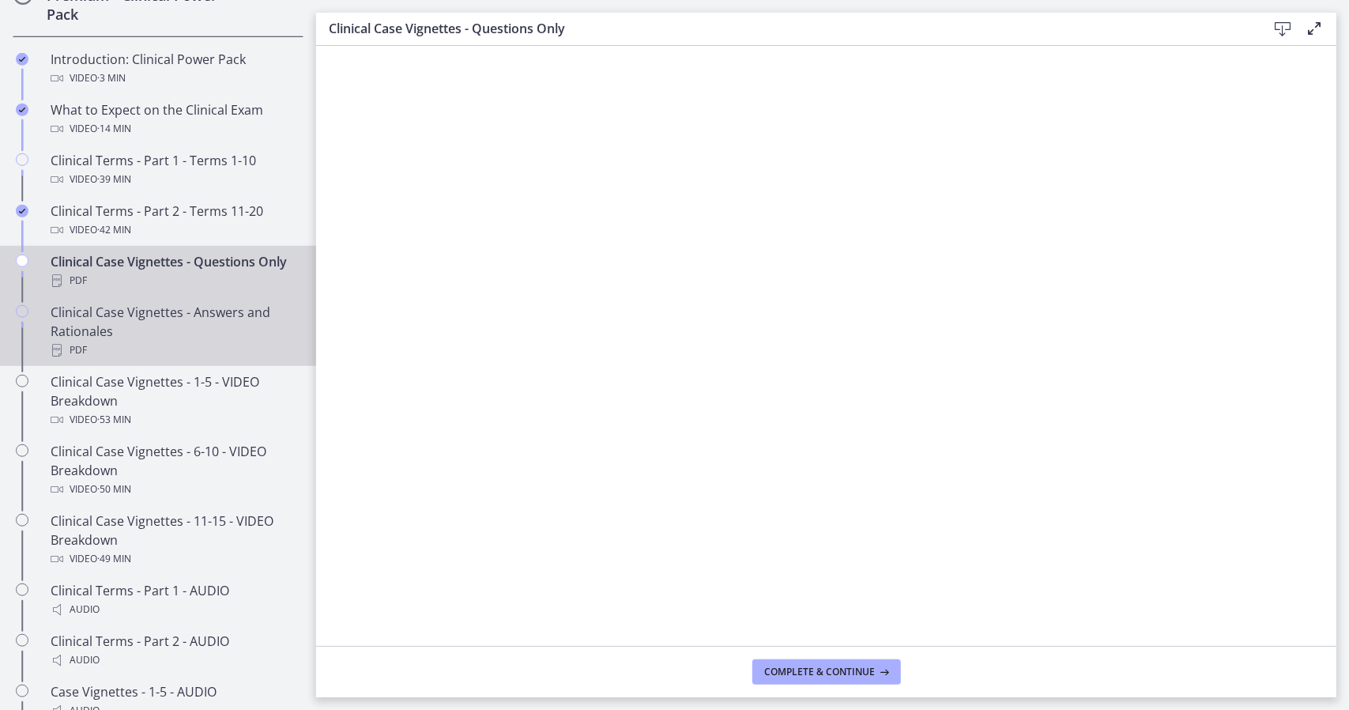
click at [208, 360] on div "Clinical Case Vignettes - Answers and Rationales PDF" at bounding box center [174, 331] width 247 height 57
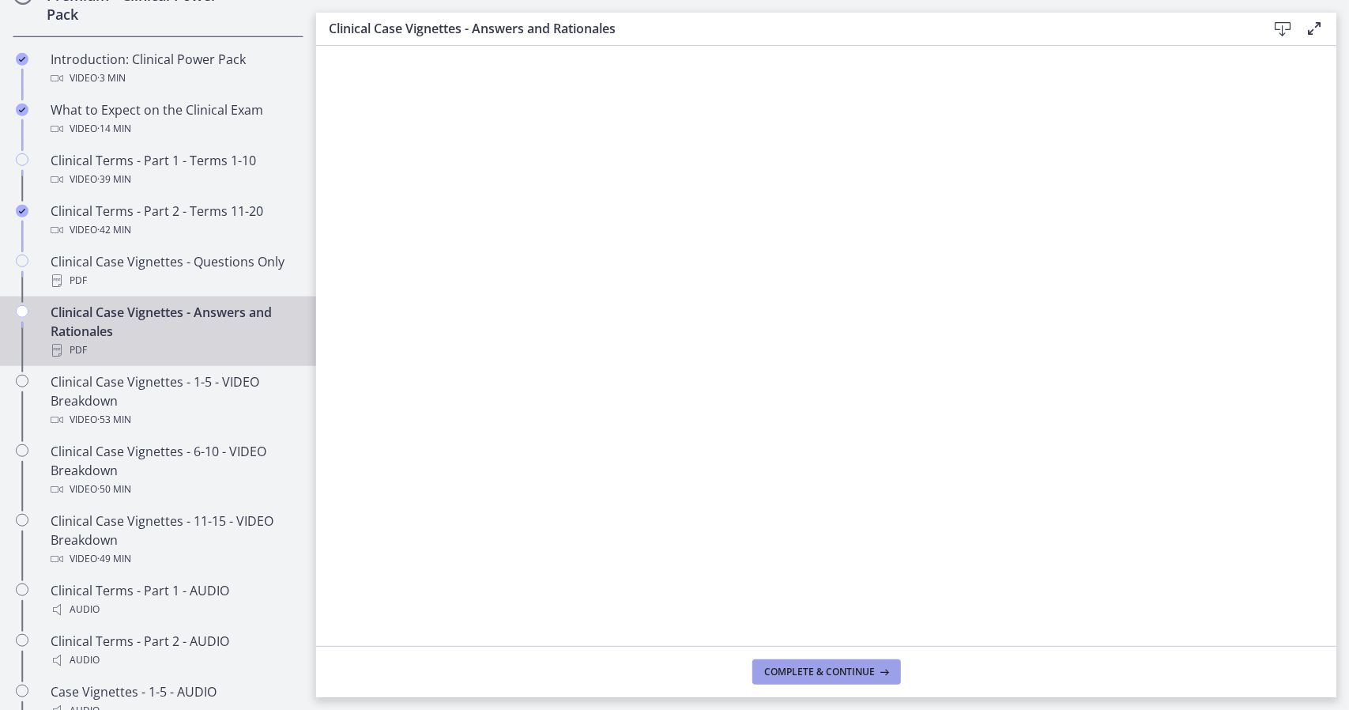
click at [870, 668] on span "Complete & continue" at bounding box center [820, 671] width 111 height 13
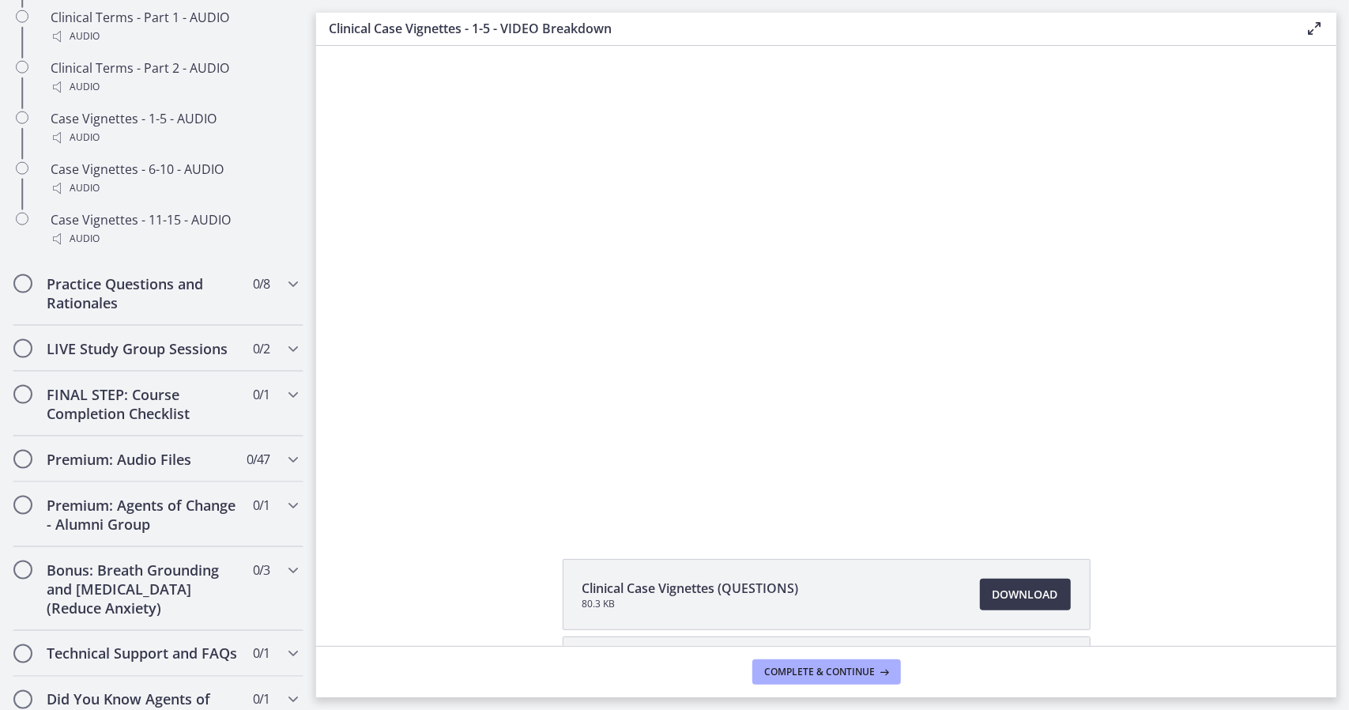
scroll to position [1446, 0]
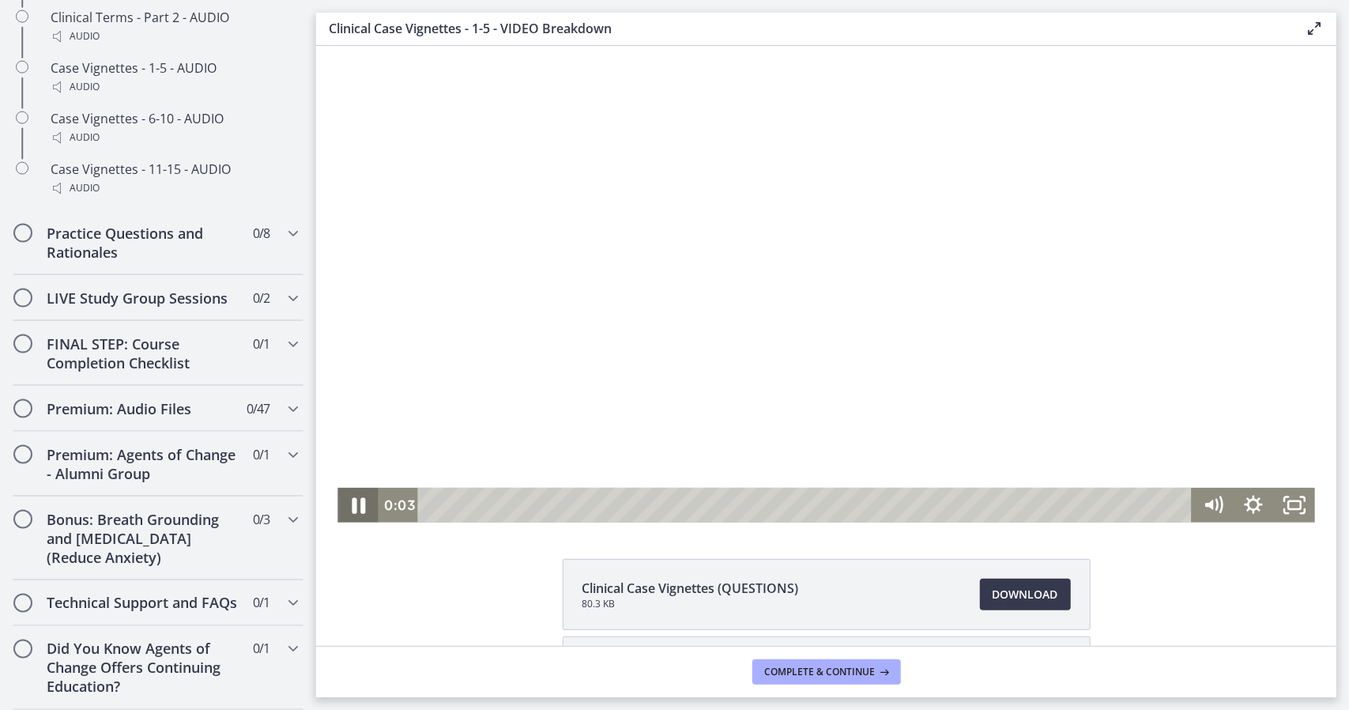
click at [361, 505] on icon "Pause" at bounding box center [357, 505] width 49 height 42
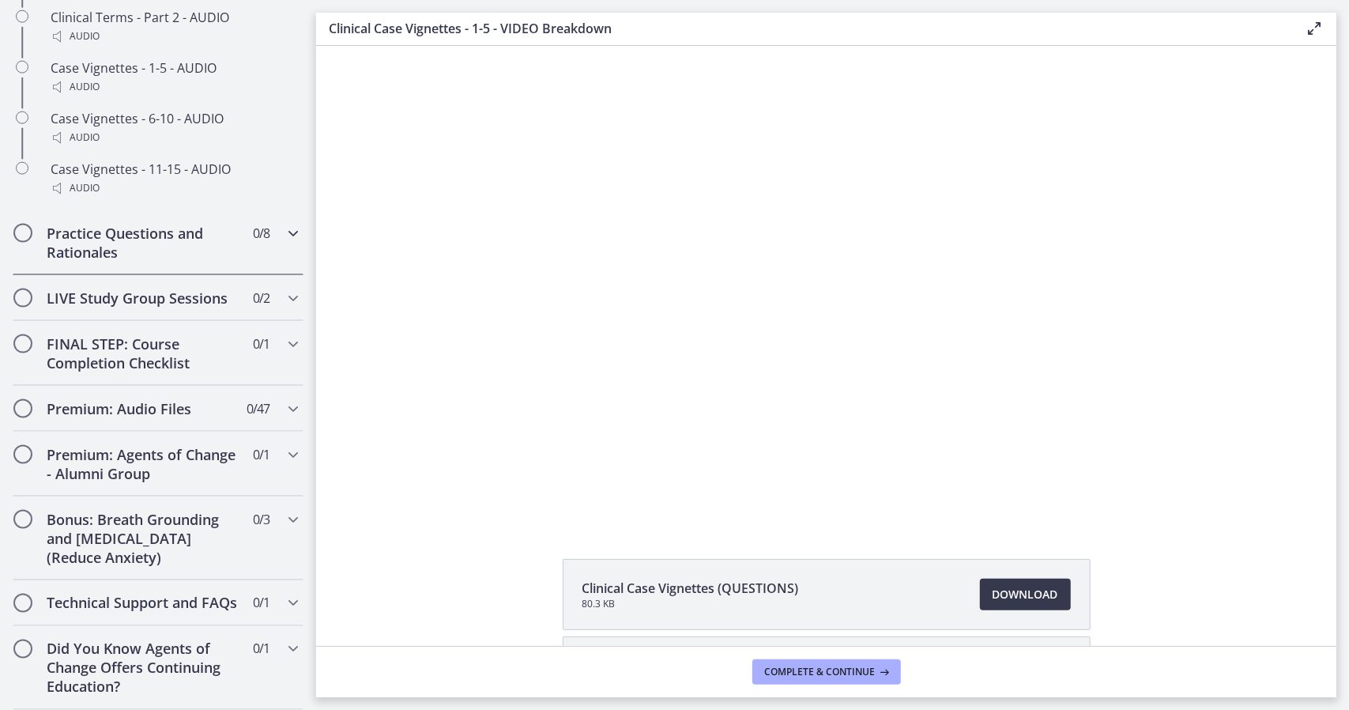
click at [190, 227] on h2 "Practice Questions and Rationales" at bounding box center [143, 243] width 193 height 38
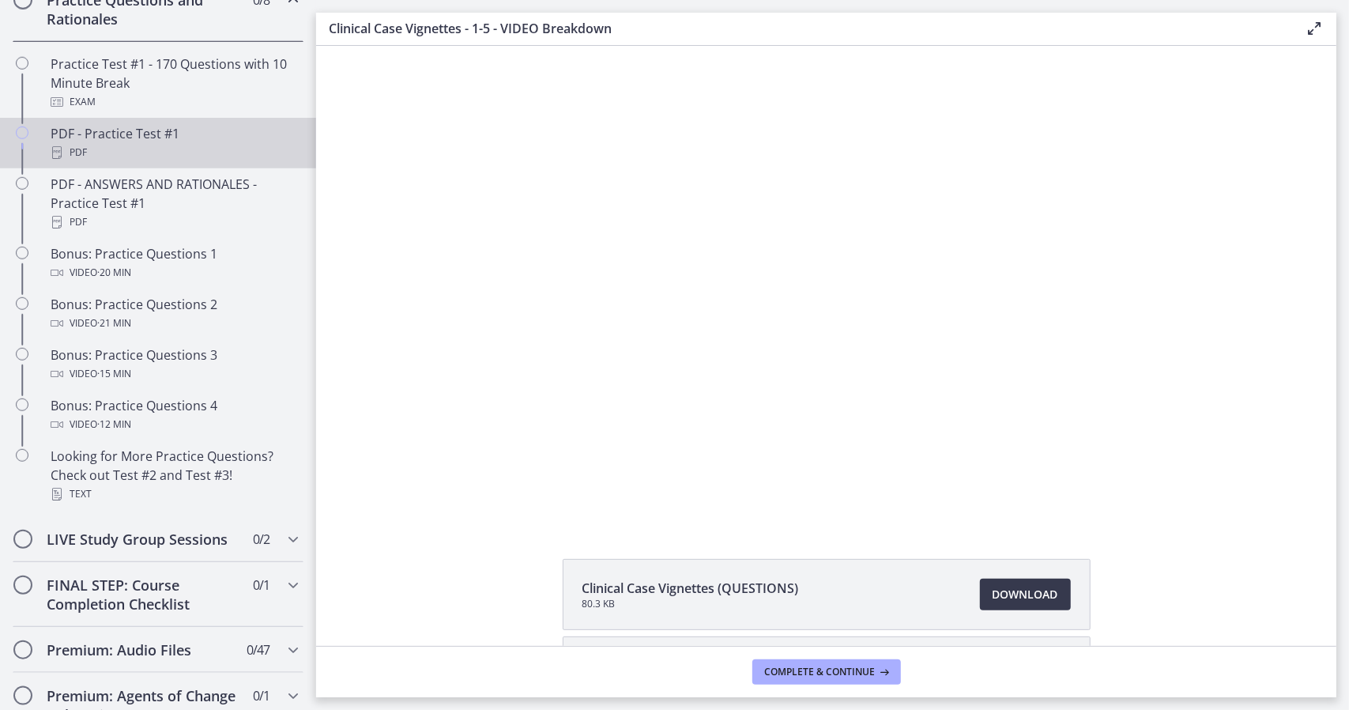
click at [179, 133] on link "PDF - Practice Test #1 PDF" at bounding box center [158, 143] width 316 height 51
